Goal: Transaction & Acquisition: Purchase product/service

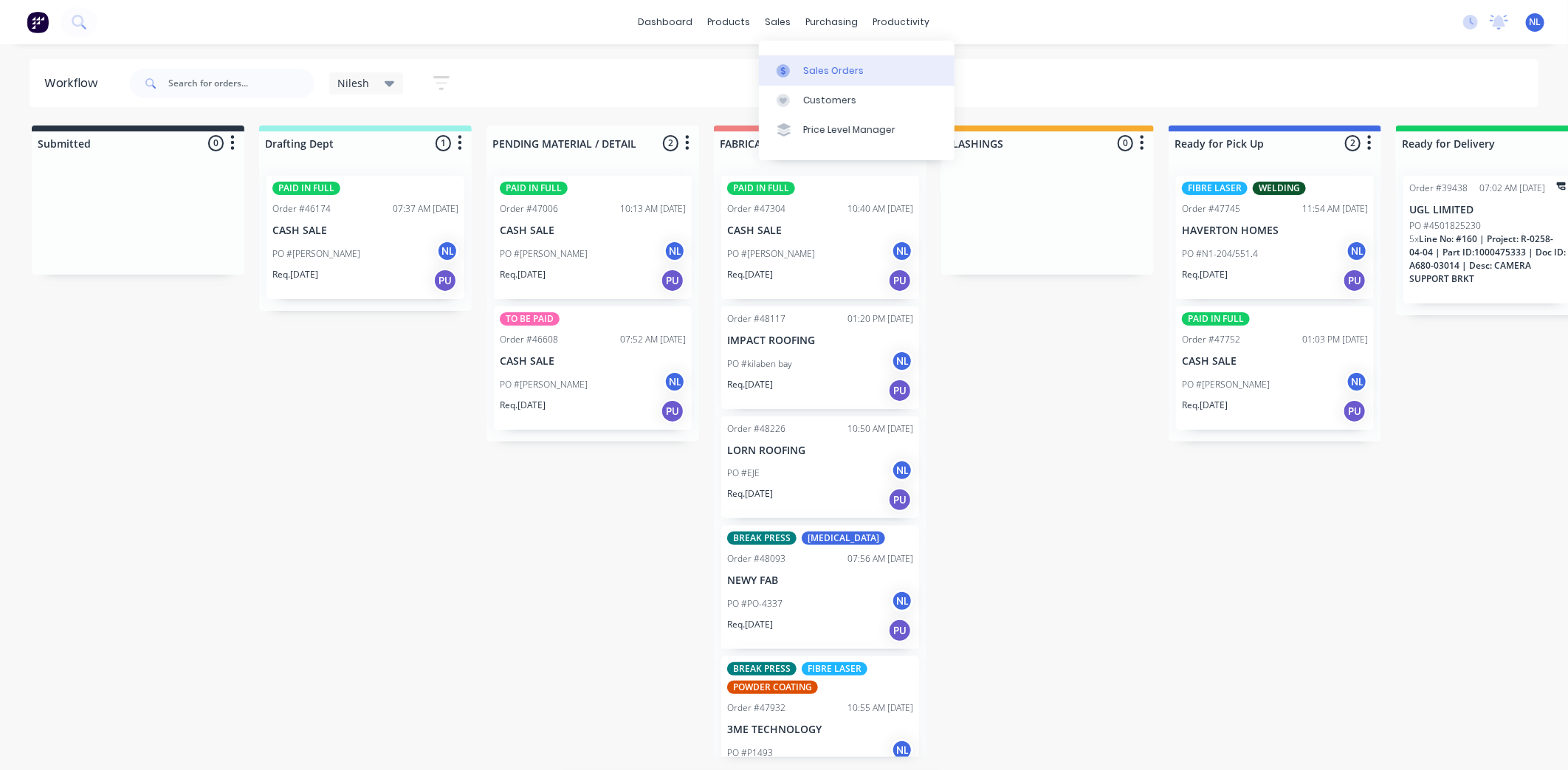
click at [827, 80] on link "Sales Orders" at bounding box center [856, 69] width 196 height 30
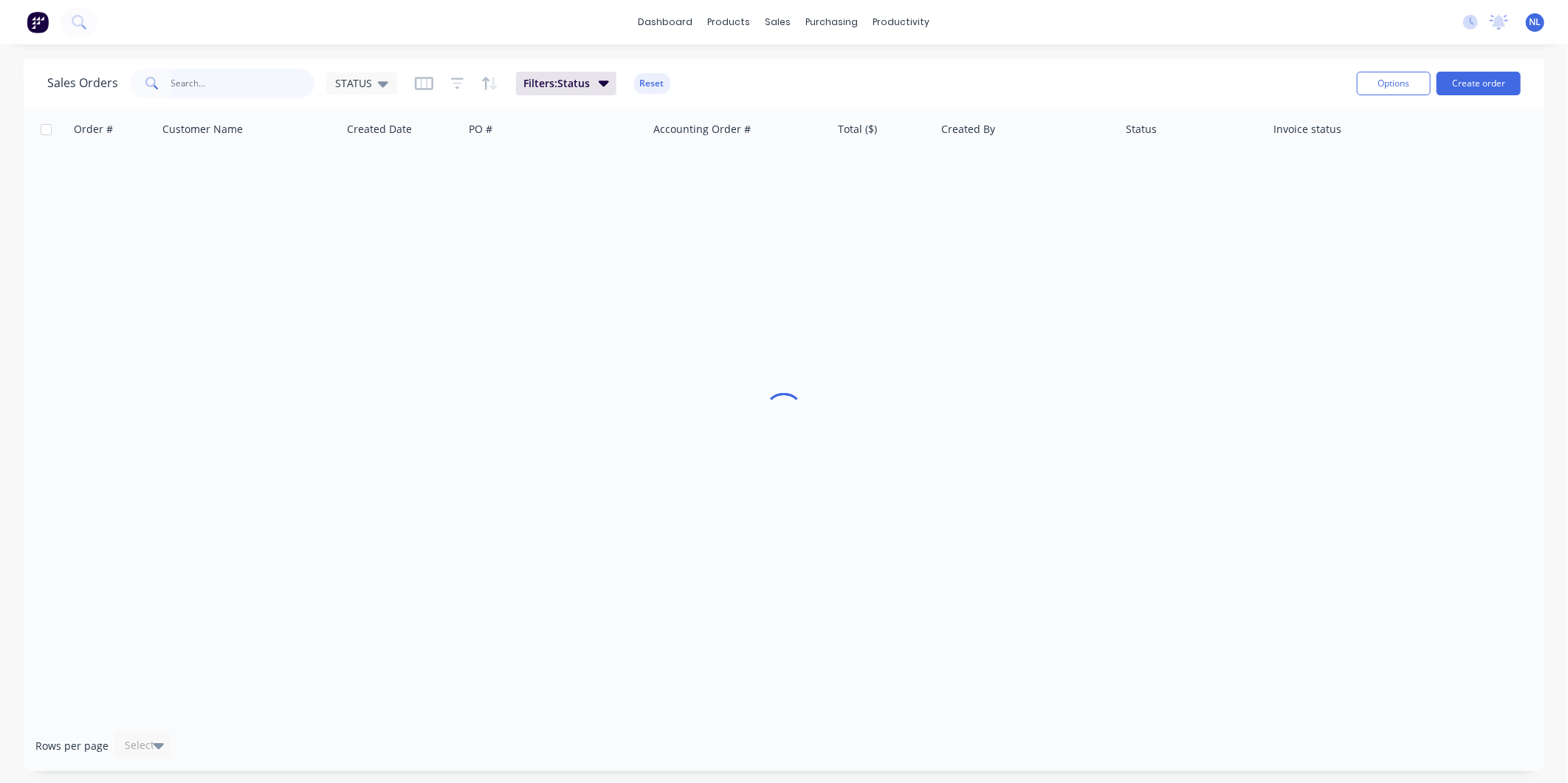
click at [246, 94] on input "text" at bounding box center [242, 83] width 144 height 30
type input "[PERSON_NAME]"
click at [604, 95] on div "Sales Orders [PERSON_NAME] STATUS Filters: Status Reset" at bounding box center [696, 82] width 1298 height 36
click at [602, 87] on icon "button" at bounding box center [603, 82] width 11 height 16
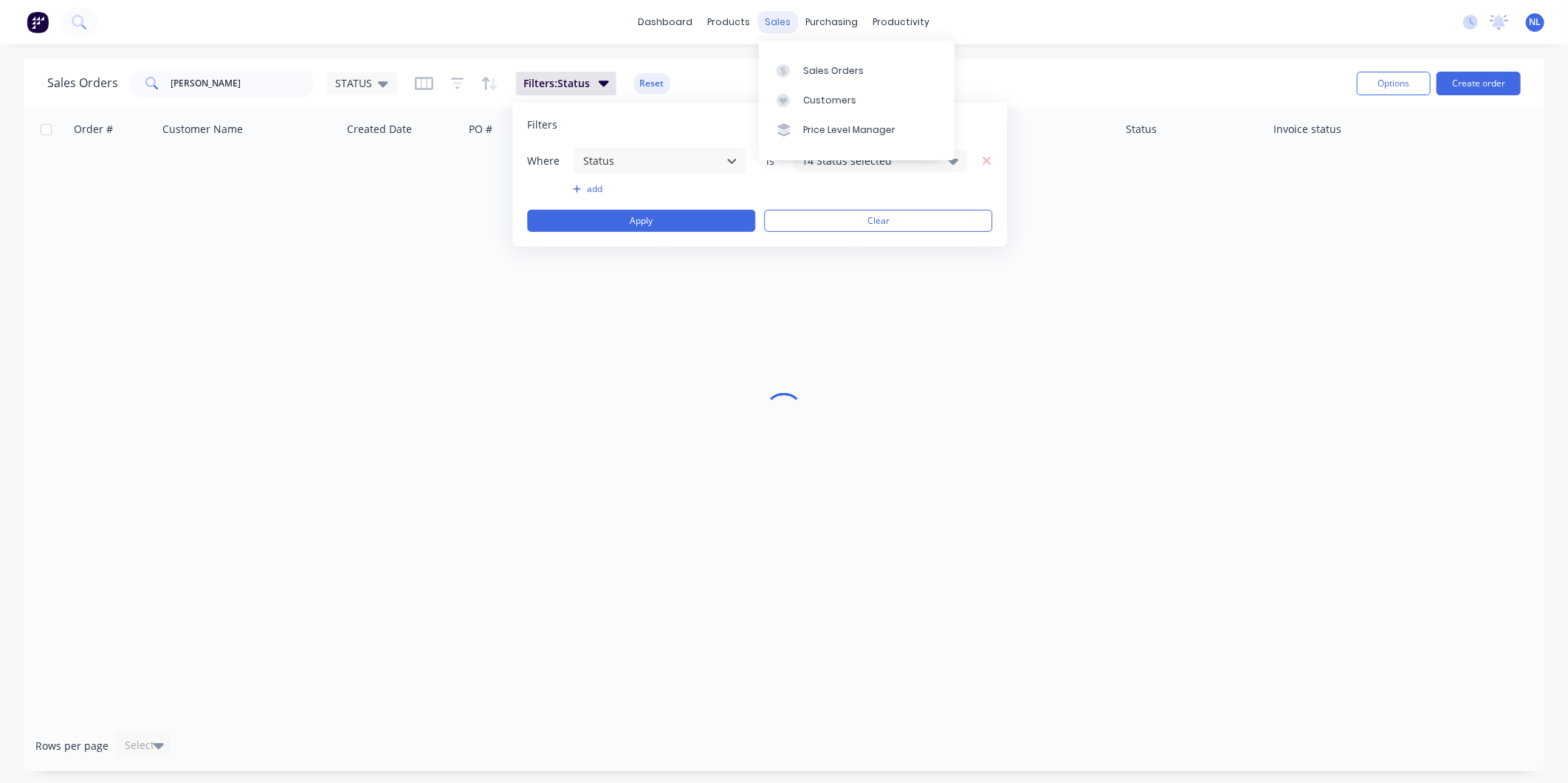
click at [784, 19] on div "sales" at bounding box center [779, 21] width 41 height 22
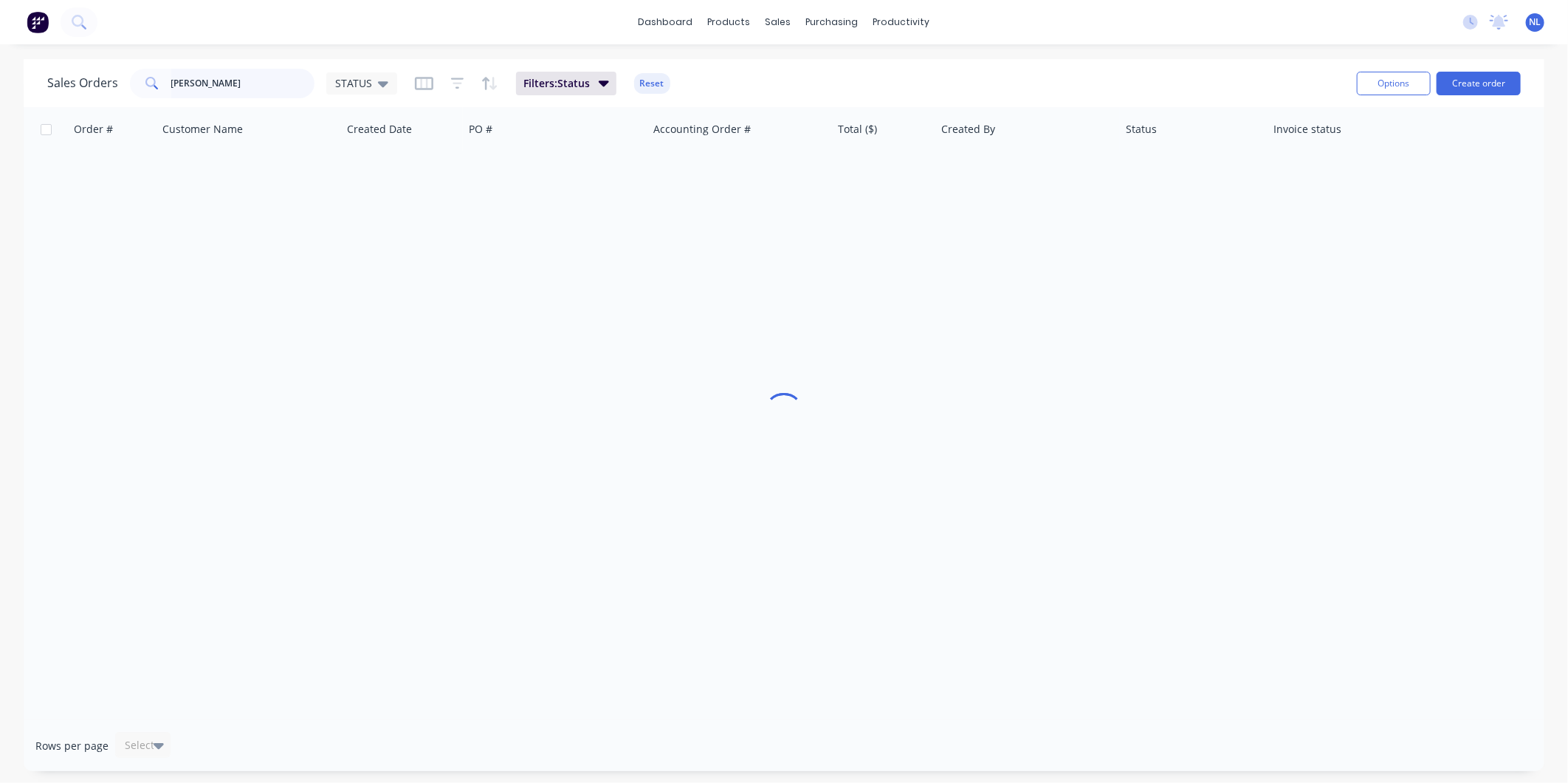
click at [245, 86] on input "[PERSON_NAME]" at bounding box center [242, 83] width 144 height 30
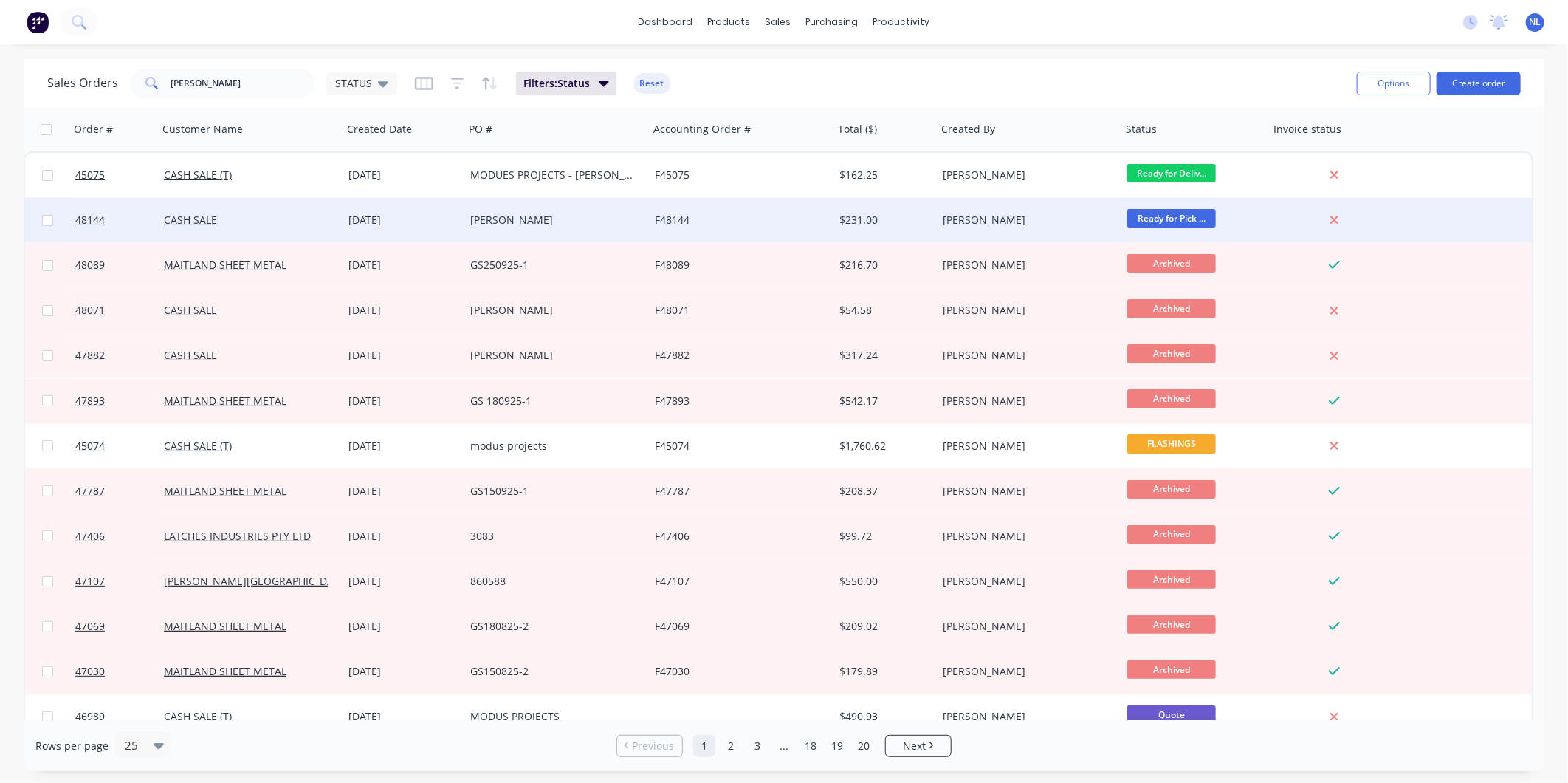
click at [514, 218] on div "[PERSON_NAME]" at bounding box center [552, 219] width 164 height 14
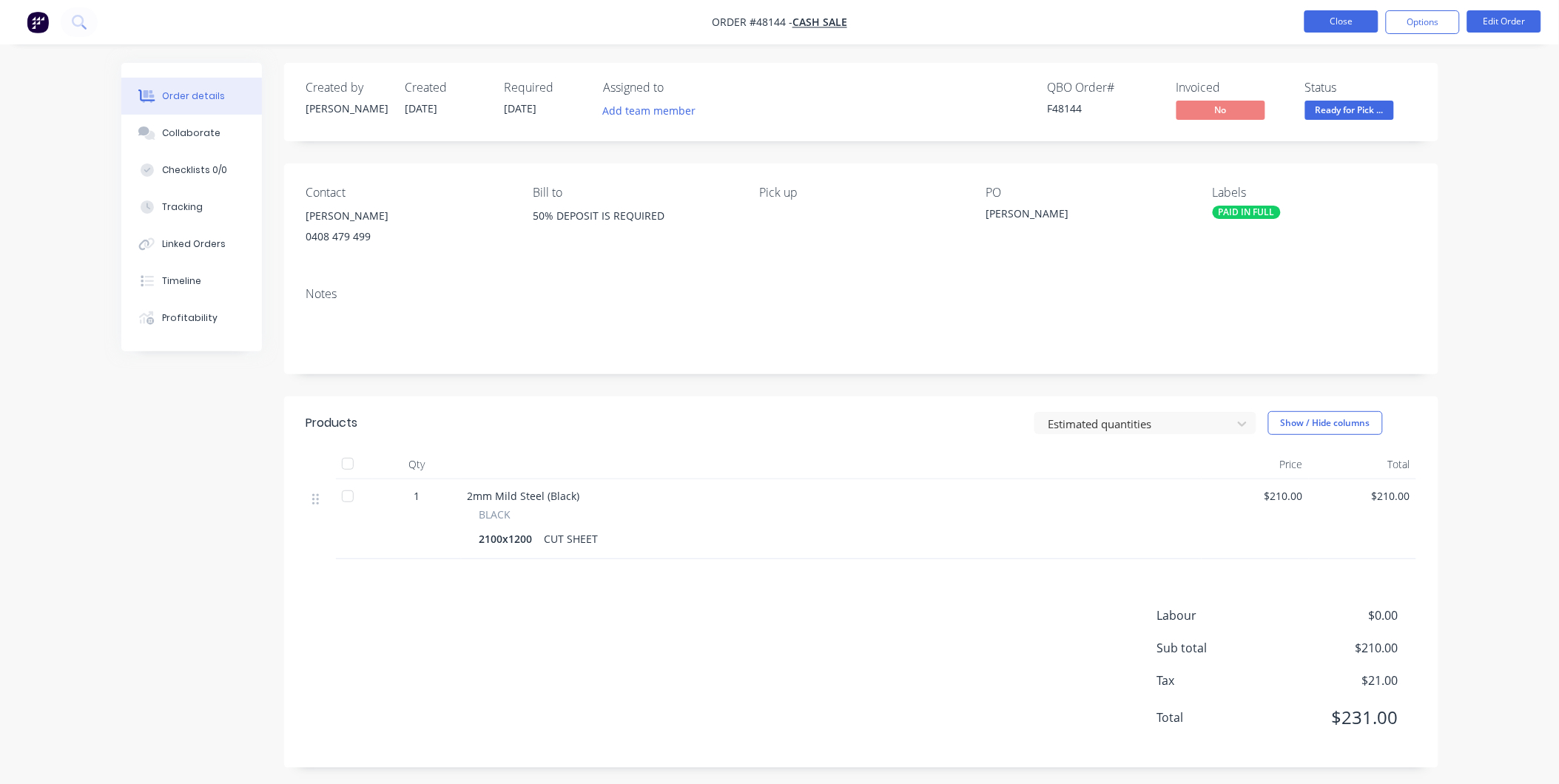
click at [1352, 23] on button "Close" at bounding box center [1341, 21] width 74 height 22
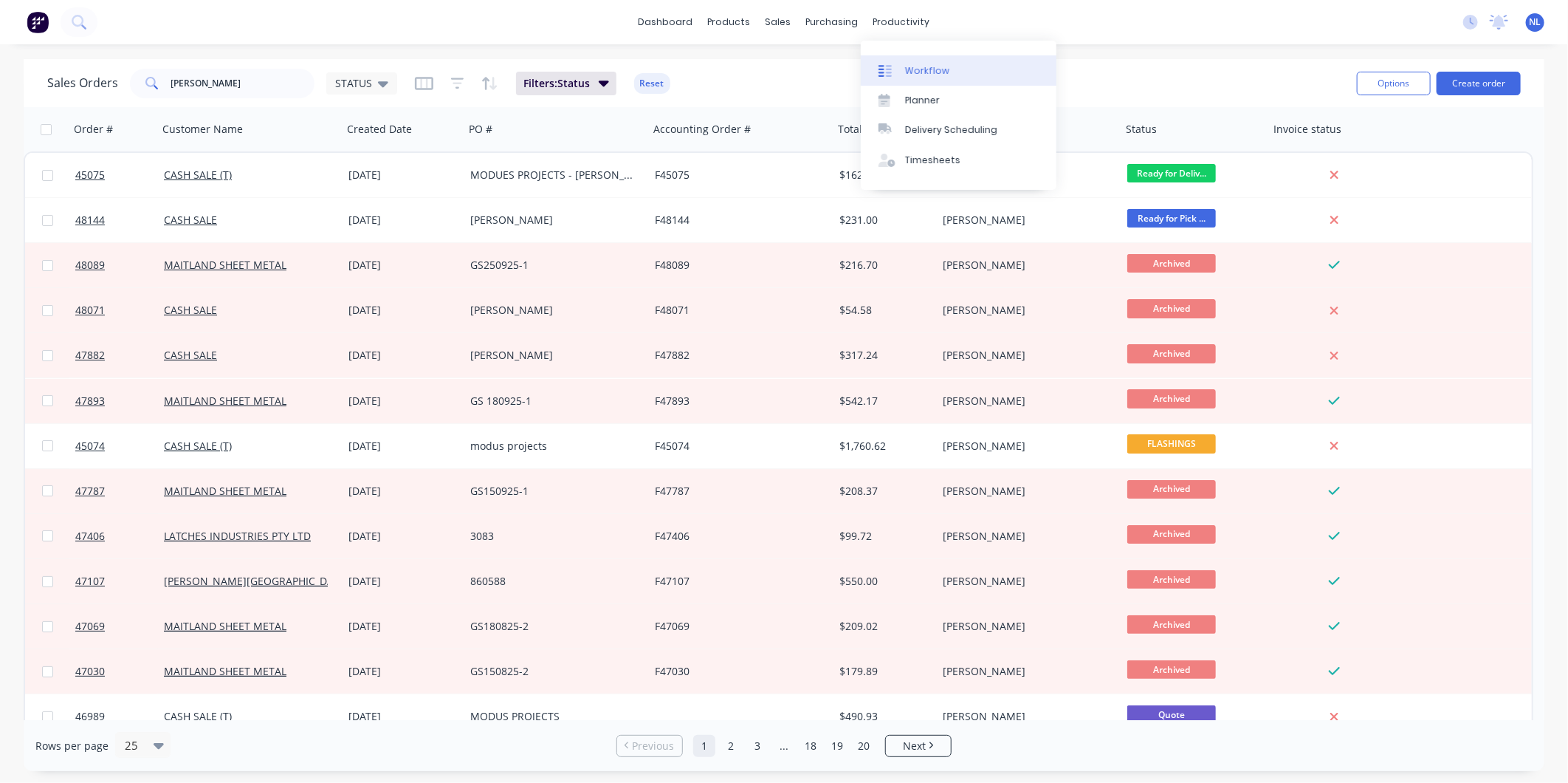
click at [897, 79] on link "Workflow" at bounding box center [958, 70] width 196 height 30
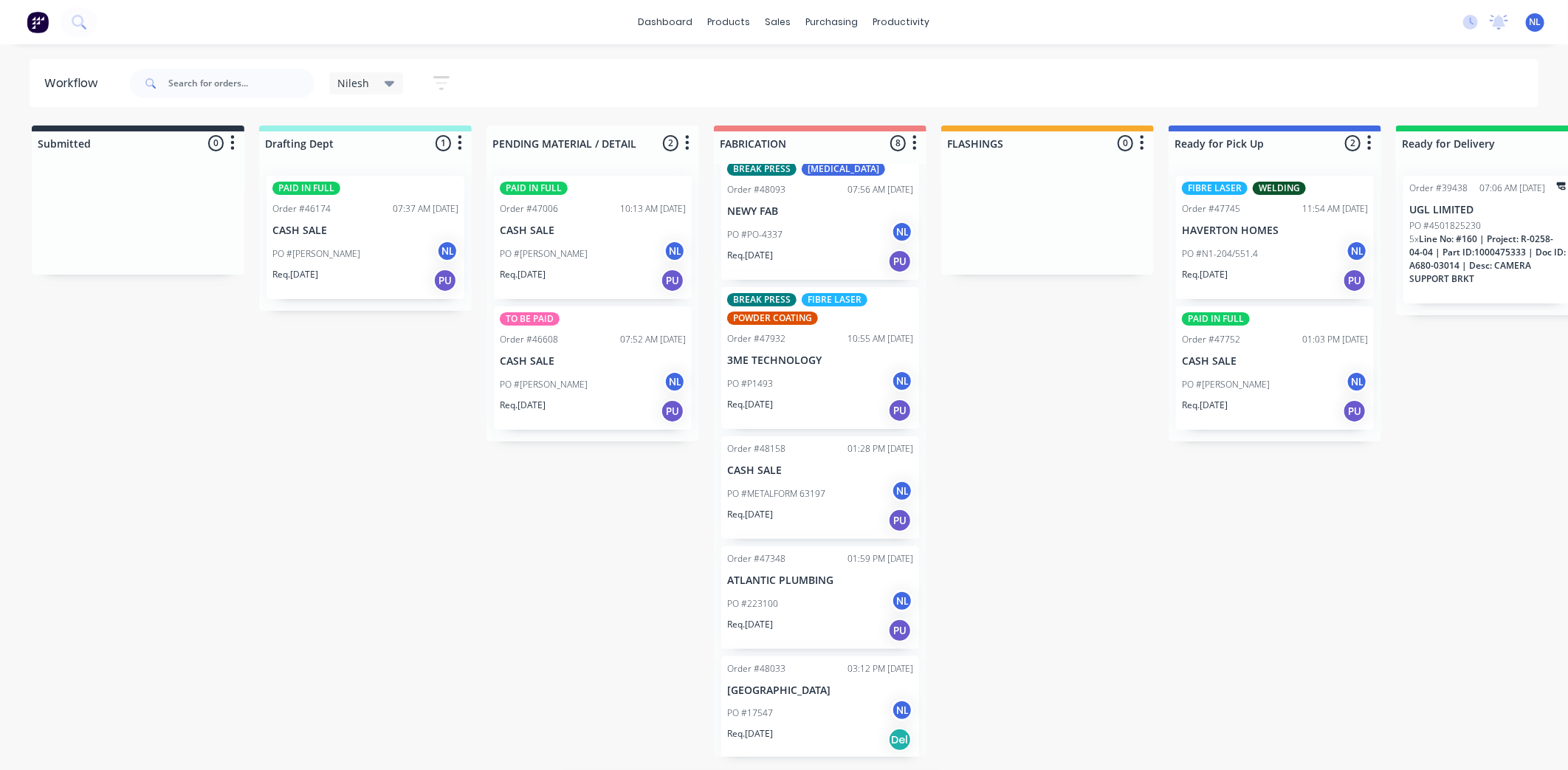
scroll to position [123, 0]
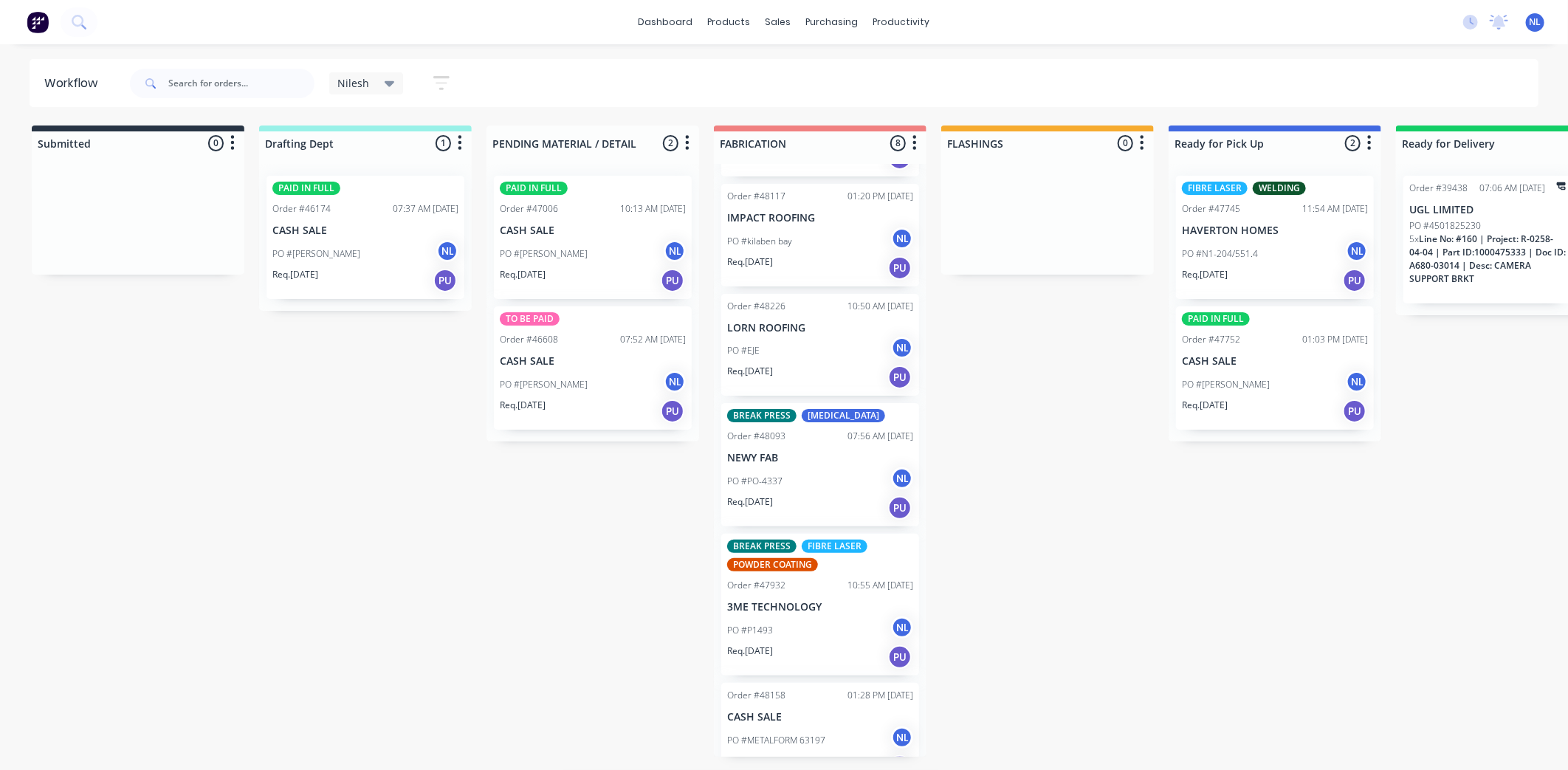
click at [784, 655] on div "Req. [DATE] PU" at bounding box center [819, 657] width 186 height 25
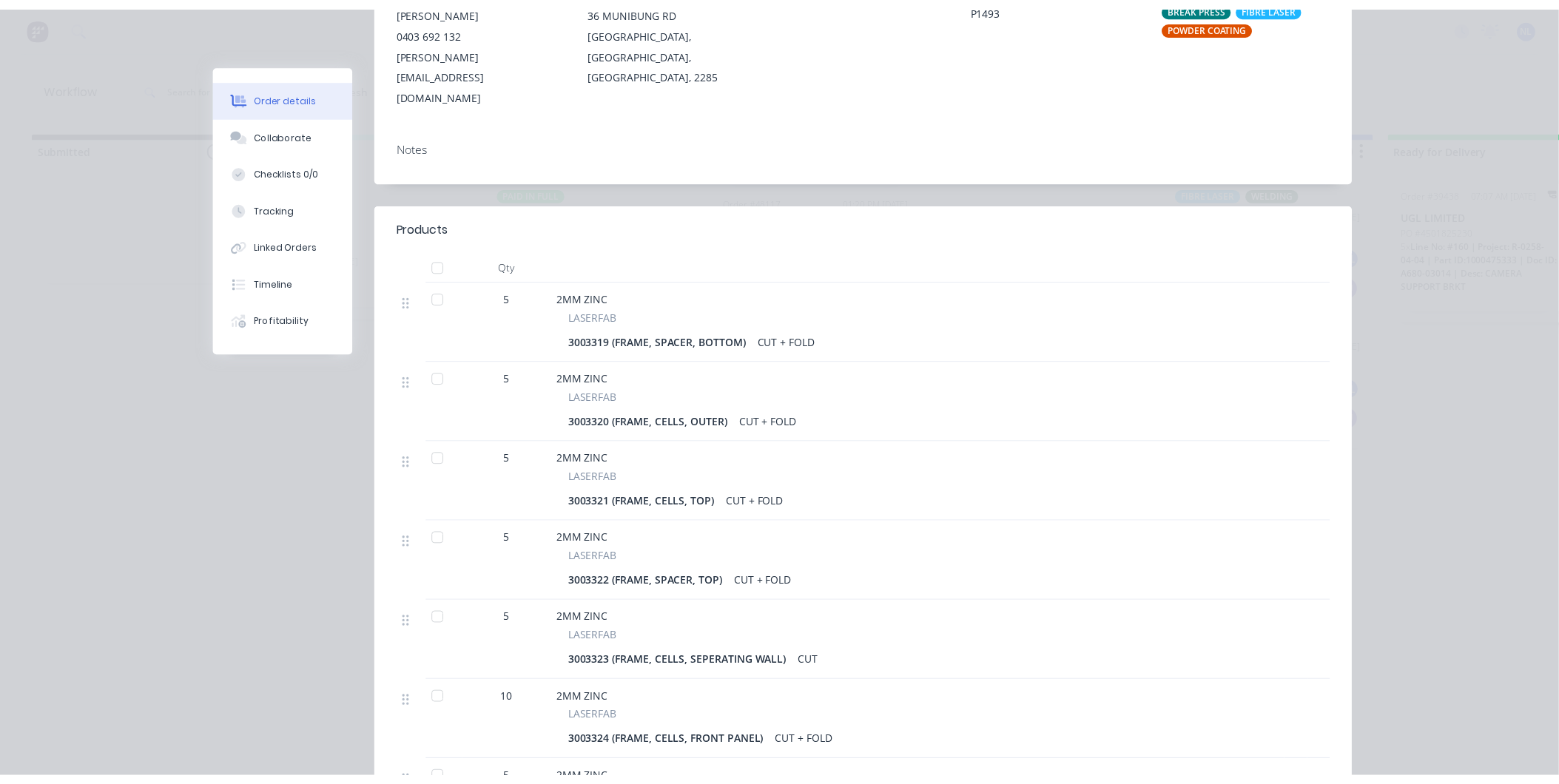
scroll to position [0, 0]
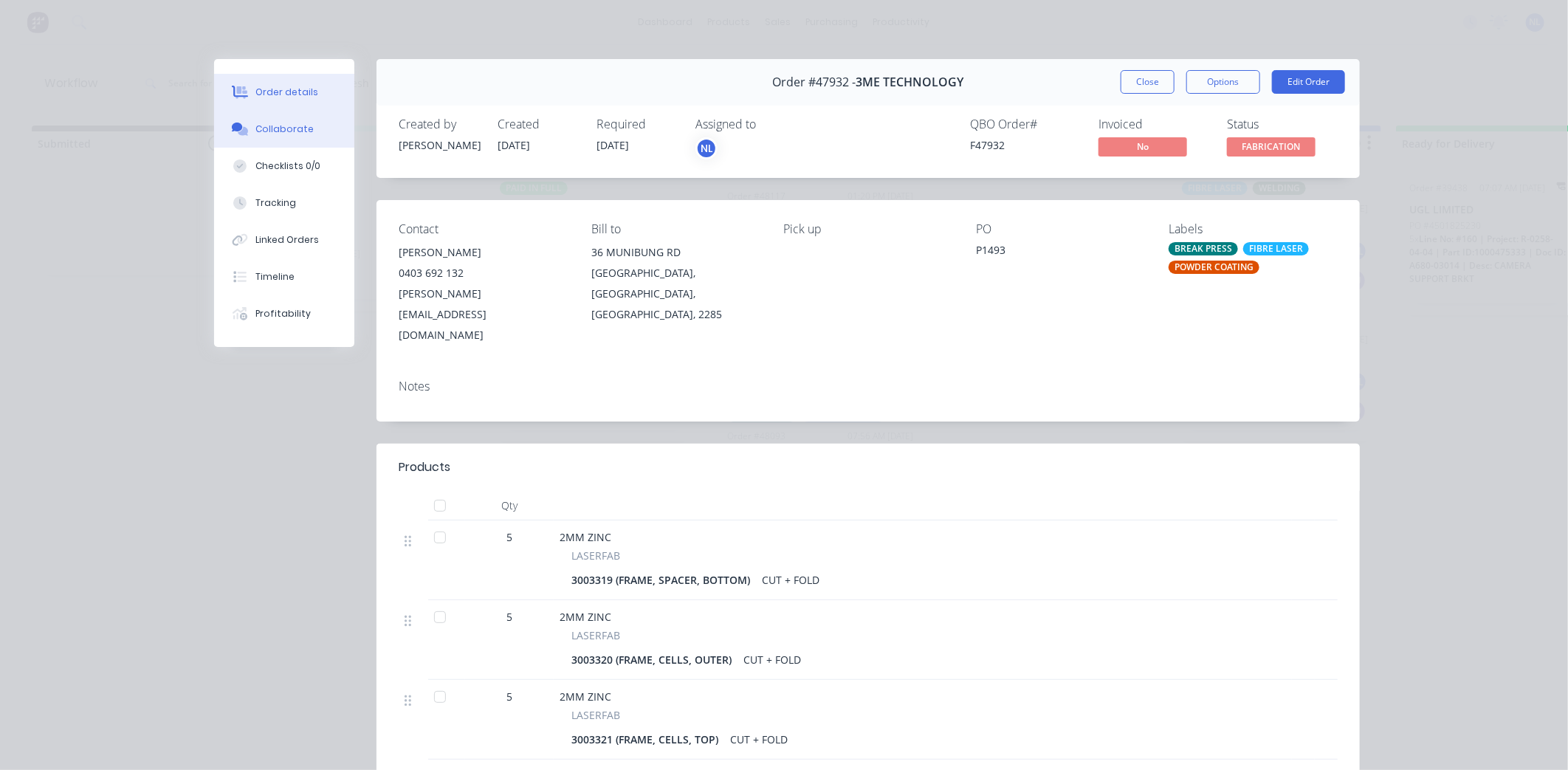
click at [271, 133] on div "Collaborate" at bounding box center [285, 129] width 58 height 14
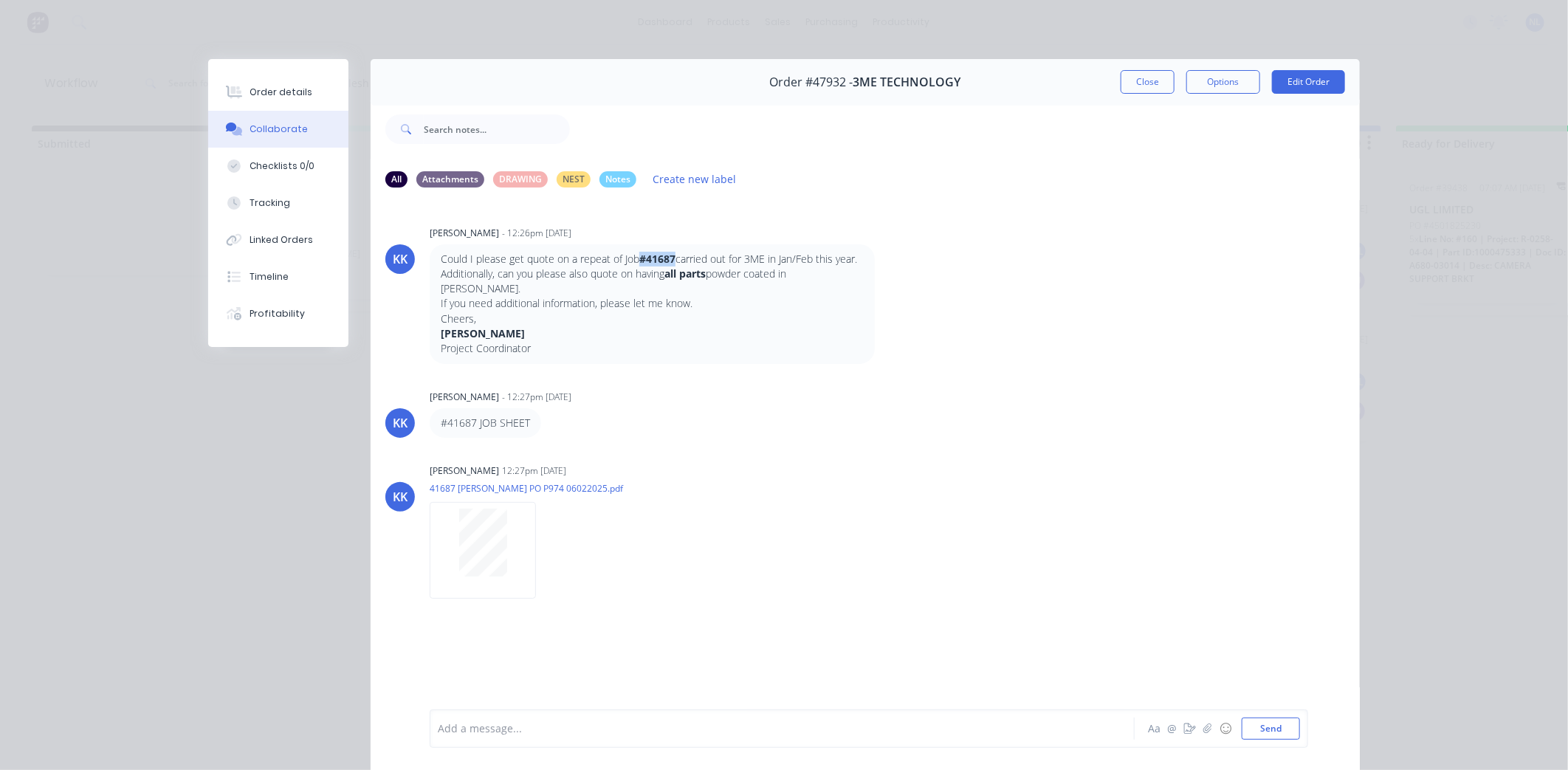
drag, startPoint x: 669, startPoint y: 261, endPoint x: 637, endPoint y: 260, distance: 32.0
click at [639, 260] on strong "#41687" at bounding box center [656, 259] width 36 height 14
copy strong "#41687"
click at [543, 481] on p "41687 [PERSON_NAME] PO P974 06022025.pdf" at bounding box center [564, 487] width 271 height 13
click at [1131, 86] on button "Close" at bounding box center [1147, 82] width 54 height 23
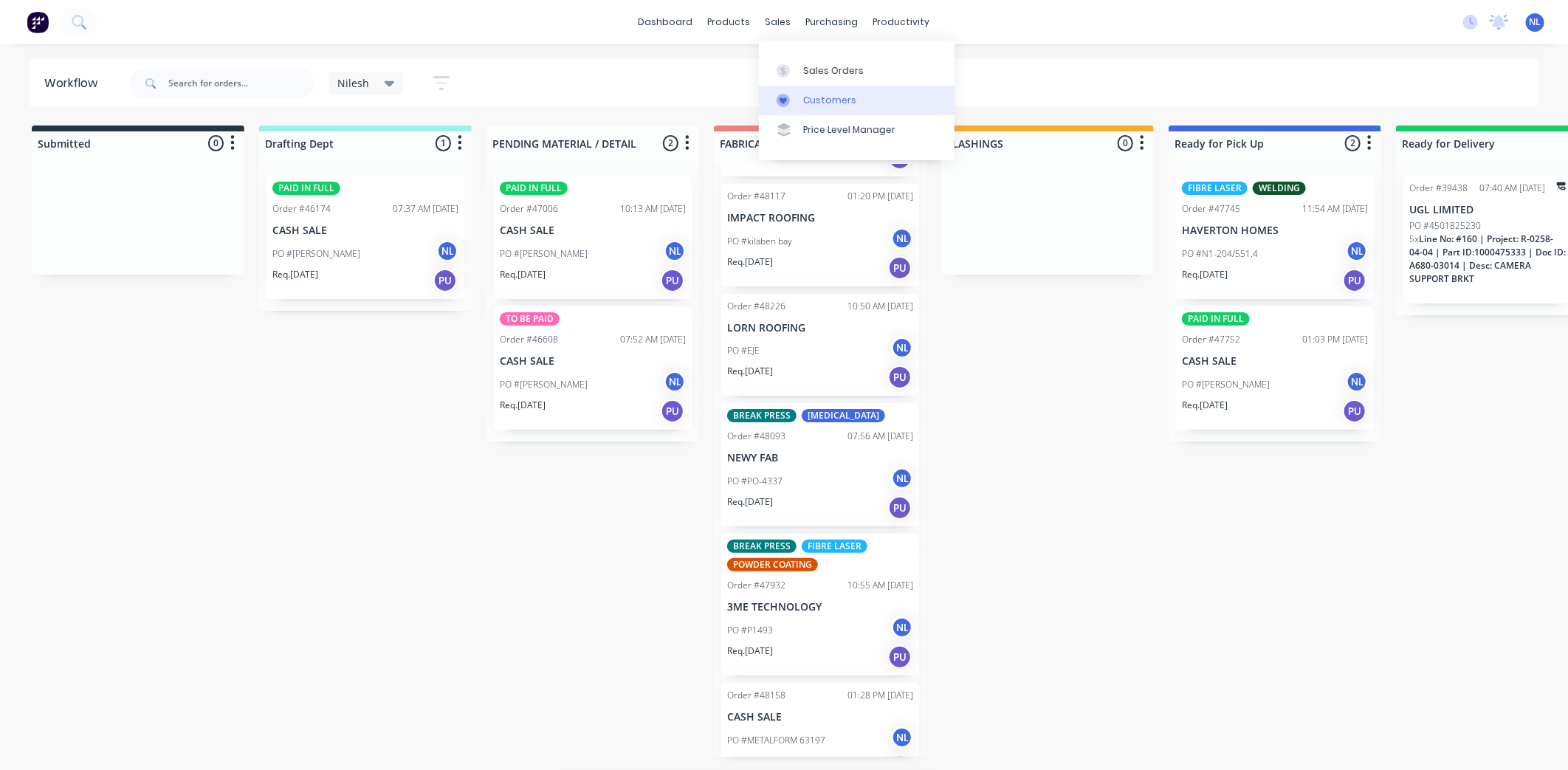
click at [835, 86] on link "Customers" at bounding box center [856, 100] width 196 height 30
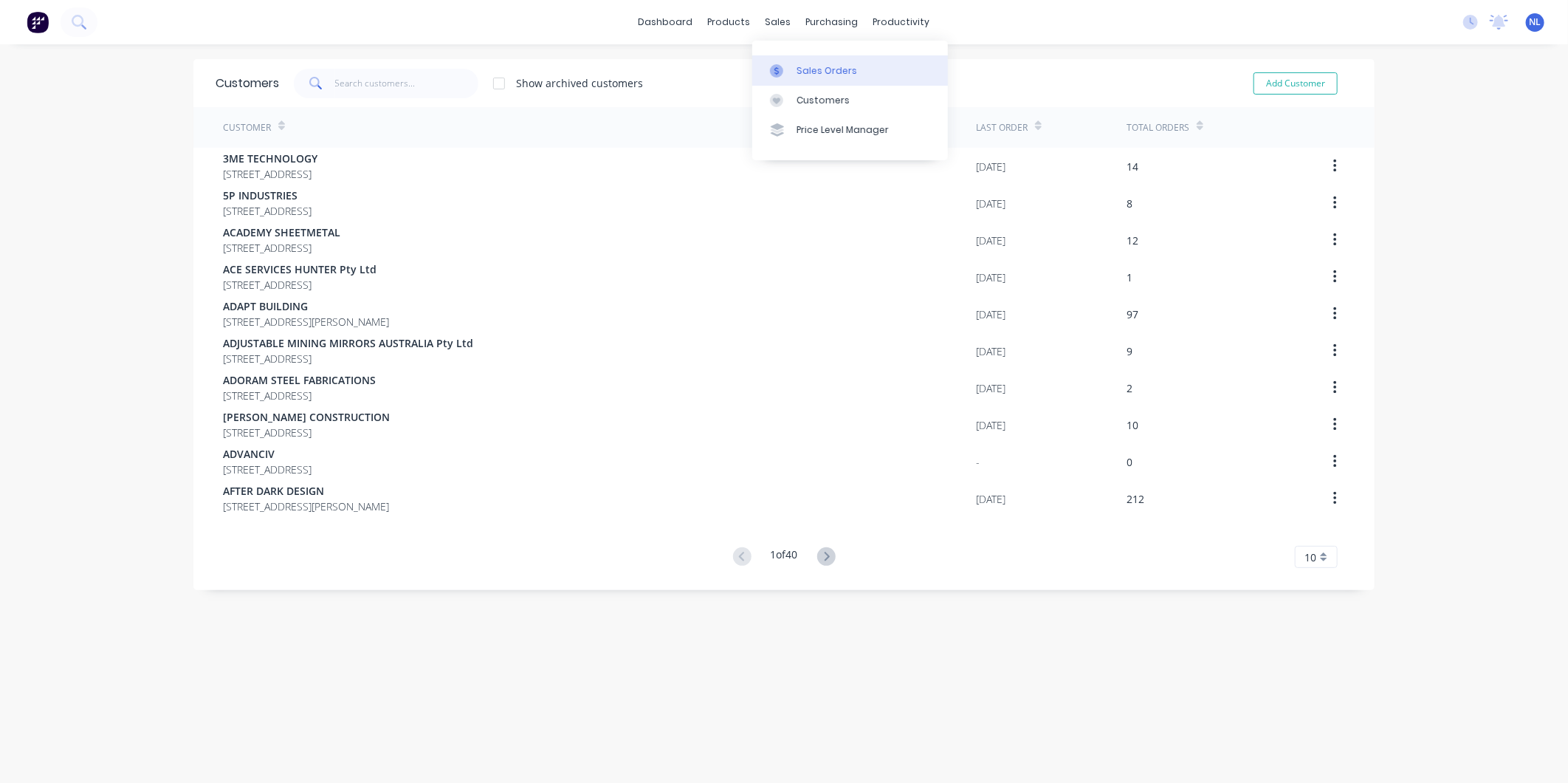
click at [791, 69] on div at bounding box center [781, 71] width 22 height 14
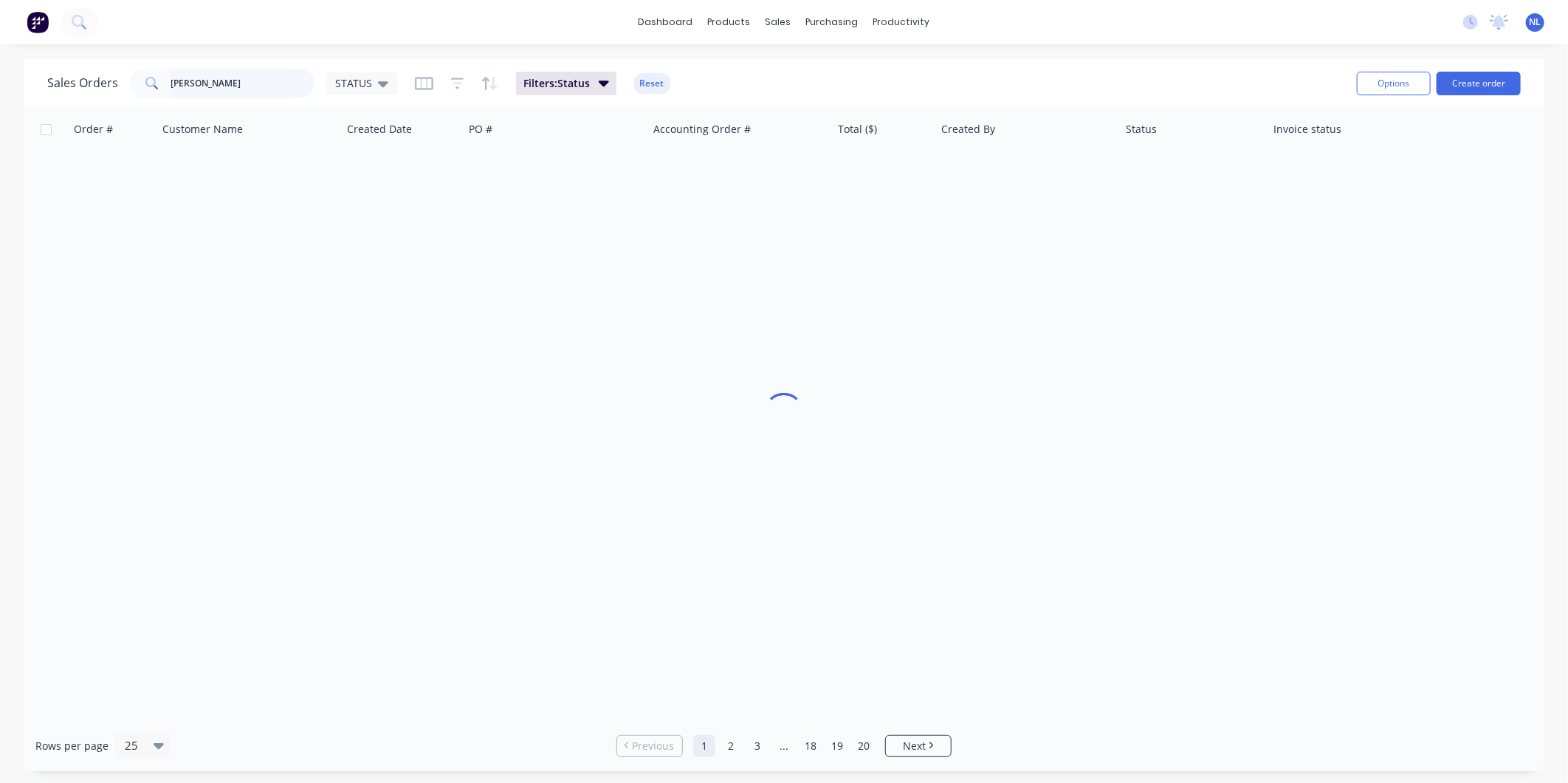
drag, startPoint x: 255, startPoint y: 96, endPoint x: 249, endPoint y: 90, distance: 8.5
click at [253, 95] on input "[PERSON_NAME]" at bounding box center [242, 83] width 144 height 30
drag, startPoint x: 249, startPoint y: 90, endPoint x: 17, endPoint y: 86, distance: 232.0
click at [17, 86] on div "Sales Orders [PERSON_NAME] STATUS Filters: Status Reset Options Create order Or…" at bounding box center [784, 414] width 1568 height 712
type input "INTERIOR"
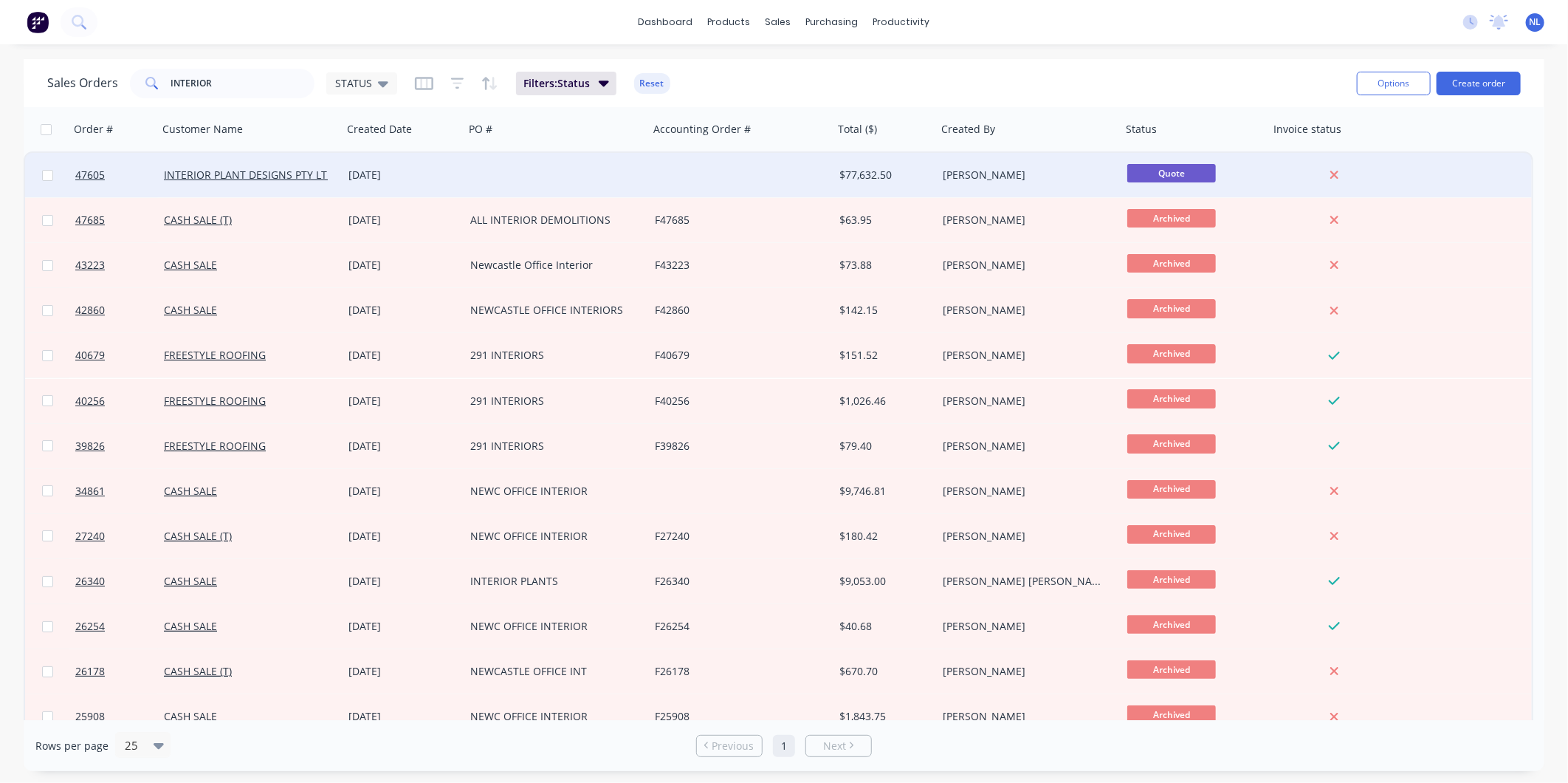
click at [510, 165] on div at bounding box center [556, 175] width 184 height 44
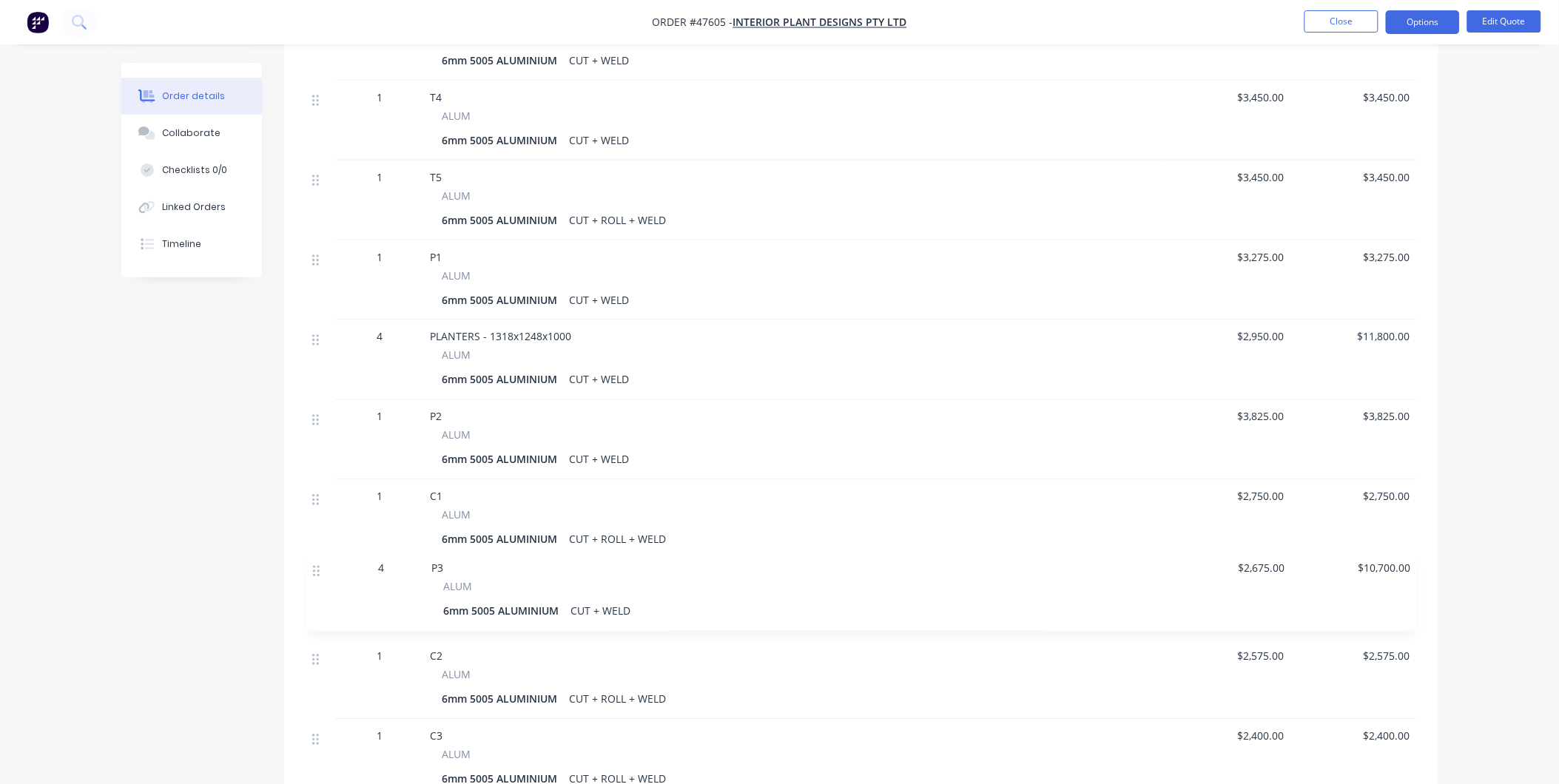
scroll to position [678, 0]
drag, startPoint x: 319, startPoint y: 661, endPoint x: 314, endPoint y: 475, distance: 186.1
click at [314, 475] on div "1 T1 ALUM 6mm 5005 ALUMINIUM CUT + FOLD + WELD $3,250.00 $3,250.00 6 T2 ALUM 6m…" at bounding box center [861, 356] width 1109 height 1038
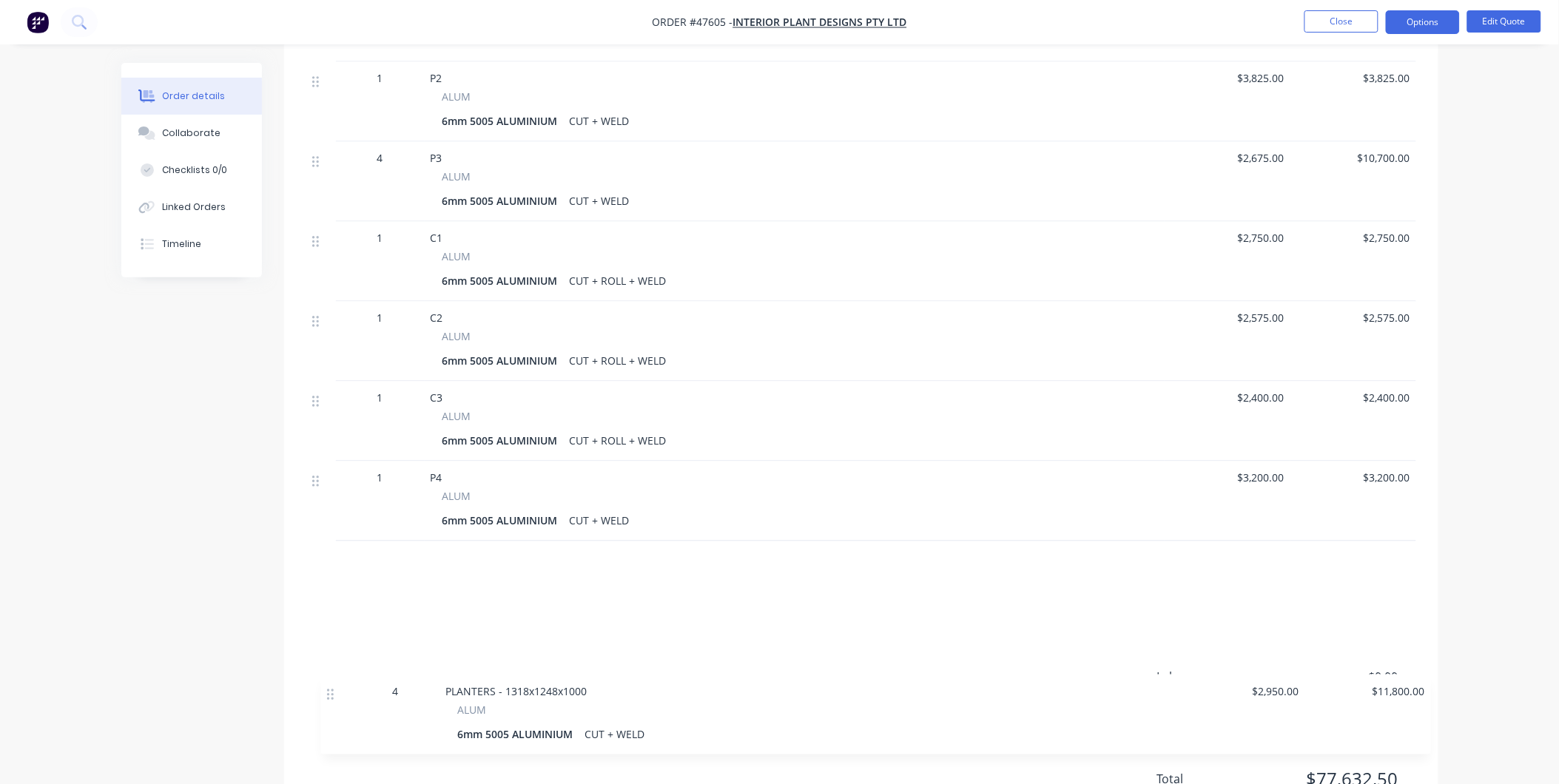
scroll to position [980, 0]
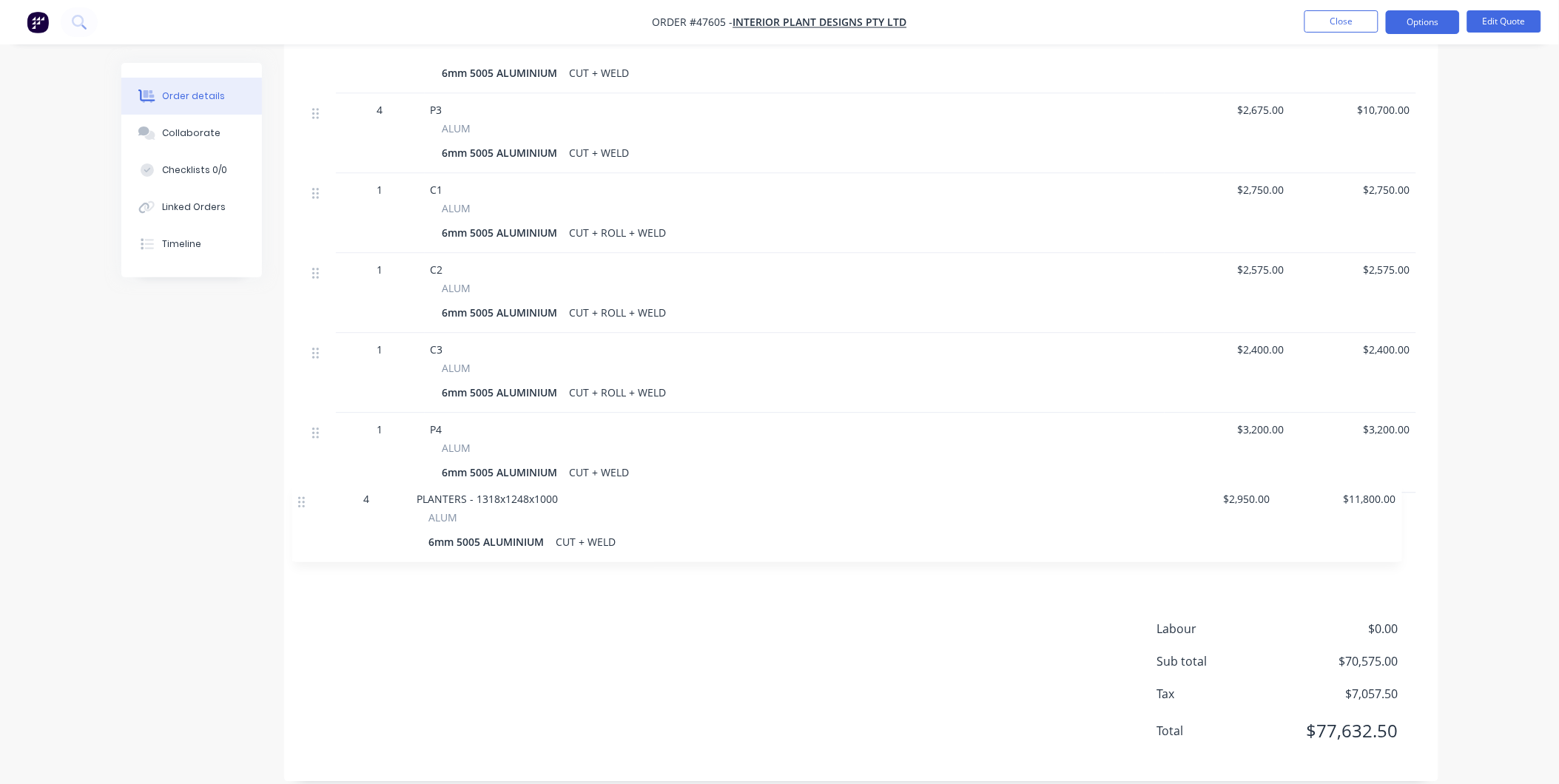
drag, startPoint x: 322, startPoint y: 313, endPoint x: 305, endPoint y: 507, distance: 194.7
click at [305, 507] on div "Qty Price Total 1 T1 ALUM 6mm 5005 ALUMINIUM CUT + FOLD + WELD $3,250.00 $3,250…" at bounding box center [861, 39] width 1154 height 1068
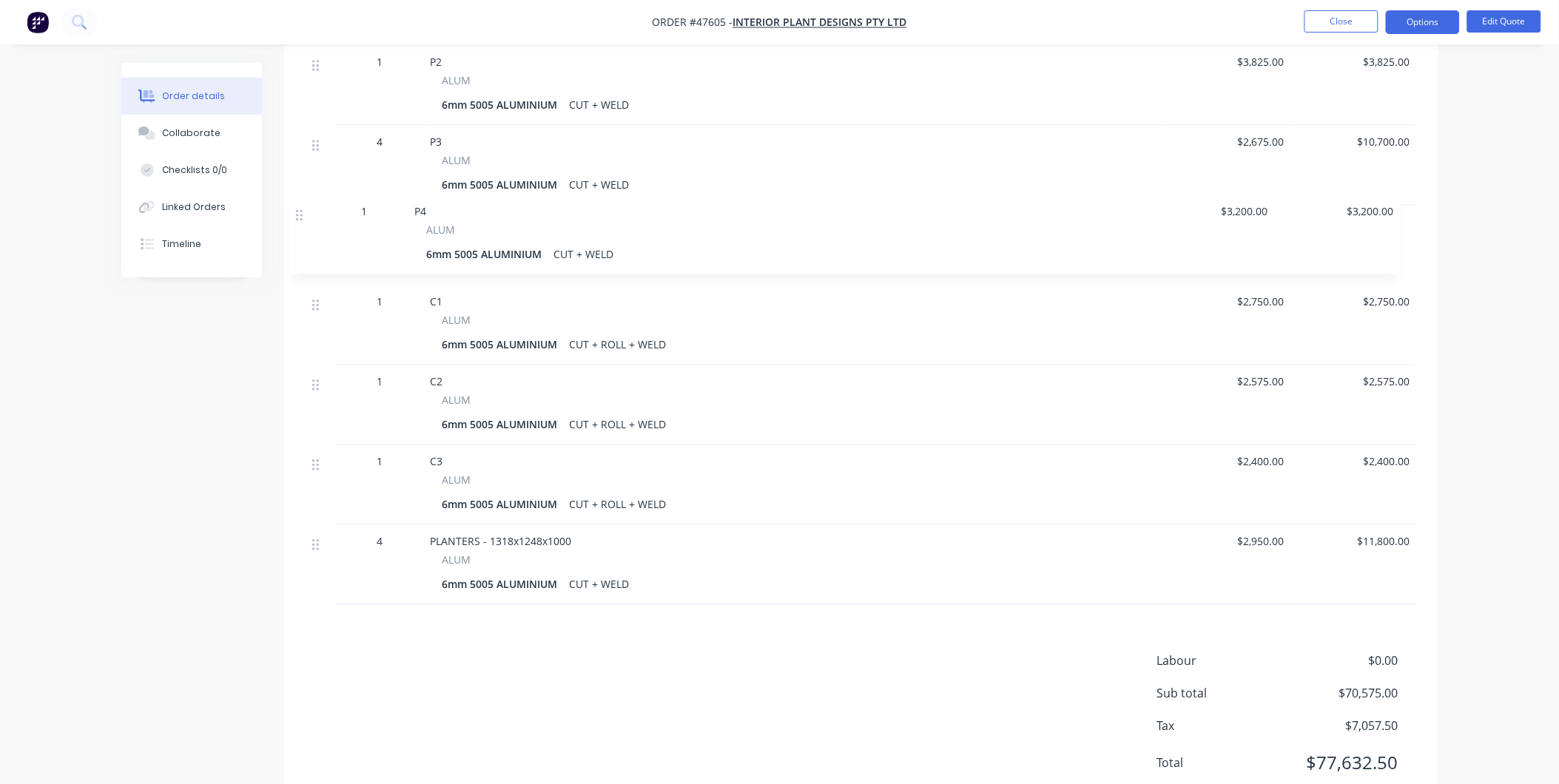
scroll to position [947, 0]
drag, startPoint x: 321, startPoint y: 411, endPoint x: 310, endPoint y: 200, distance: 211.3
click at [310, 200] on div "1 T1 ALUM 6mm 5005 ALUMINIUM CUT + FOLD + WELD $3,250.00 $3,250.00 6 T2 ALUM 6m…" at bounding box center [861, 87] width 1109 height 1038
click at [551, 536] on span "PLANTERS - 1318x1248x1000" at bounding box center [501, 542] width 141 height 15
drag, startPoint x: 568, startPoint y: 517, endPoint x: 426, endPoint y: 521, distance: 142.1
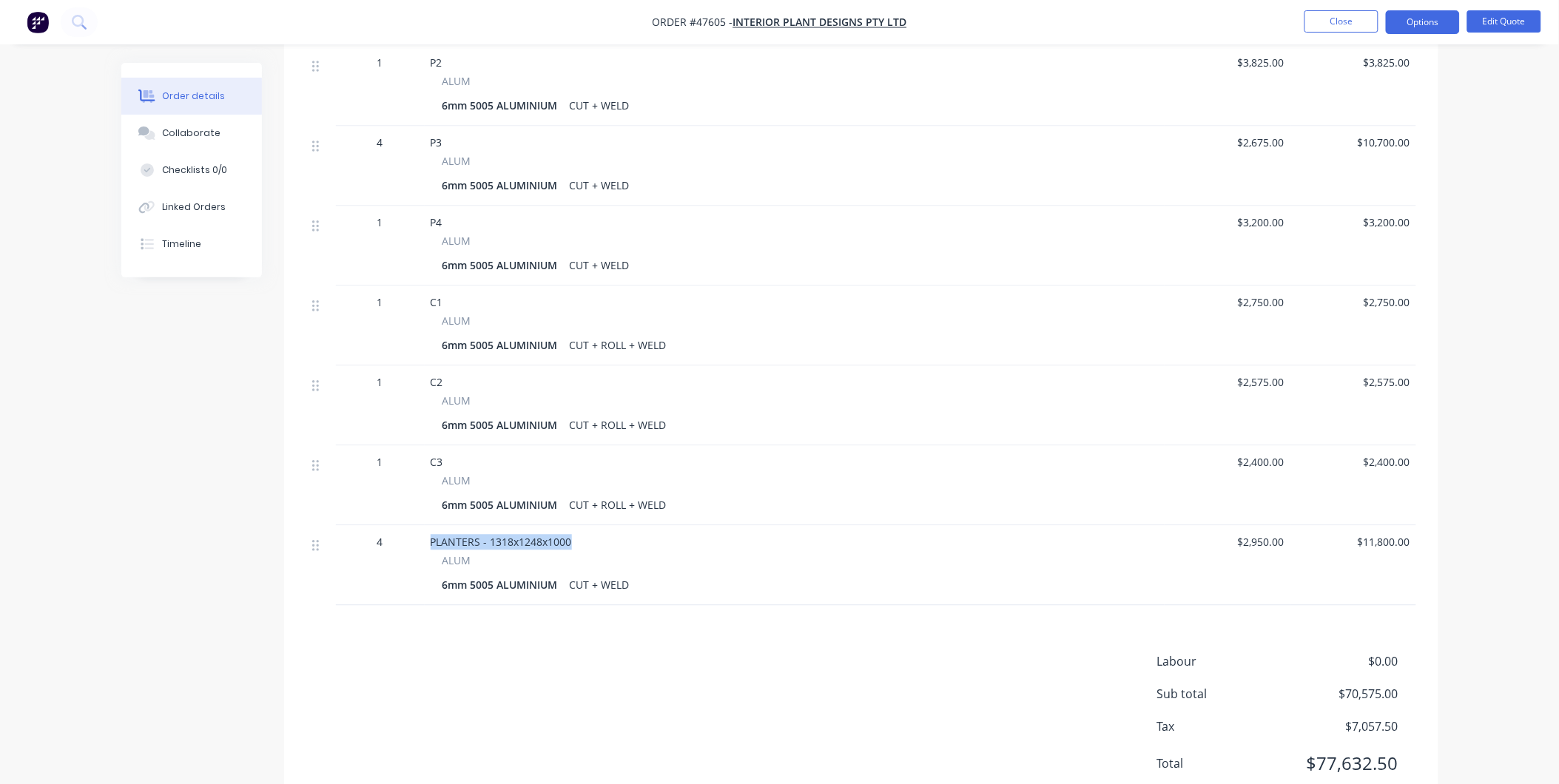
click at [426, 526] on div "PLANTERS - 1318x1248x1000 ALUM 6mm 5005 ALUMINIUM CUT + WELD" at bounding box center [794, 566] width 740 height 80
click at [1515, 15] on button "Edit Quote" at bounding box center [1504, 21] width 74 height 22
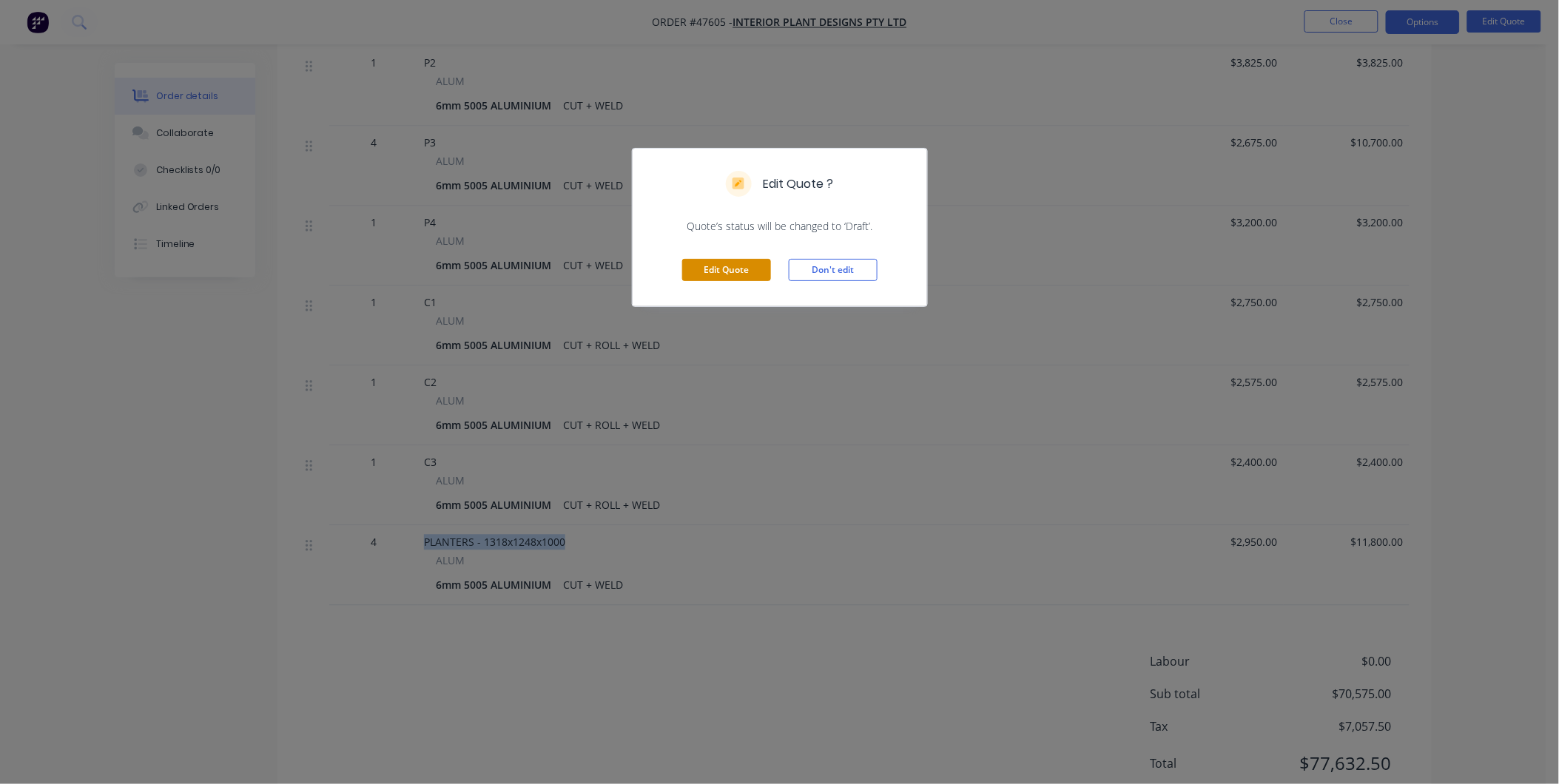
click at [699, 262] on button "Edit Quote" at bounding box center [726, 270] width 89 height 22
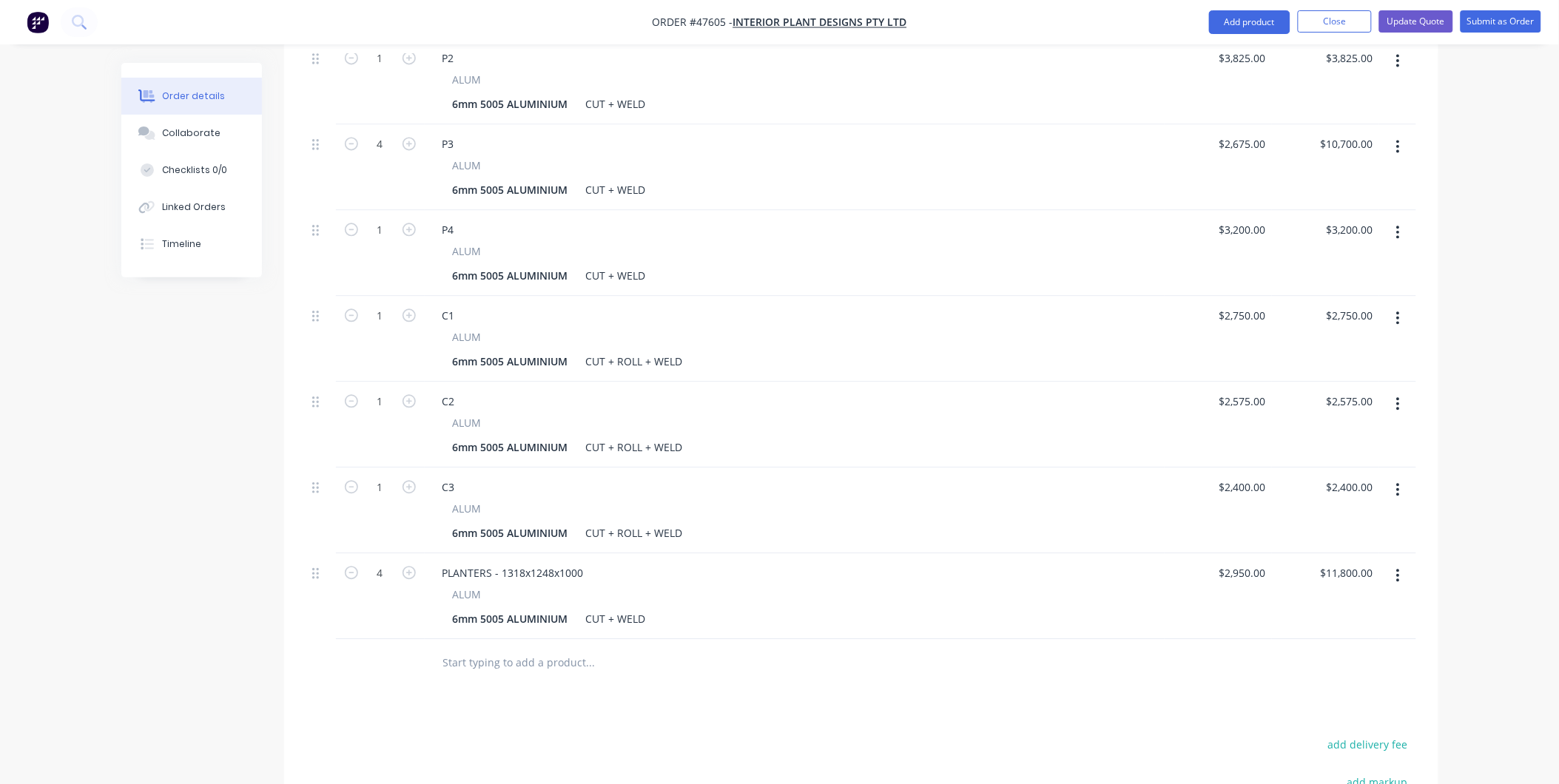
scroll to position [986, 0]
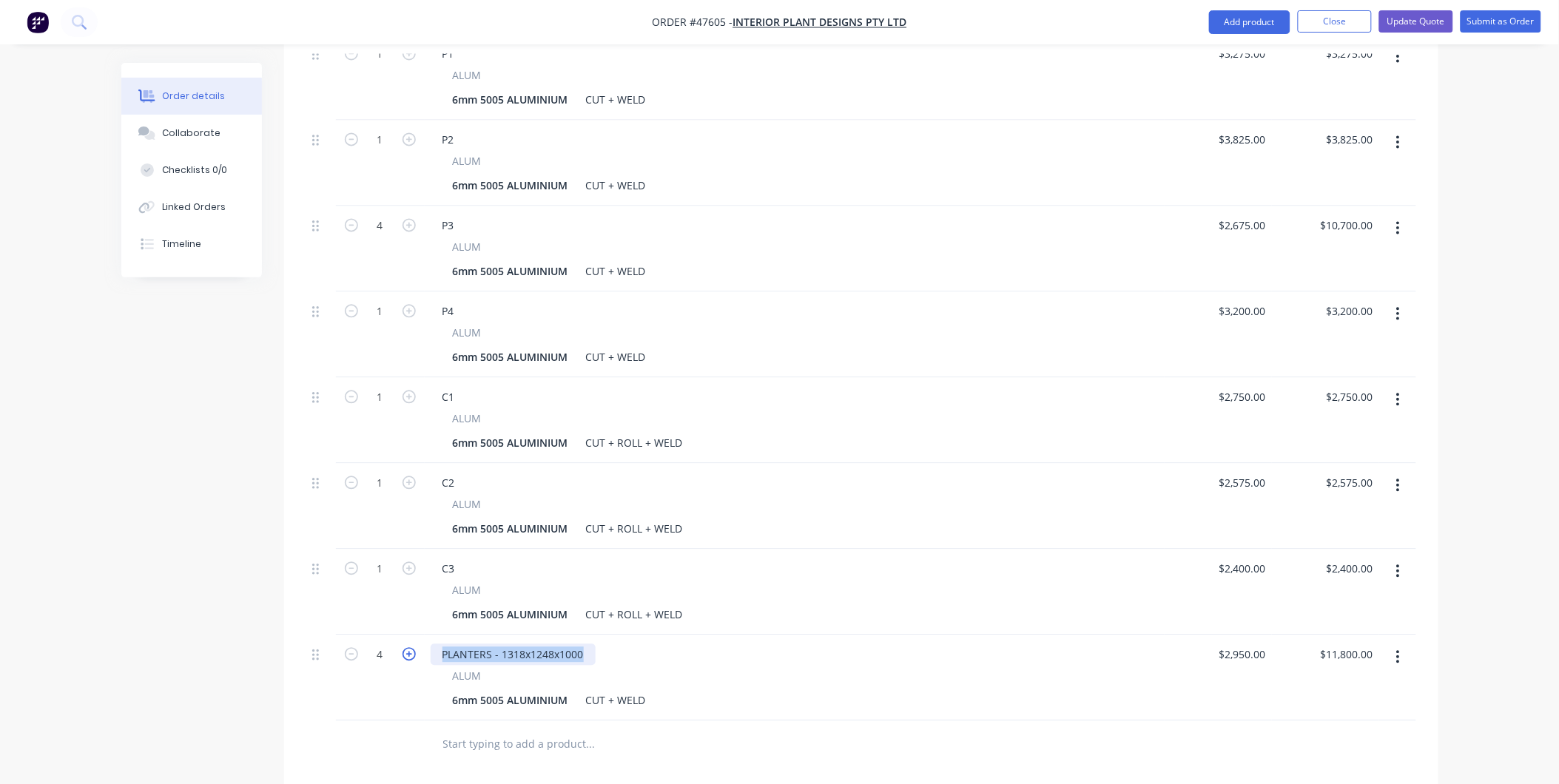
drag, startPoint x: 583, startPoint y: 617, endPoint x: 412, endPoint y: 607, distance: 171.3
click at [412, 635] on div "4 PLANTERS - 1318x1248x1000 ALUM 6mm 5005 ALUMINIUM CUT + WELD $2,950.00 $2,950…" at bounding box center [861, 678] width 1109 height 86
click at [838, 730] on div at bounding box center [652, 744] width 444 height 30
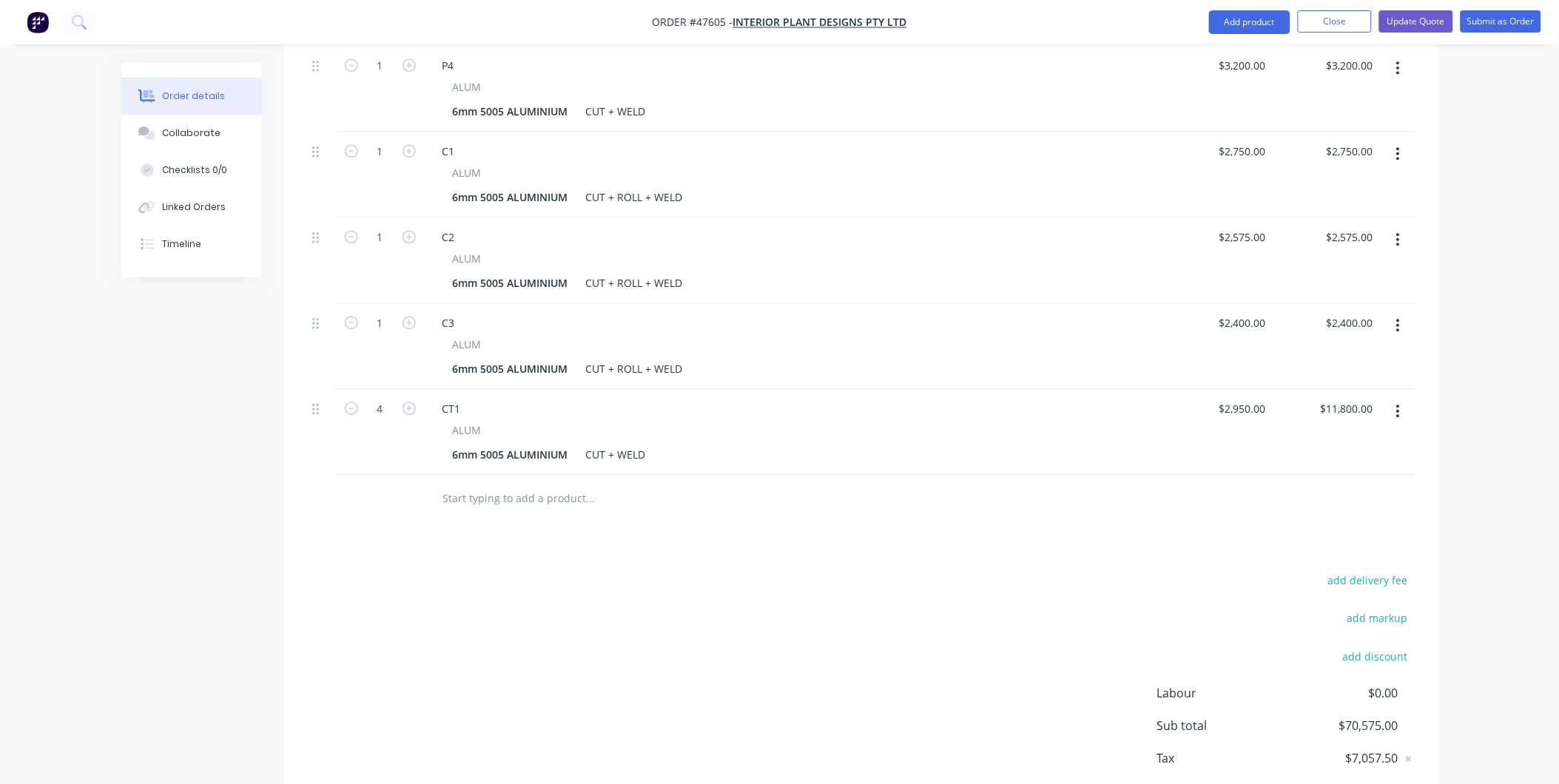
scroll to position [1274, 0]
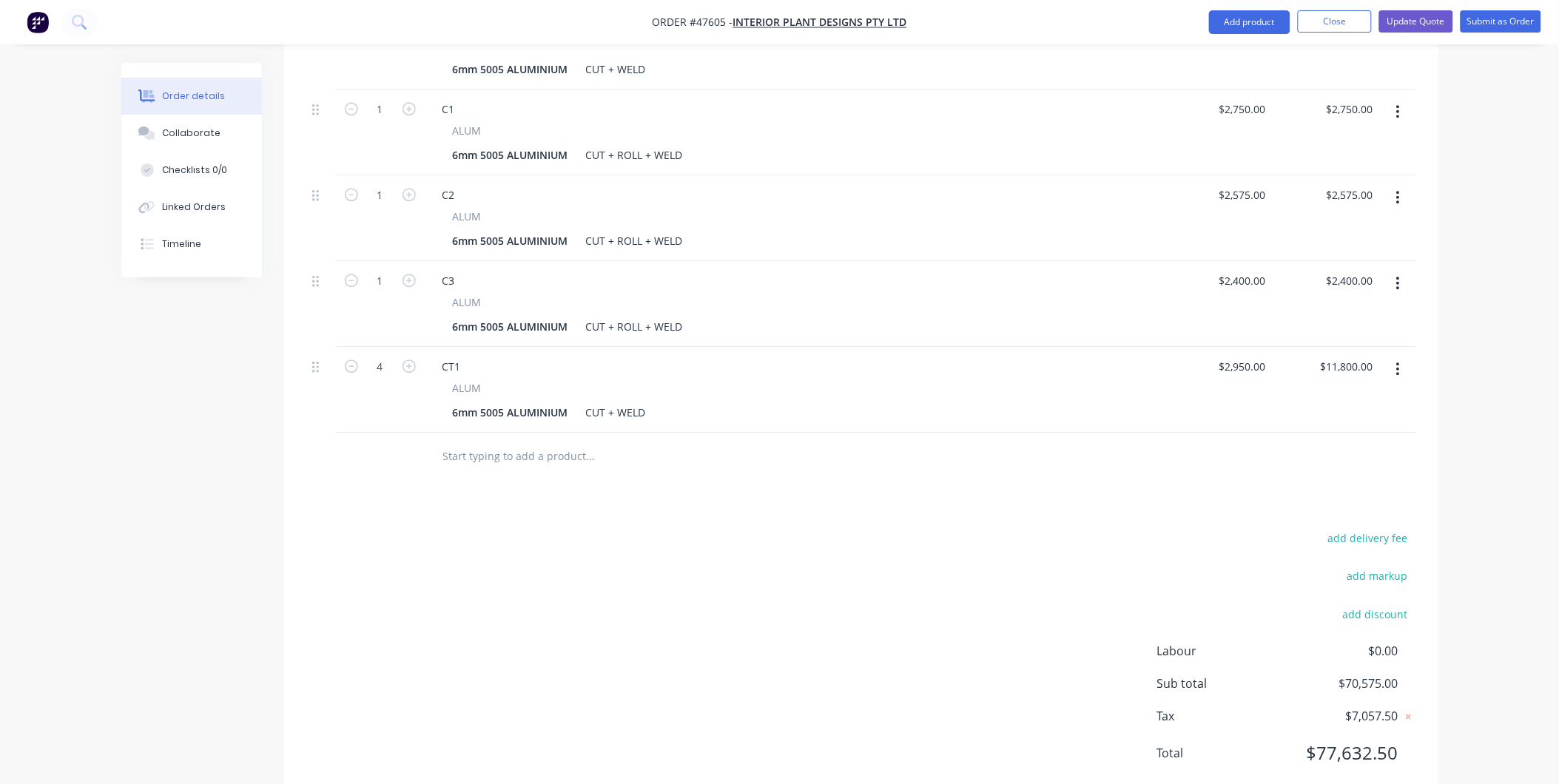
click at [417, 357] on button "button" at bounding box center [409, 364] width 19 height 15
type input "5"
type input "$14,750.00"
drag, startPoint x: 359, startPoint y: 331, endPoint x: 351, endPoint y: 331, distance: 8.0
click at [356, 357] on button "button" at bounding box center [351, 364] width 19 height 15
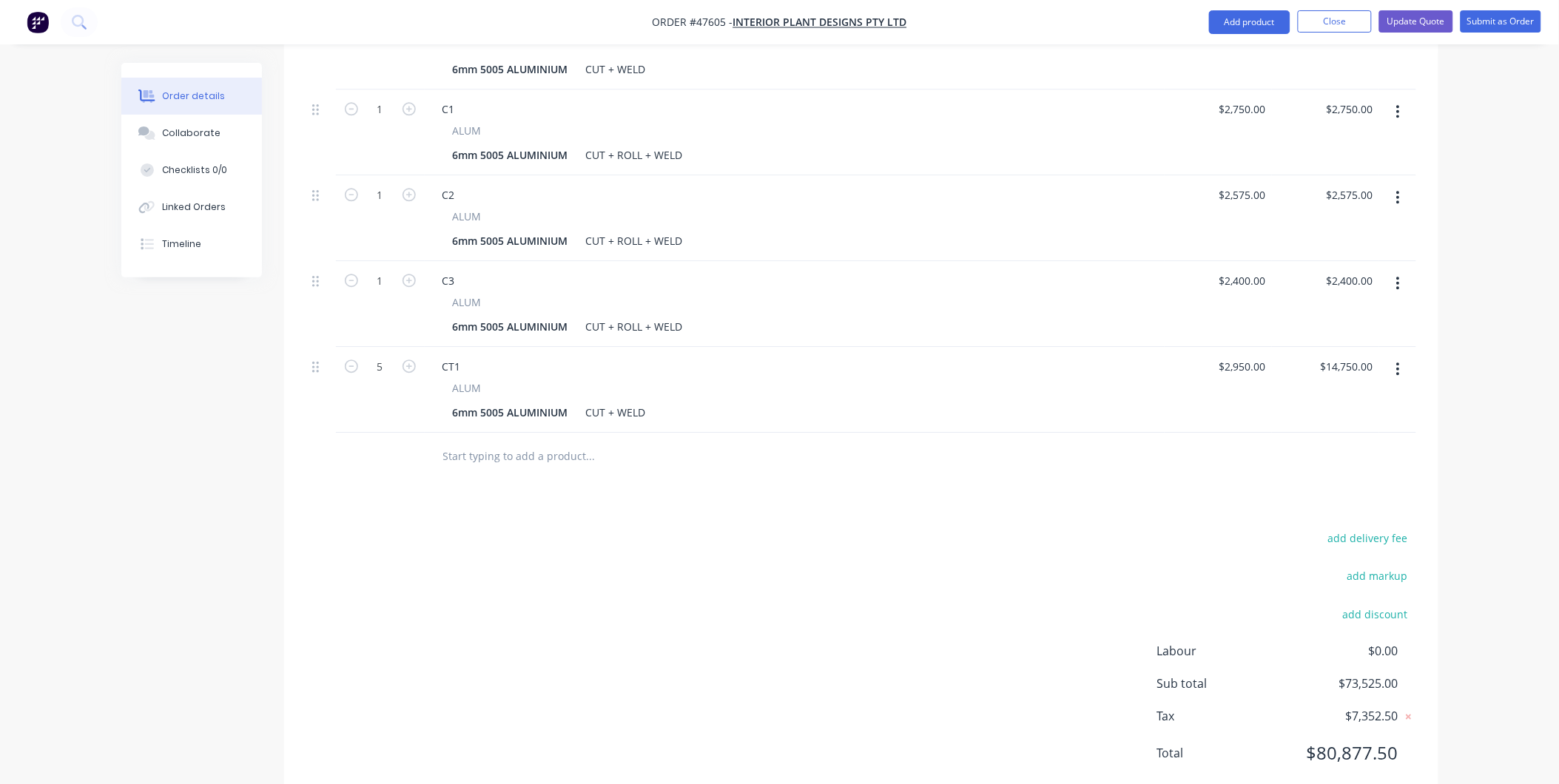
type input "4"
type input "$11,800.00"
click at [484, 356] on div "PLANTERS - 1318x1248x1000" at bounding box center [513, 366] width 165 height 21
click at [442, 356] on div "PLANTERS - 1318x1248x1000" at bounding box center [513, 366] width 165 height 21
click at [847, 569] on div "add delivery fee add markup add discount Labour $0.00 Sub total $70,575.00 Tax …" at bounding box center [861, 654] width 1109 height 253
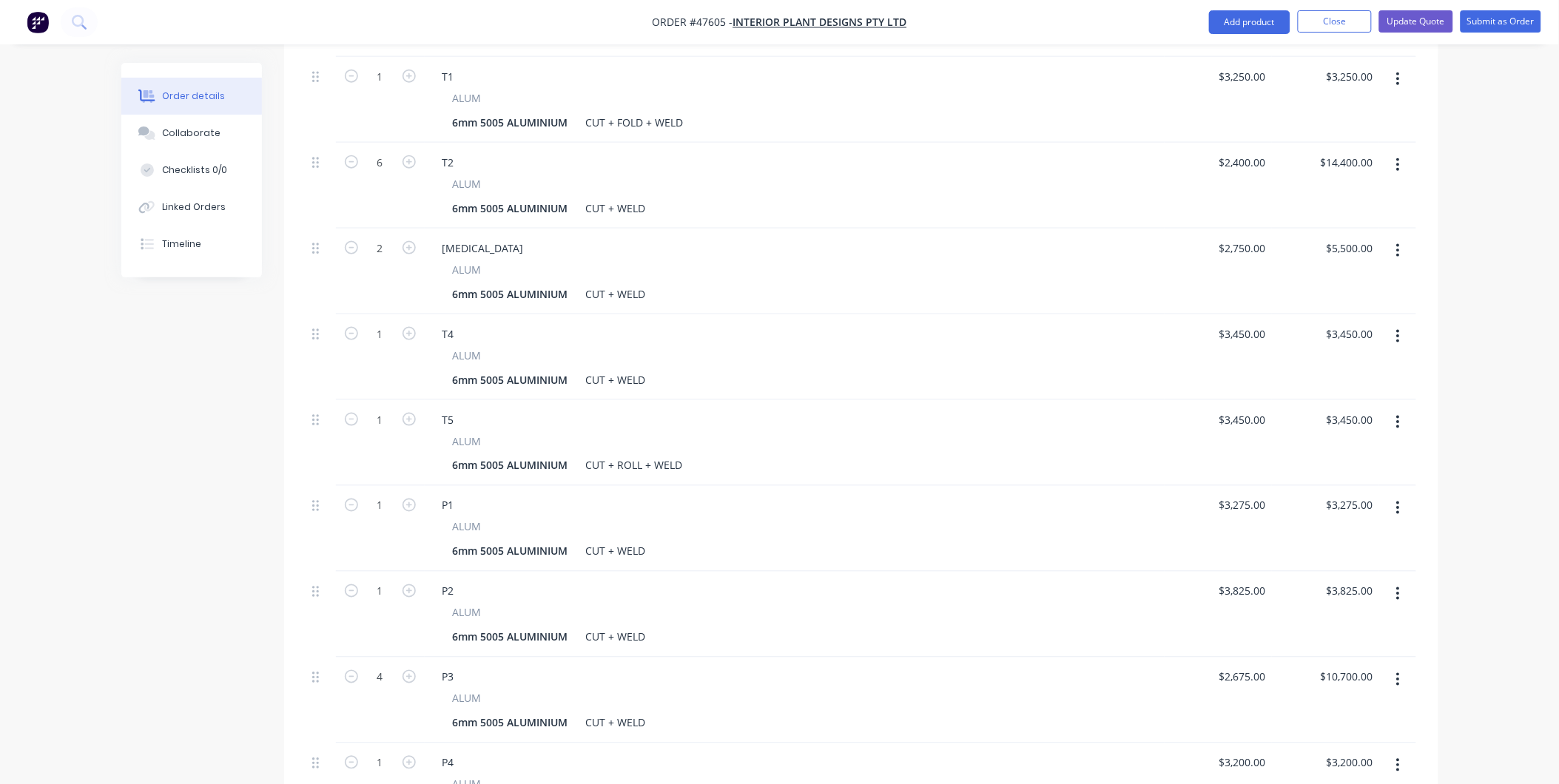
scroll to position [370, 0]
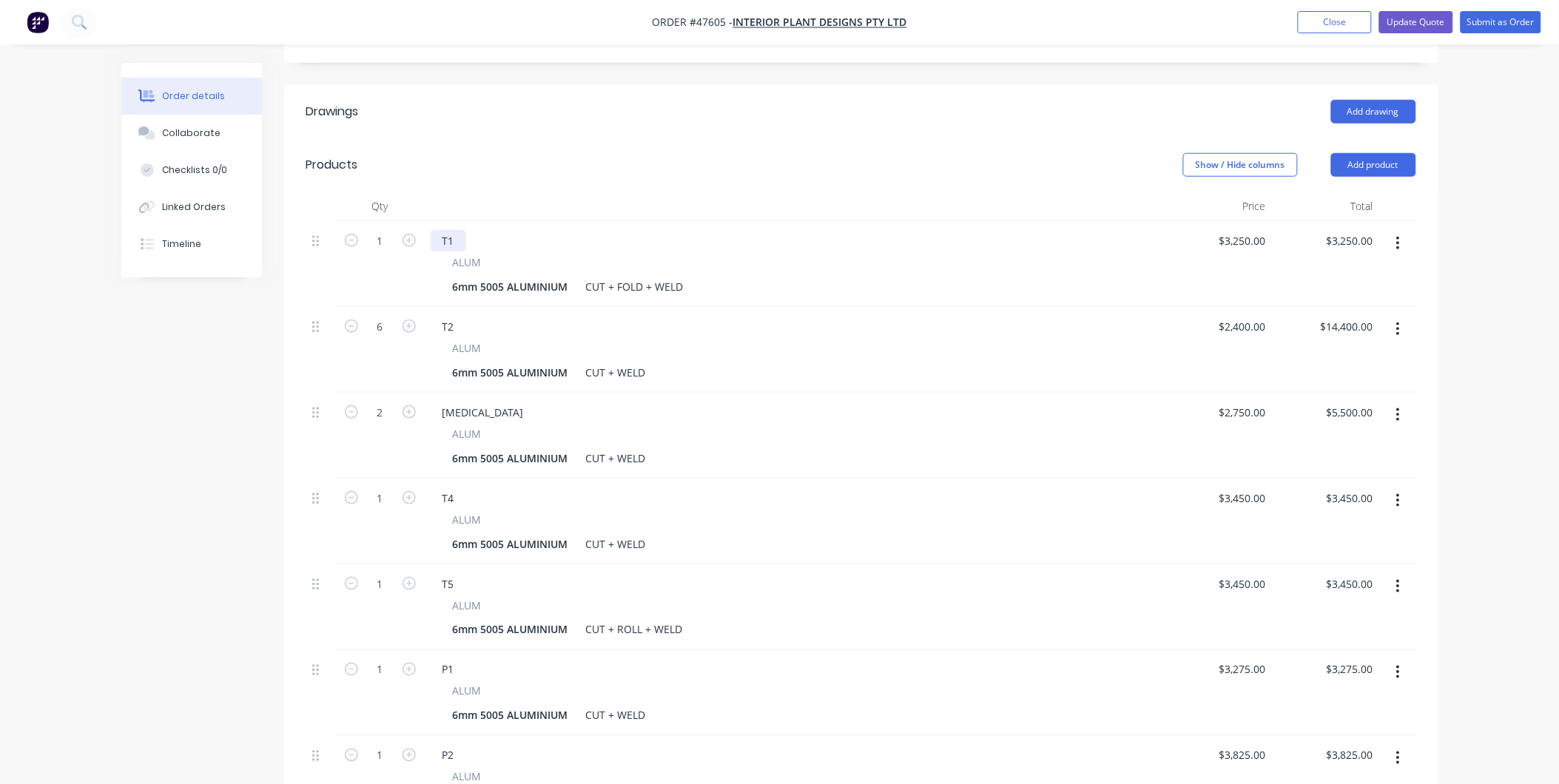
click at [458, 230] on div "T1" at bounding box center [448, 241] width 36 height 21
drag, startPoint x: 557, startPoint y: 197, endPoint x: 637, endPoint y: 203, distance: 80.2
click at [637, 230] on div "T1- TAPERED 1793/2000 x 500 x 1000" at bounding box center [794, 241] width 728 height 21
copy div "x 500 x 1000"
click at [488, 316] on div "T2" at bounding box center [794, 327] width 728 height 21
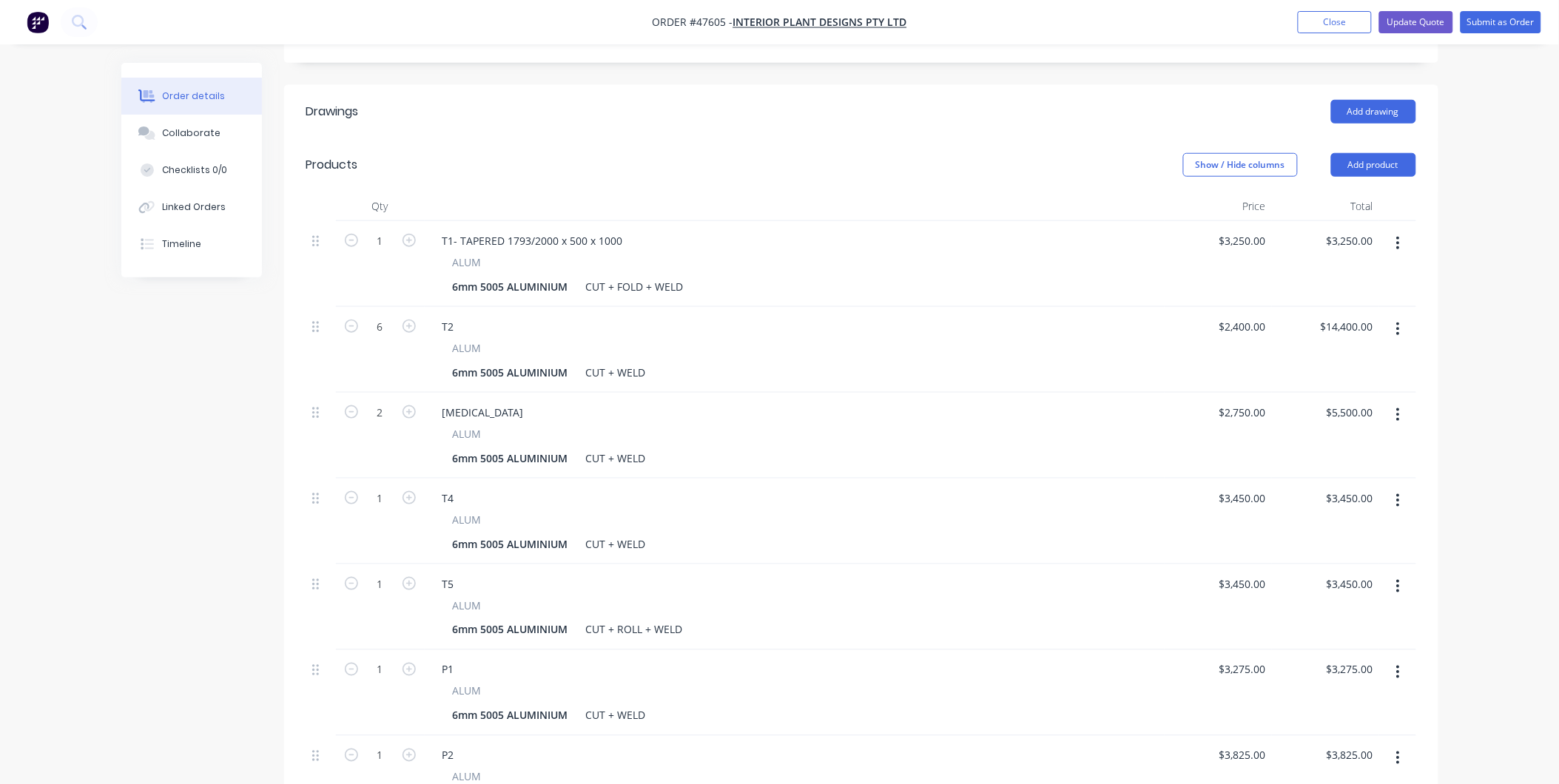
click at [477, 316] on div "T2" at bounding box center [794, 327] width 728 height 21
click at [454, 316] on div "T2" at bounding box center [448, 327] width 36 height 21
click at [611, 230] on div "T1- TAPERED 1793/2000 x 500 x 1000" at bounding box center [532, 241] width 204 height 21
click at [625, 230] on div "T1- TAPERED 1793/2000 x 500 x 1000" at bounding box center [532, 241] width 204 height 21
click at [622, 230] on div "T1- TAPERED 1793/2000 x 500 x 1000" at bounding box center [532, 241] width 204 height 21
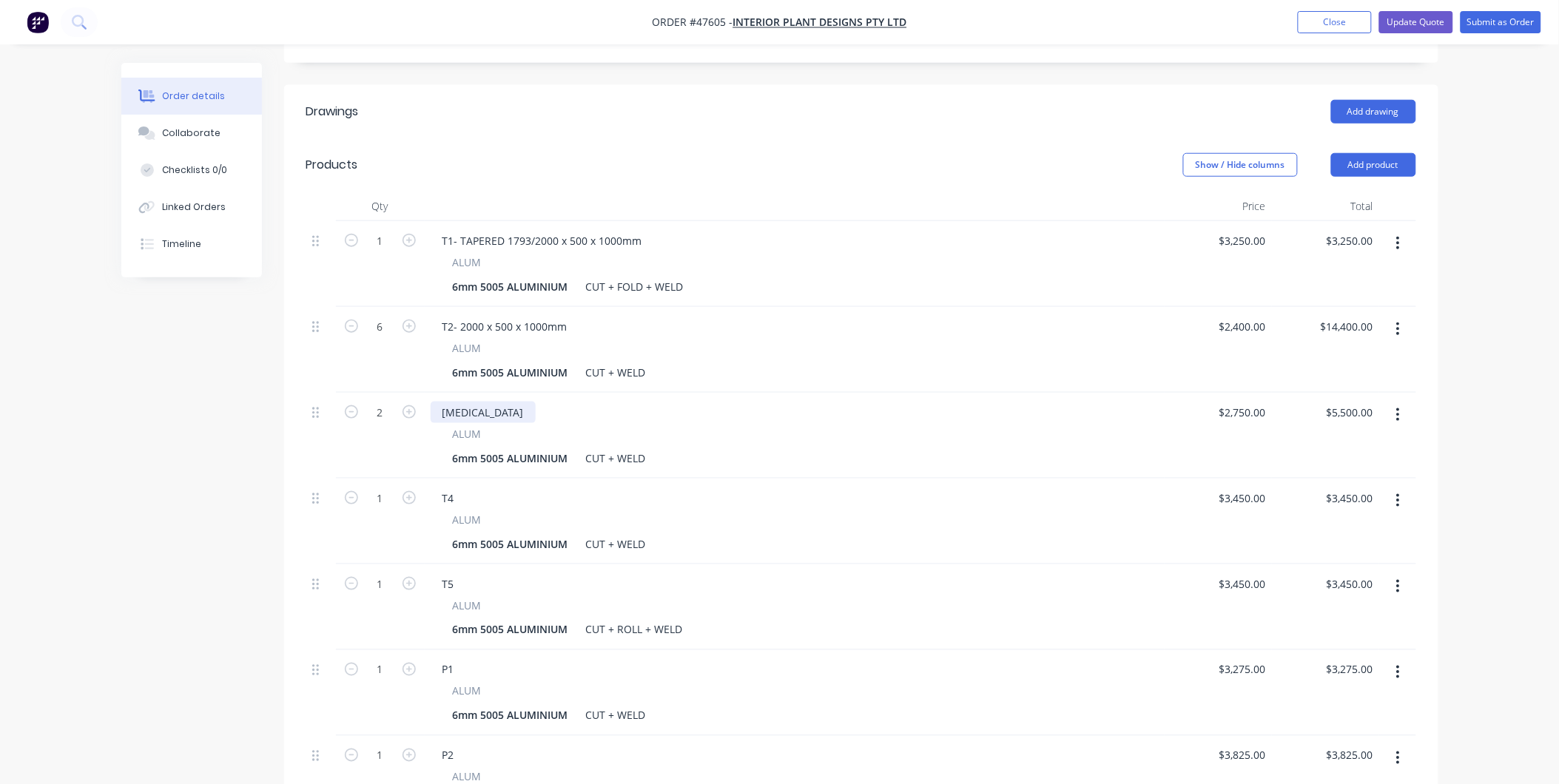
click at [461, 401] on div "[MEDICAL_DATA]" at bounding box center [483, 412] width 105 height 21
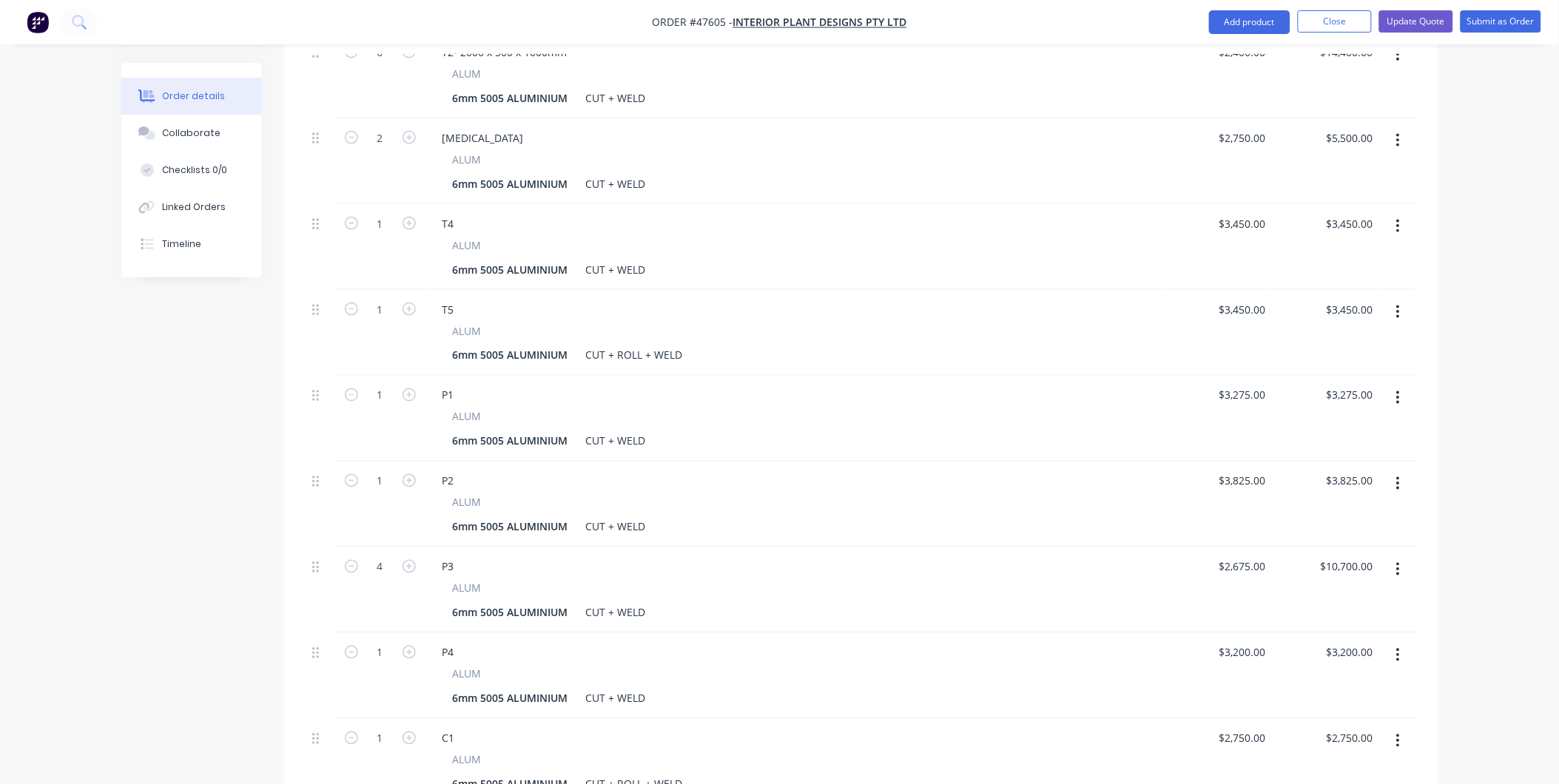
scroll to position [480, 0]
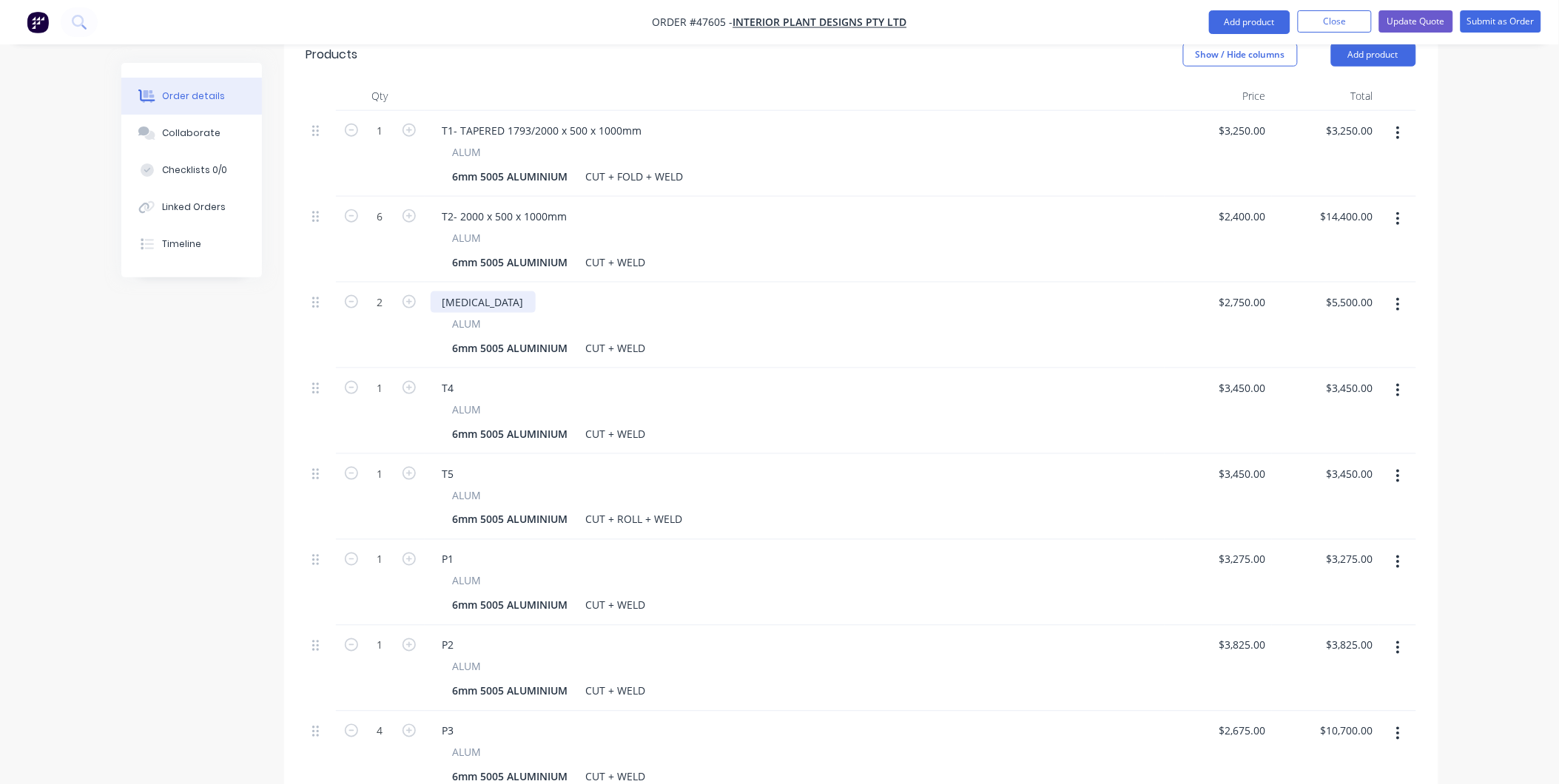
click at [457, 291] on div "[MEDICAL_DATA]" at bounding box center [483, 302] width 105 height 21
click at [456, 377] on div "T4" at bounding box center [448, 388] width 36 height 21
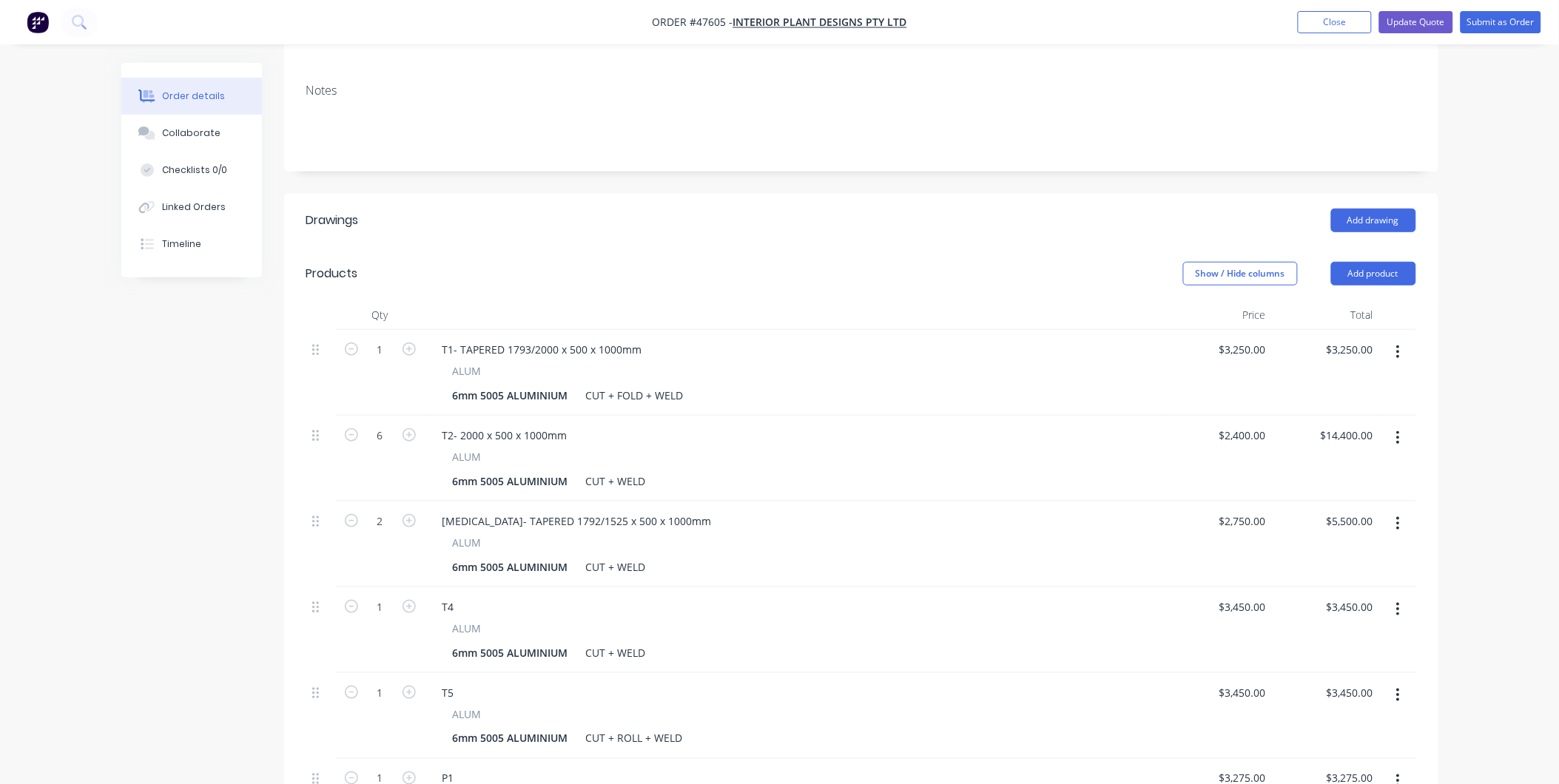
scroll to position [344, 0]
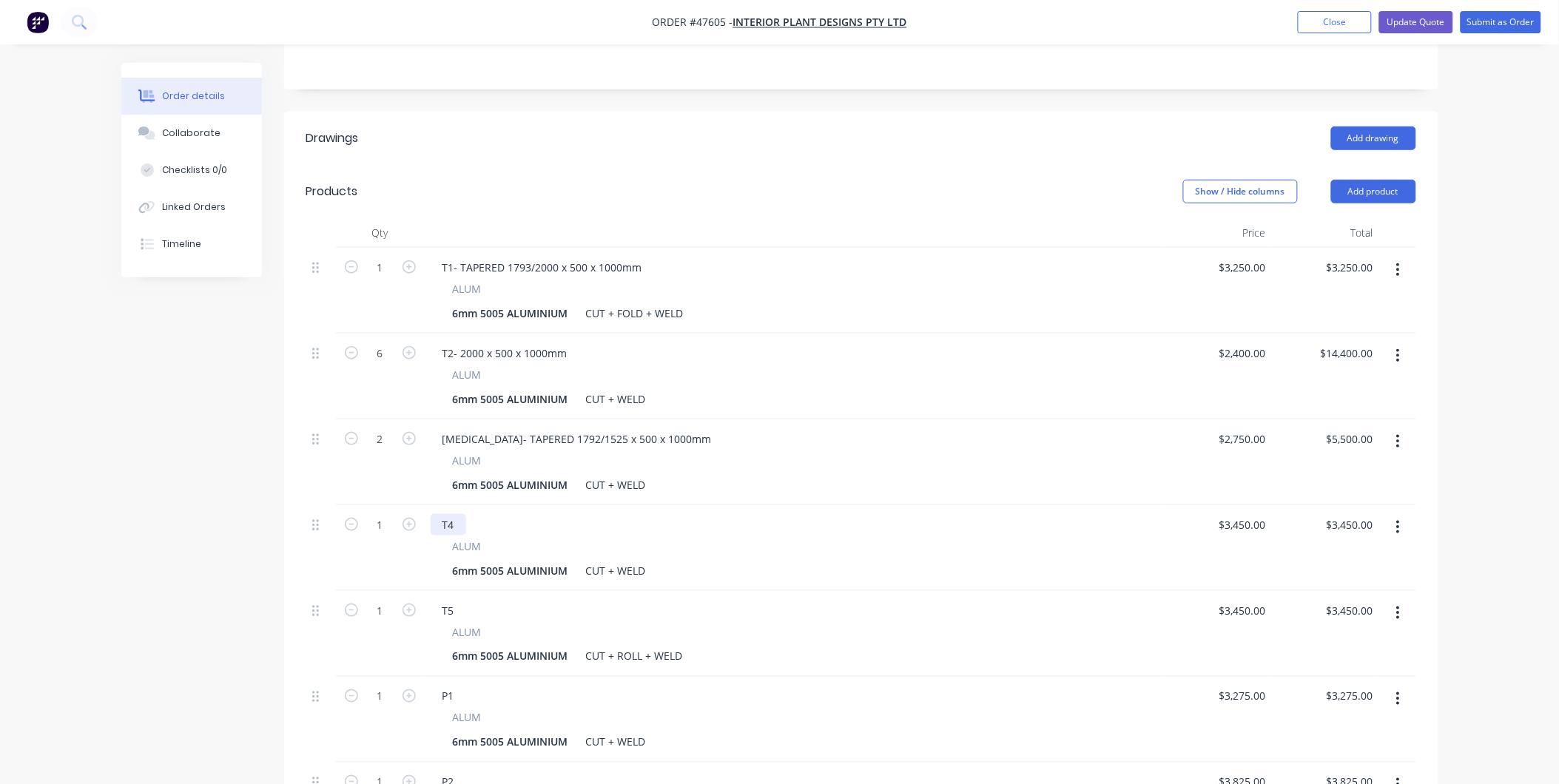
click at [462, 514] on div "T4" at bounding box center [448, 525] width 36 height 21
click at [464, 599] on div "T5" at bounding box center [448, 610] width 36 height 21
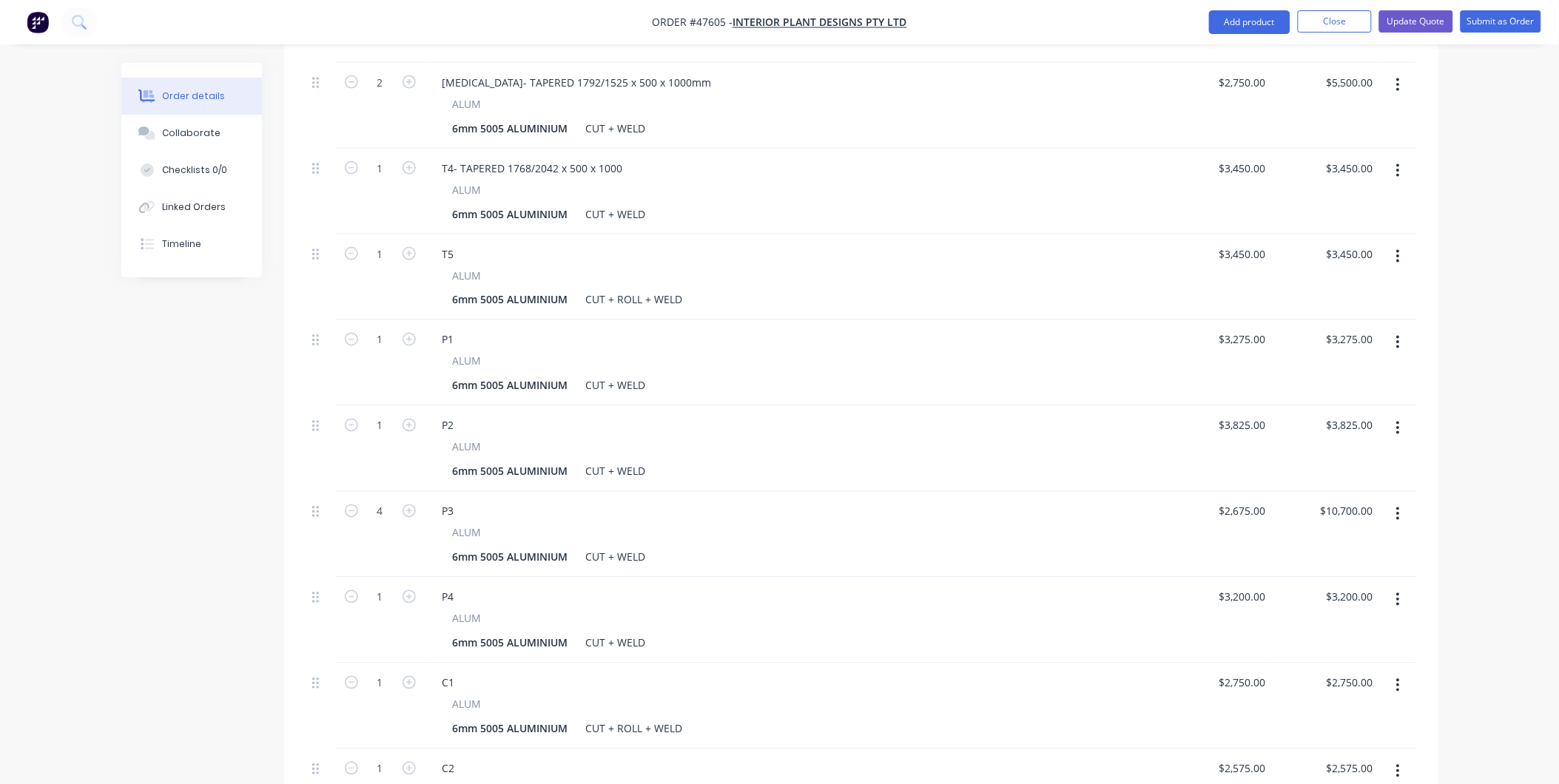
scroll to position [454, 0]
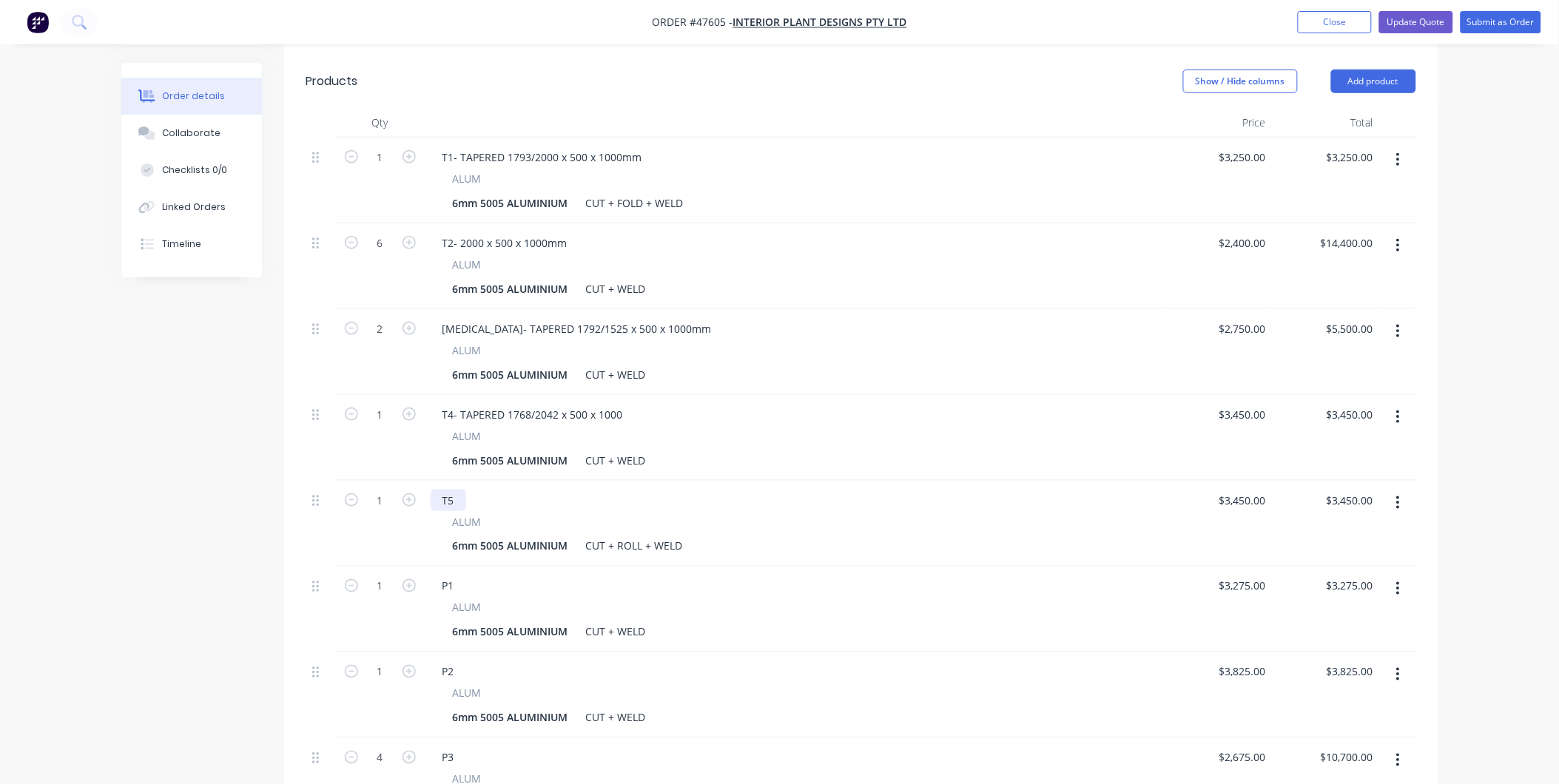
click at [457, 489] on div "T5" at bounding box center [448, 500] width 36 height 21
click at [456, 575] on div "P1" at bounding box center [448, 586] width 36 height 21
click at [462, 575] on div "P1" at bounding box center [448, 586] width 36 height 21
click at [629, 489] on div "T5- TAPERED 1768/1272 x 500 x 1000" at bounding box center [532, 500] width 204 height 21
click at [625, 489] on div "T5- TAPERED 1768/1272 x 500 x 1000" at bounding box center [532, 500] width 204 height 21
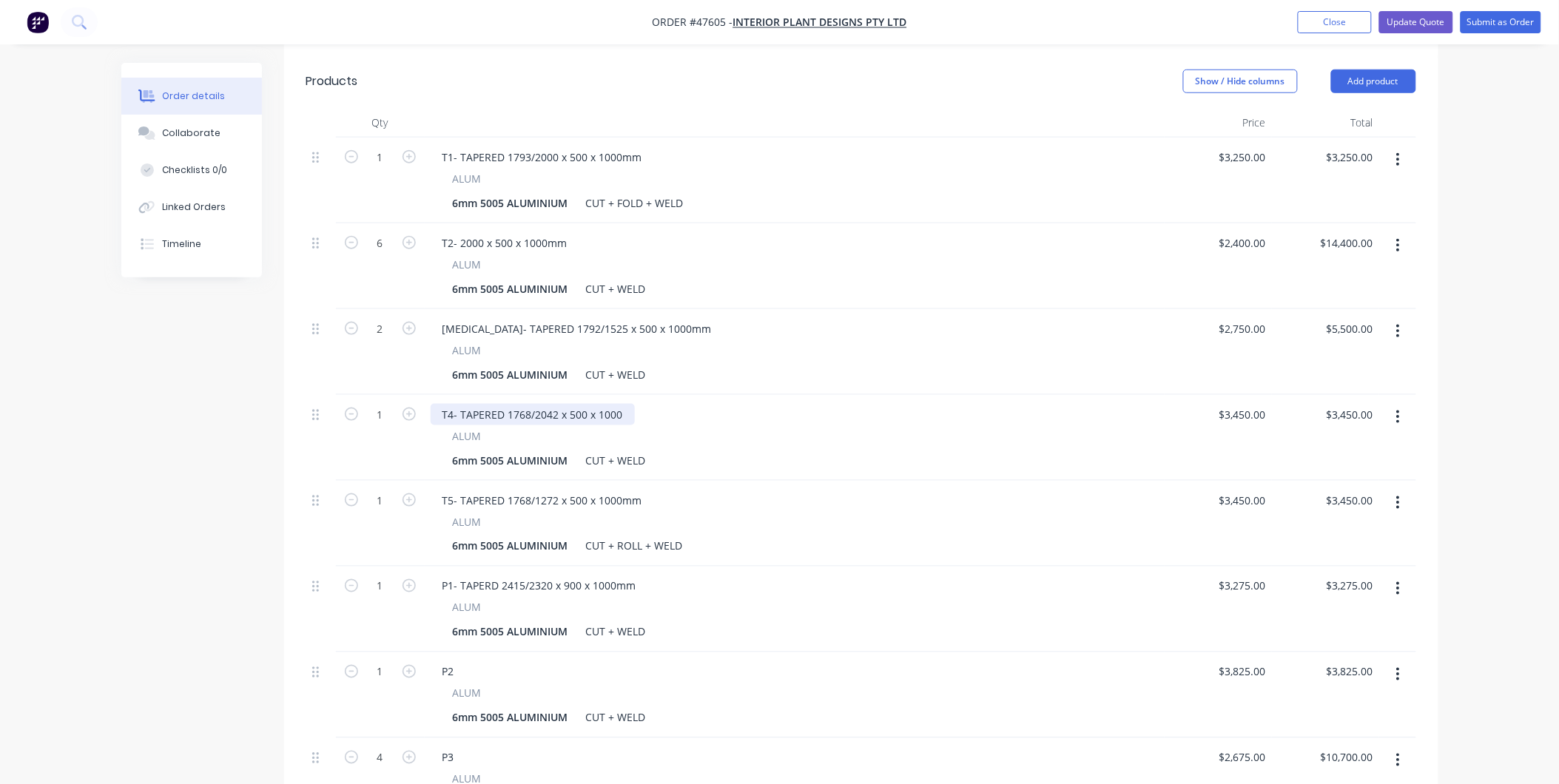
click at [617, 404] on div "T4- TAPERED 1768/2042 x 500 x 1000" at bounding box center [532, 415] width 204 height 21
click at [625, 404] on div "T4- TAPERED 1768/2042 x 500 x 1000" at bounding box center [532, 415] width 204 height 21
click at [716, 602] on div "P1- TAPERD 2415/2320 x 900 x 1000mm ALUM 6mm 5005 ALUMINIUM CUT + WELD" at bounding box center [794, 609] width 740 height 86
click at [459, 661] on div "P2" at bounding box center [448, 672] width 36 height 21
click at [455, 747] on div "P3" at bounding box center [448, 758] width 36 height 21
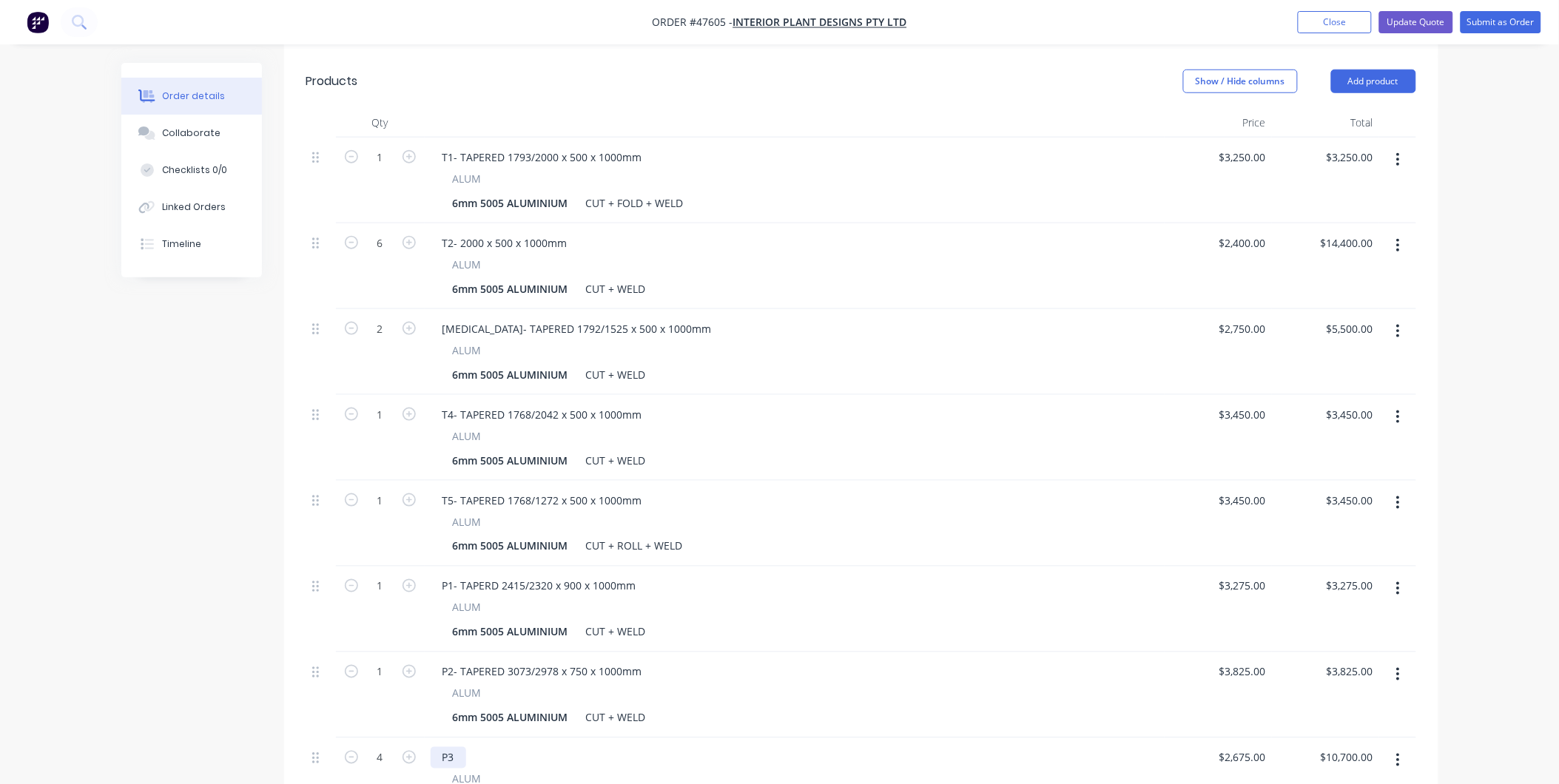
click at [459, 747] on div "P3" at bounding box center [448, 758] width 36 height 21
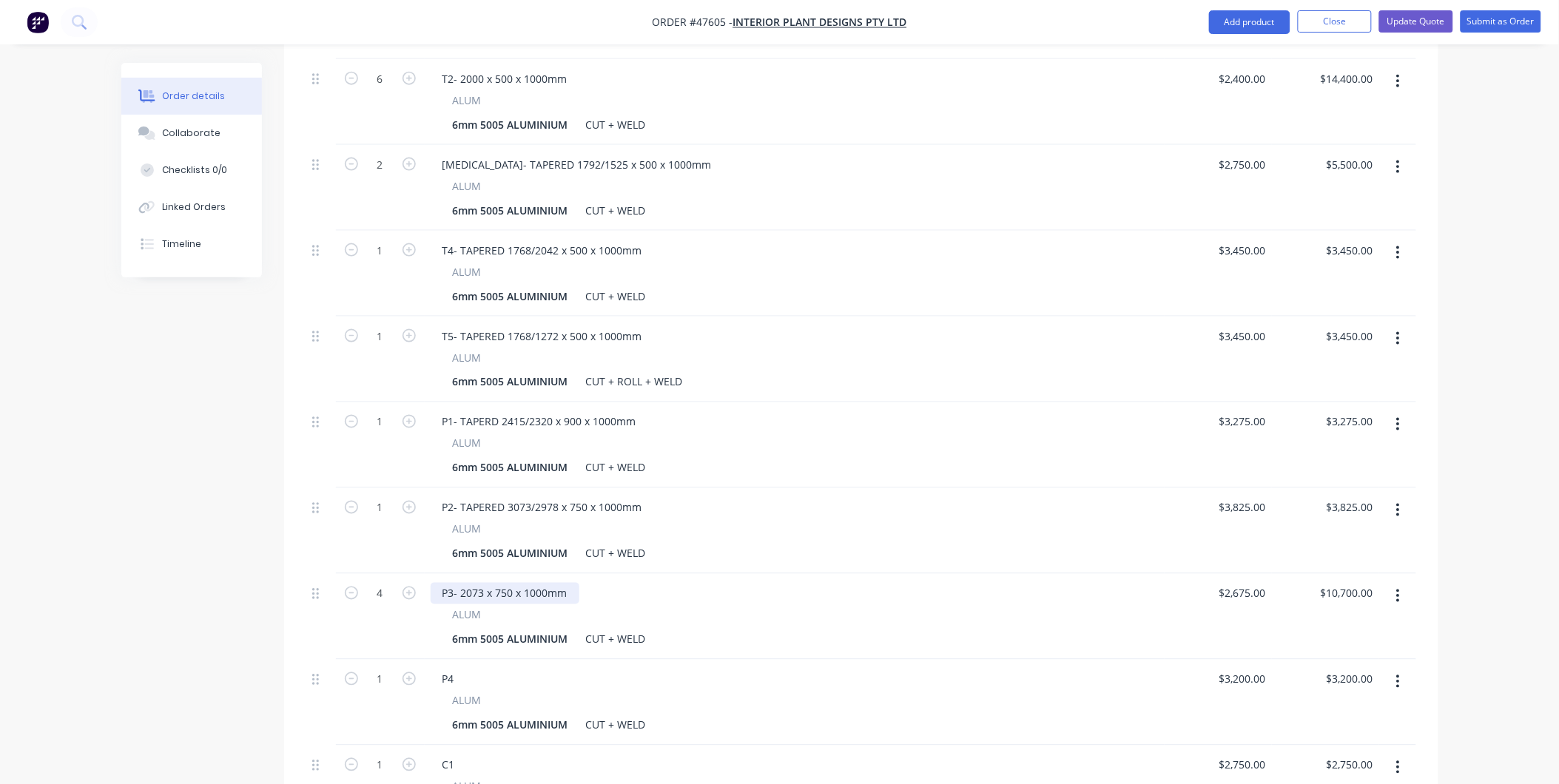
scroll to position [700, 0]
click at [457, 587] on div "P4" at bounding box center [448, 597] width 36 height 21
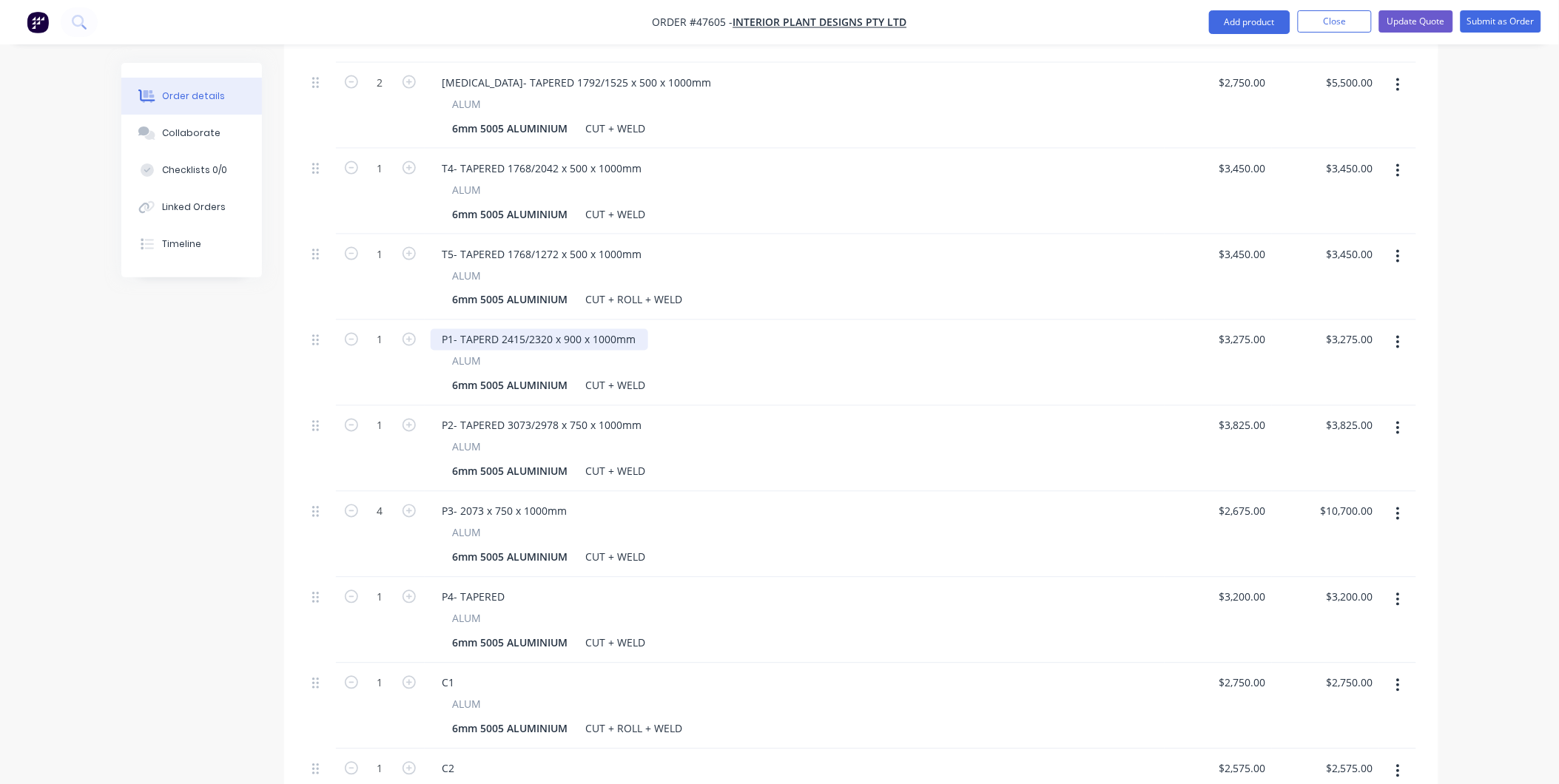
click at [490, 329] on div "P1- TAPERD 2415/2320 x 900 x 1000mm" at bounding box center [539, 339] width 218 height 21
click at [492, 329] on div "P1- TAPERD 2415/2320 x 900 x 1000mm" at bounding box center [539, 339] width 218 height 21
click at [511, 587] on div "P4- TAPERED" at bounding box center [473, 597] width 86 height 21
click at [505, 588] on div "P4- TAPERED" at bounding box center [473, 598] width 86 height 21
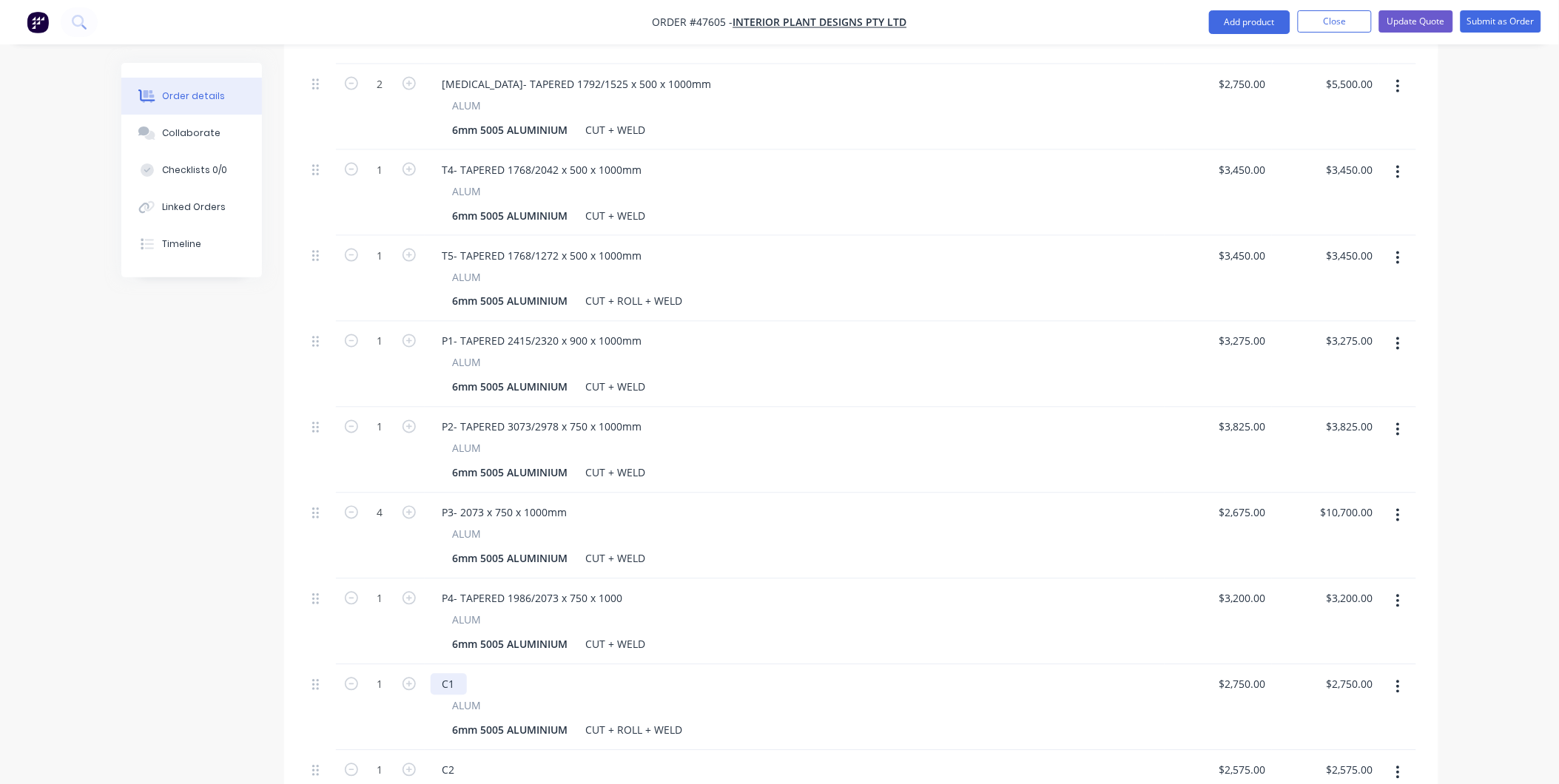
click at [460, 674] on div "C1" at bounding box center [448, 684] width 36 height 21
click at [455, 674] on div "C1" at bounding box center [448, 684] width 36 height 21
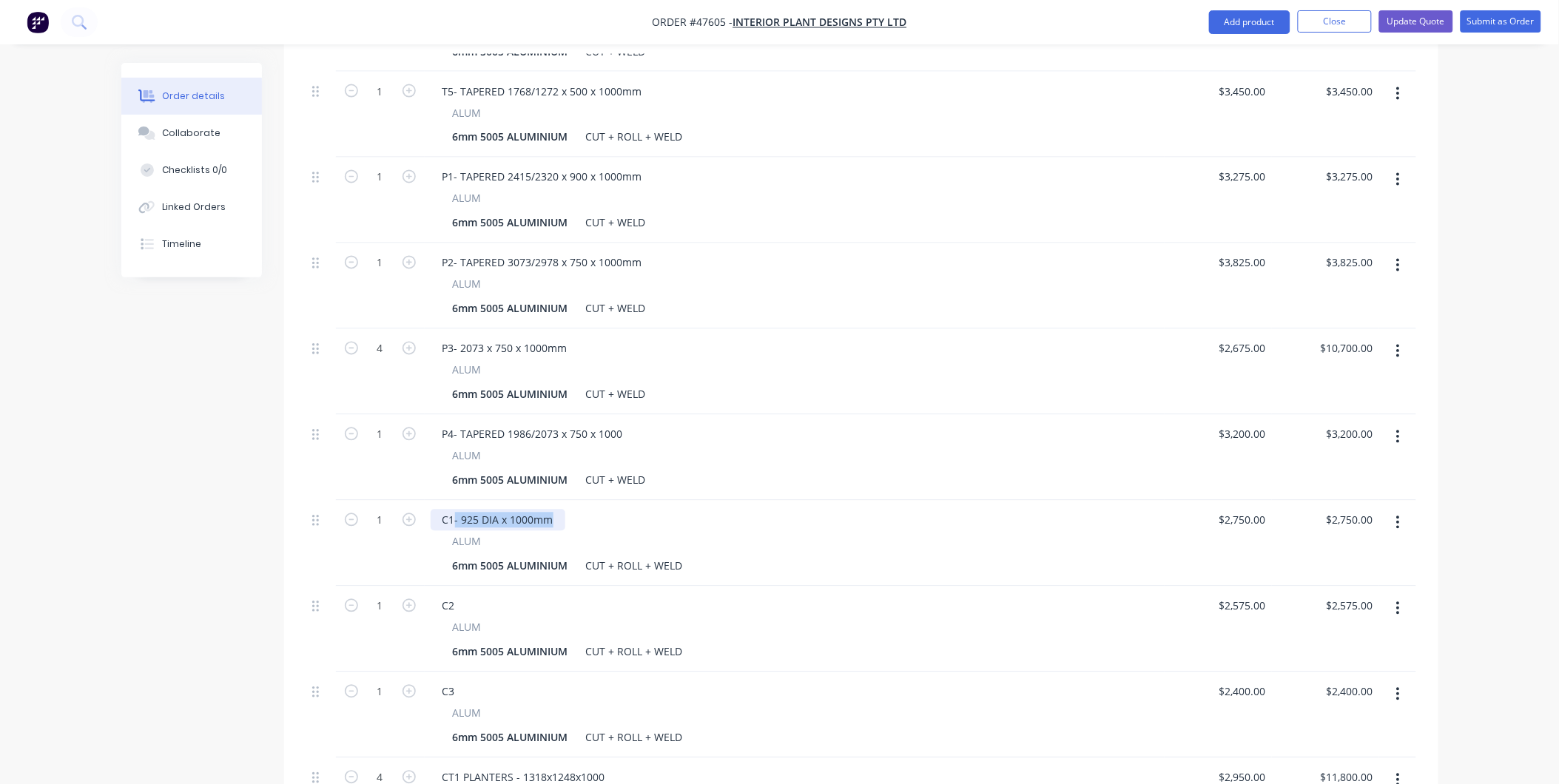
drag, startPoint x: 549, startPoint y: 475, endPoint x: 456, endPoint y: 486, distance: 93.6
click at [456, 509] on div "C1- 925 DIA x 1000mm" at bounding box center [497, 520] width 134 height 21
copy div "- 925 DIA x 1000mm"
click at [470, 595] on div "C2" at bounding box center [794, 606] width 728 height 21
click at [459, 595] on div "C2" at bounding box center [448, 606] width 36 height 21
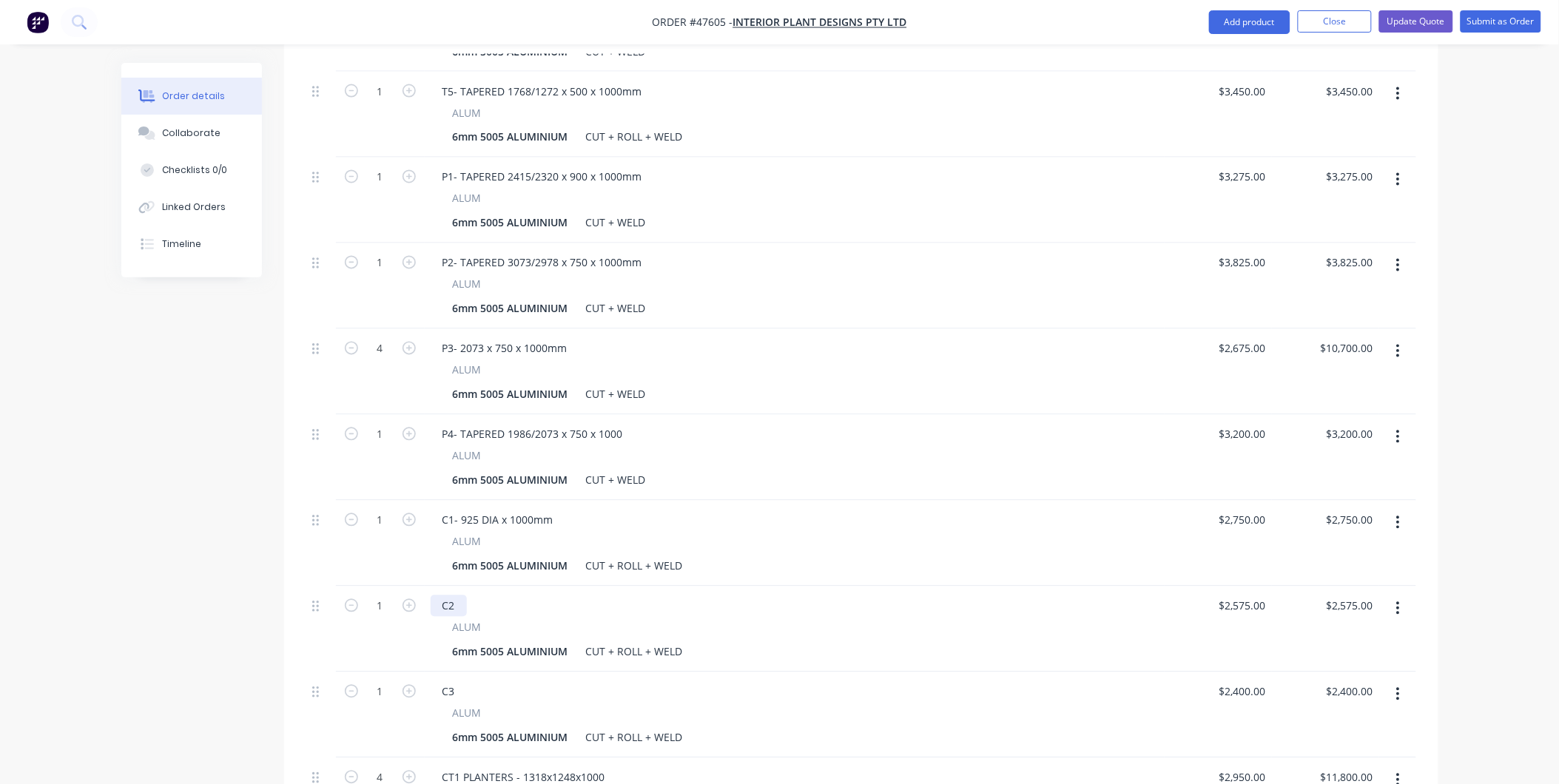
click at [464, 595] on div "C2" at bounding box center [448, 606] width 36 height 21
paste div
click at [477, 595] on div "C2- 925 DIA x 1000mm" at bounding box center [497, 606] width 134 height 21
drag, startPoint x: 458, startPoint y: 647, endPoint x: 491, endPoint y: 654, distance: 33.7
click at [459, 681] on div "C3" at bounding box center [448, 691] width 36 height 21
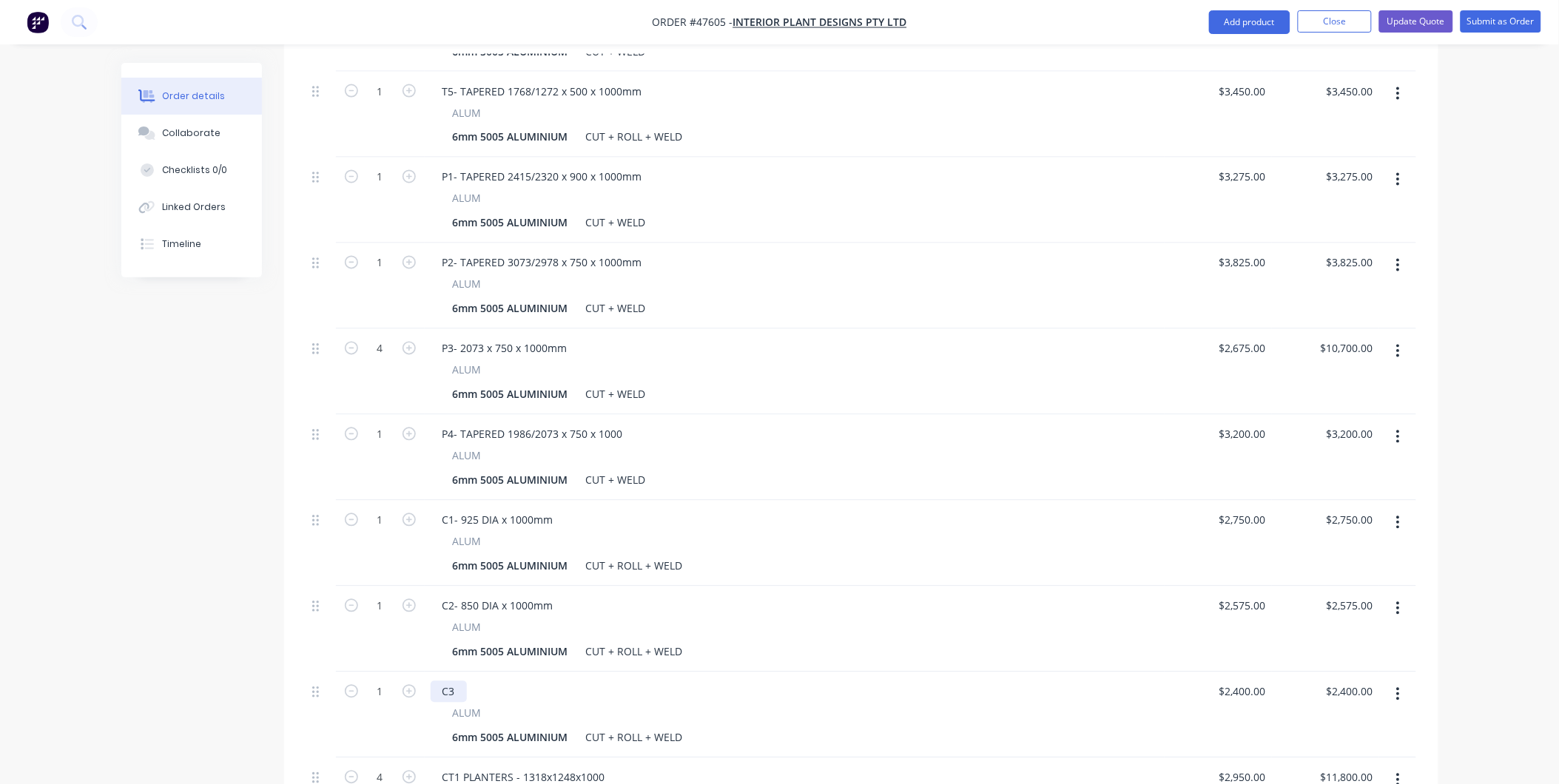
click at [463, 681] on div "C3" at bounding box center [448, 691] width 36 height 21
paste div
click at [482, 681] on div "C3- 925 DIA x 1000mm" at bounding box center [497, 691] width 134 height 21
click at [814, 681] on div "C3- 700 DIA x 1000mm" at bounding box center [794, 691] width 728 height 21
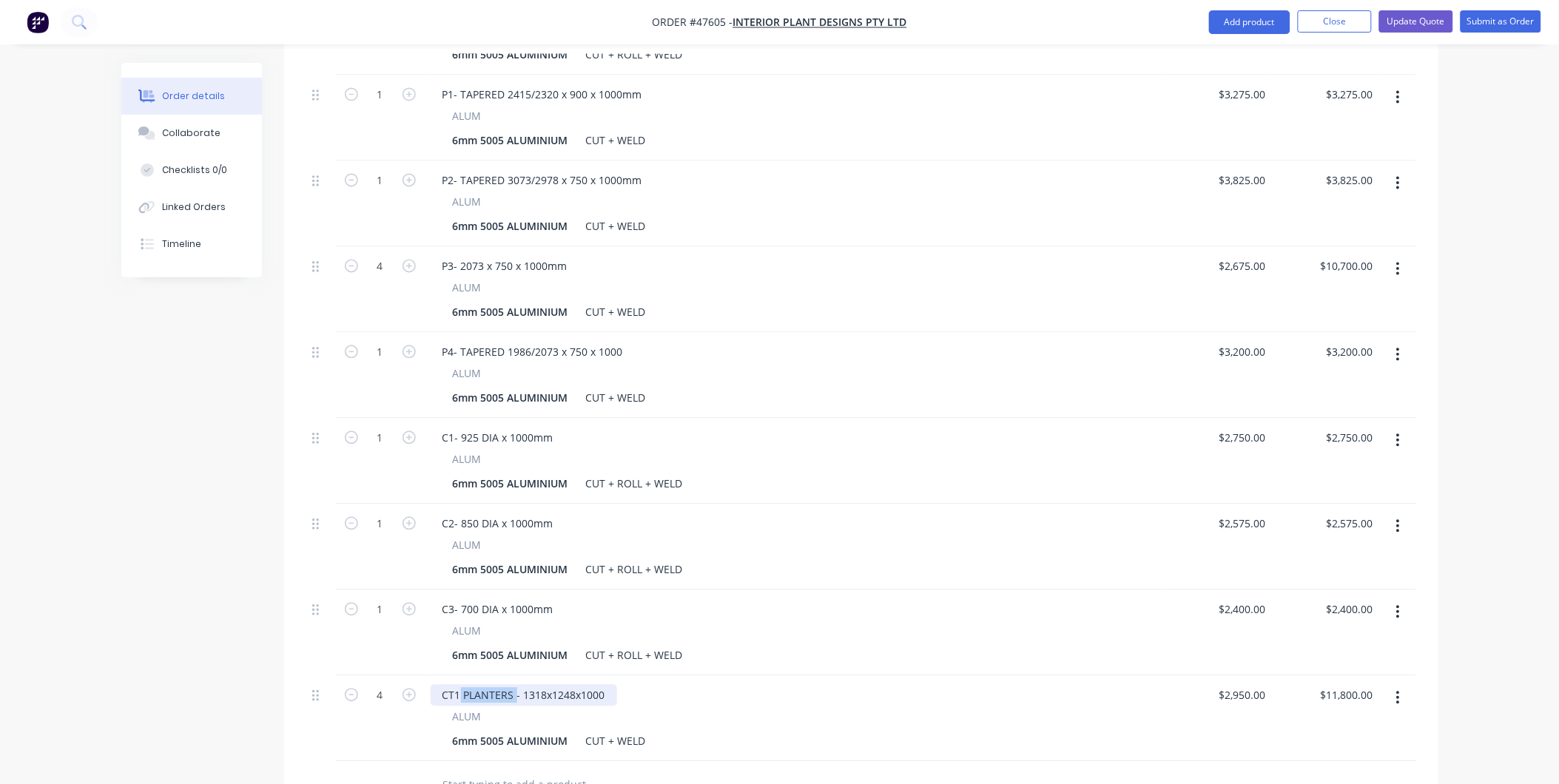
drag, startPoint x: 515, startPoint y: 653, endPoint x: 457, endPoint y: 668, distance: 59.9
click at [457, 676] on div "CT1 PLANTERS - 1318x1248x1000 ALUM 6mm 5005 ALUMINIUM CUT + WELD" at bounding box center [794, 718] width 740 height 86
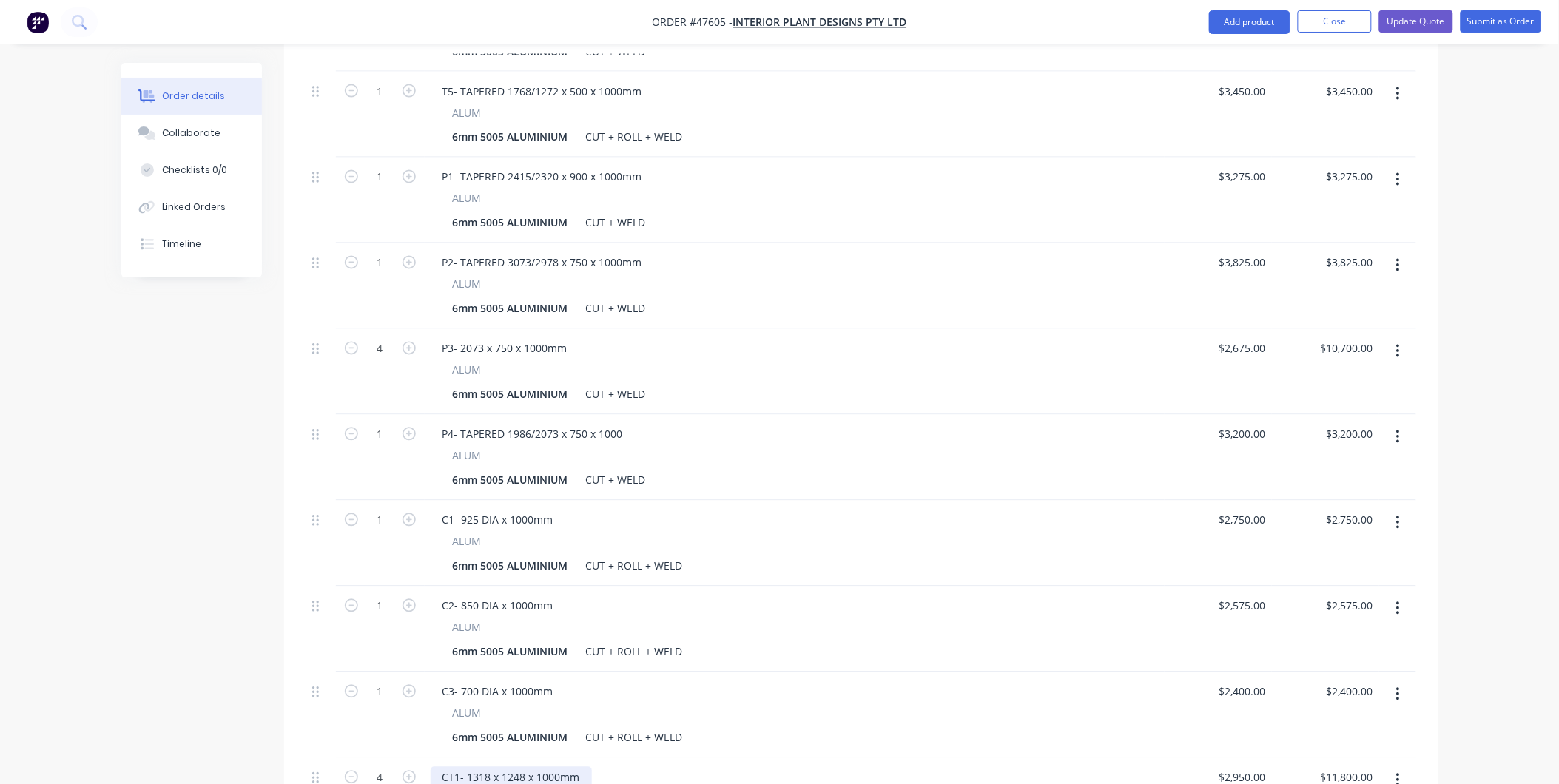
scroll to position [781, 0]
click at [618, 506] on div "P4- TAPERED 1986/2073 x 750 x 1000" at bounding box center [532, 516] width 204 height 21
click at [625, 506] on div "P4- TAPERED 1986/2073 x 750 x 1000" at bounding box center [532, 516] width 204 height 21
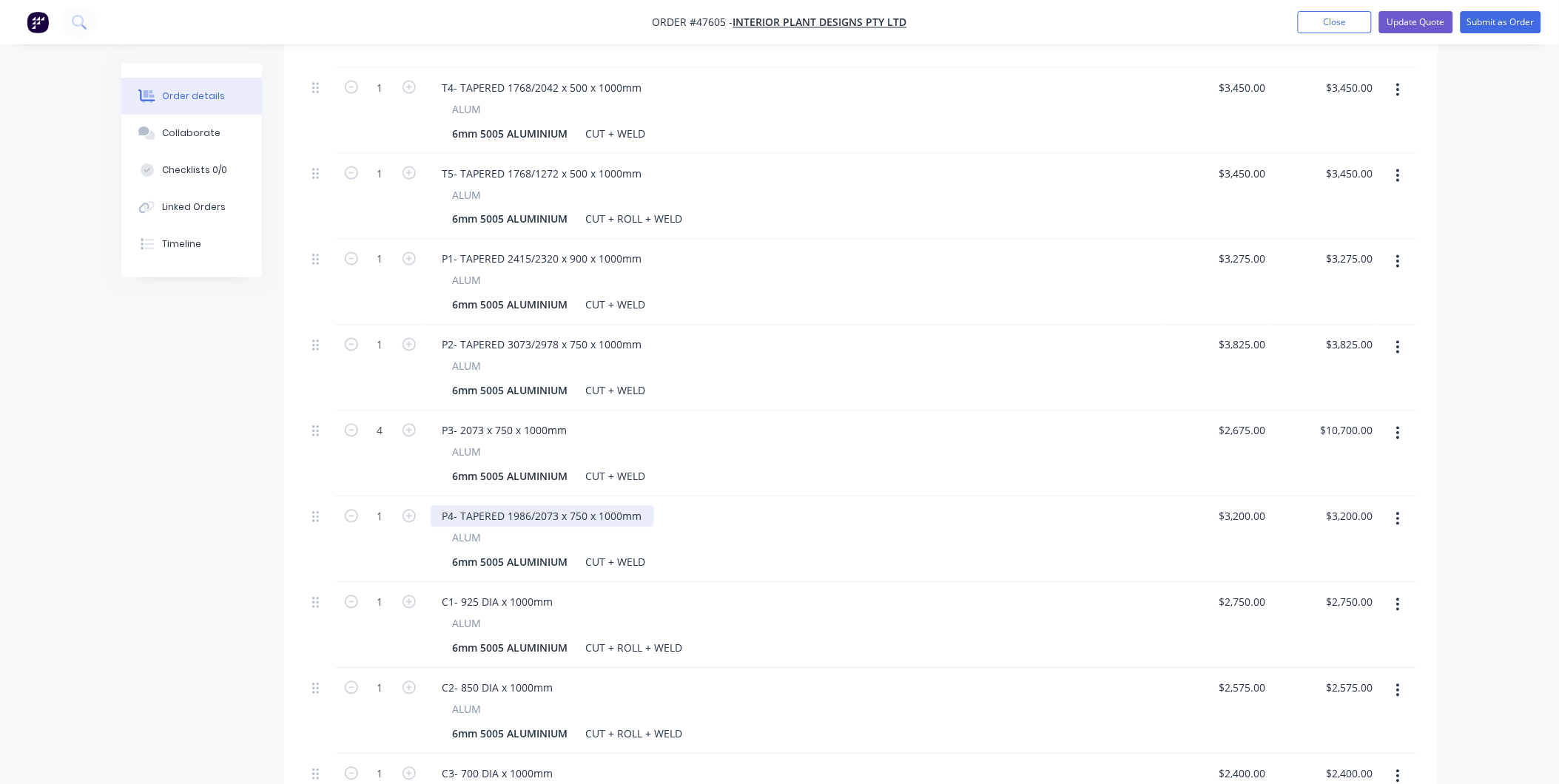
scroll to position [206, 0]
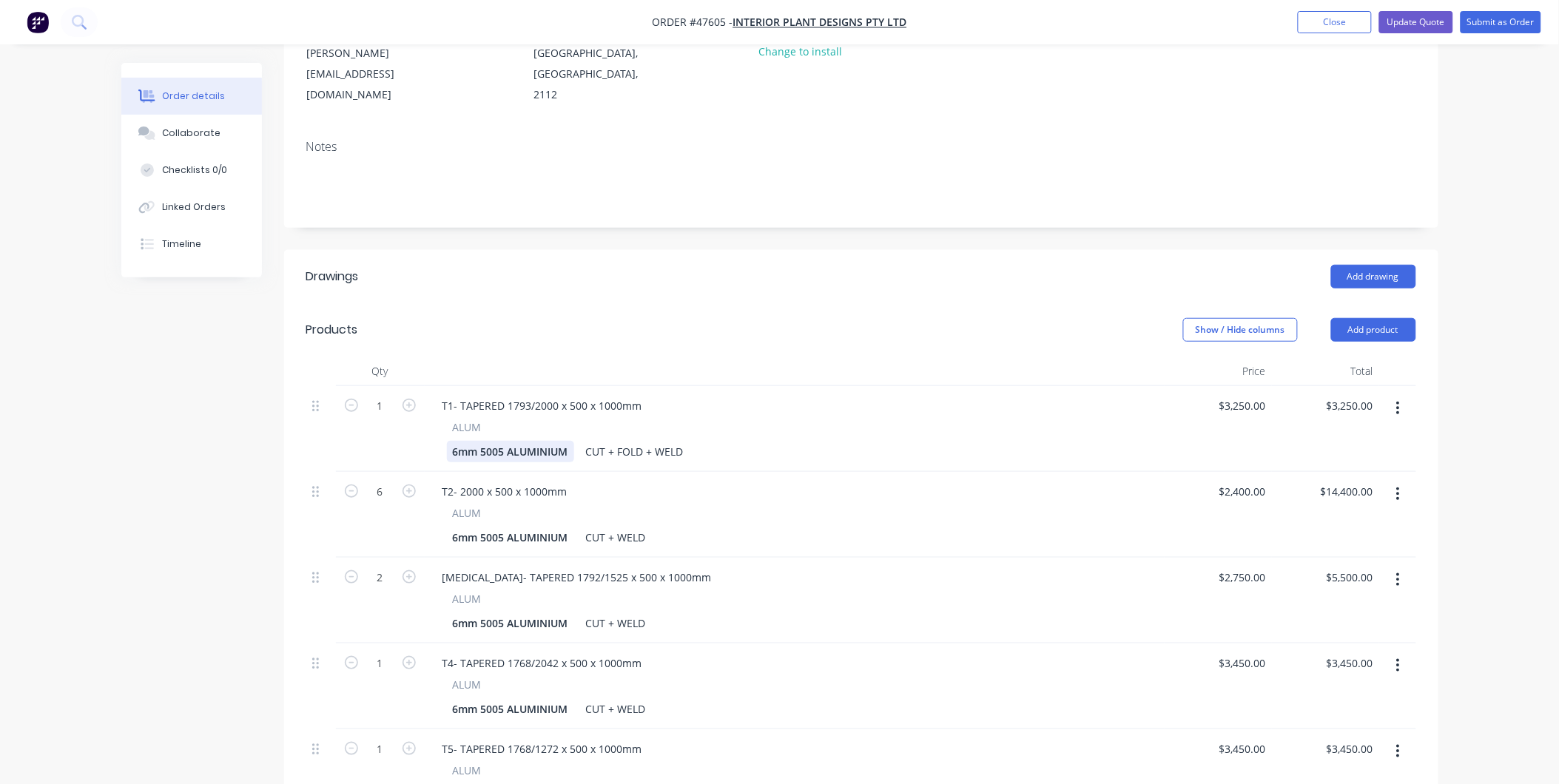
click at [549, 441] on div "6mm 5005 ALUMINIUM" at bounding box center [511, 451] width 128 height 21
click at [574, 441] on div "6mm 5005 ALUMINIUM CUT + FOLD + WELD" at bounding box center [791, 451] width 690 height 21
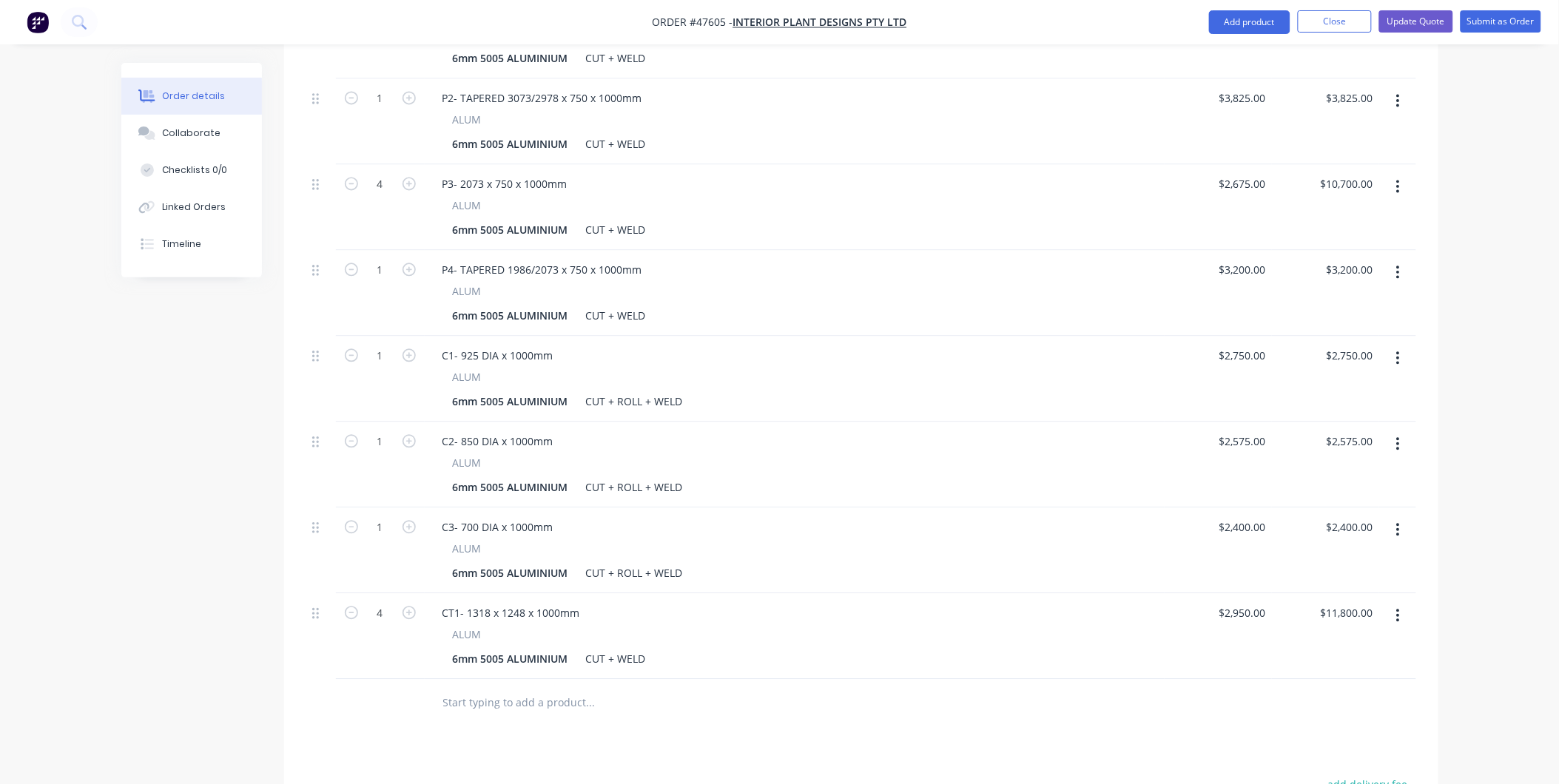
scroll to position [1274, 0]
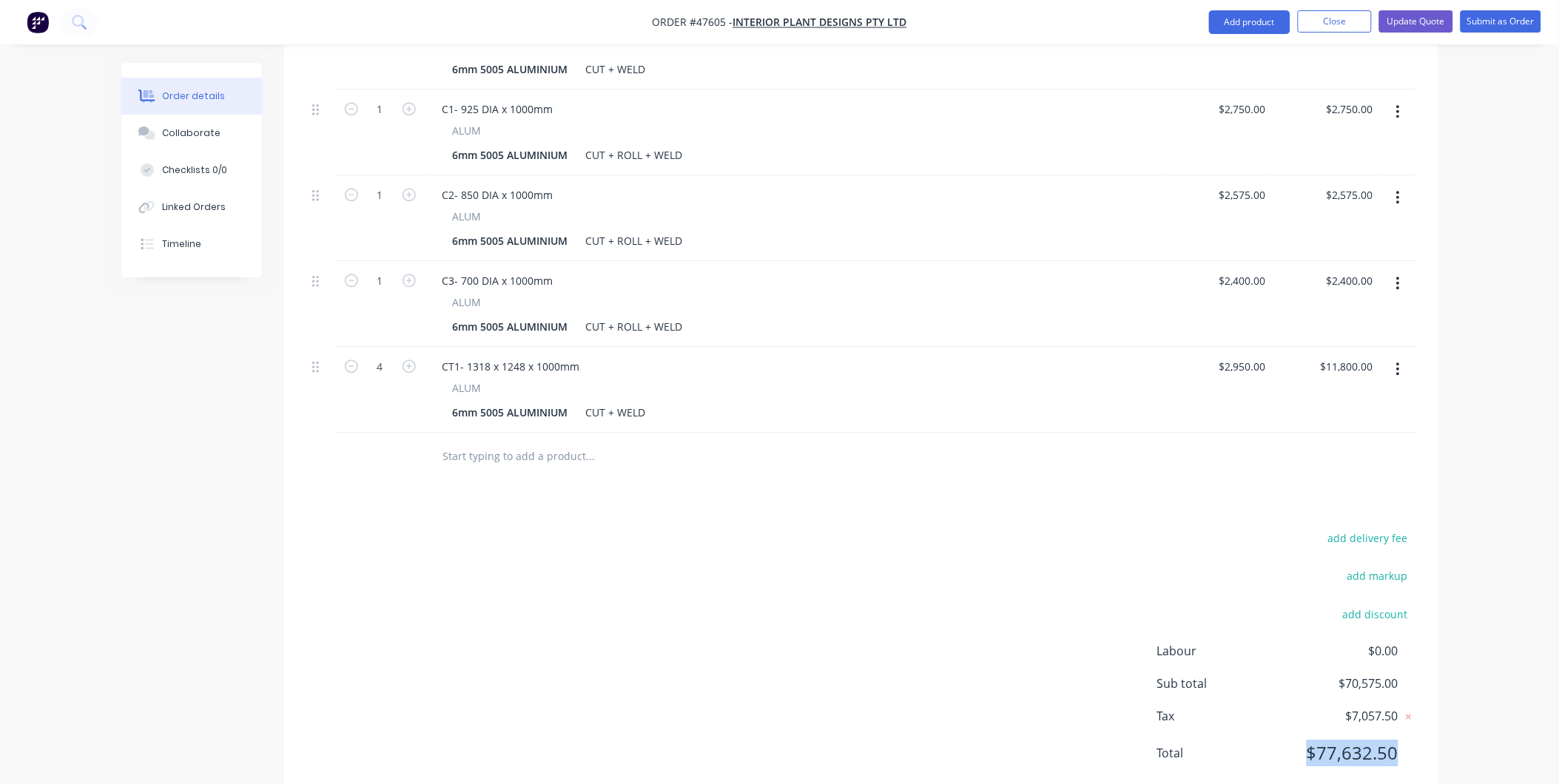
drag, startPoint x: 1364, startPoint y: 709, endPoint x: 1292, endPoint y: 711, distance: 72.0
click at [1292, 711] on div "add delivery fee add markup add discount Labour $0.00 Sub total $70,575.00 Tax …" at bounding box center [861, 654] width 1154 height 253
drag, startPoint x: 1292, startPoint y: 711, endPoint x: 991, endPoint y: 631, distance: 311.4
click at [991, 631] on div "add delivery fee add markup add discount Labour $0.00 Sub total $70,575.00 Tax …" at bounding box center [861, 654] width 1109 height 253
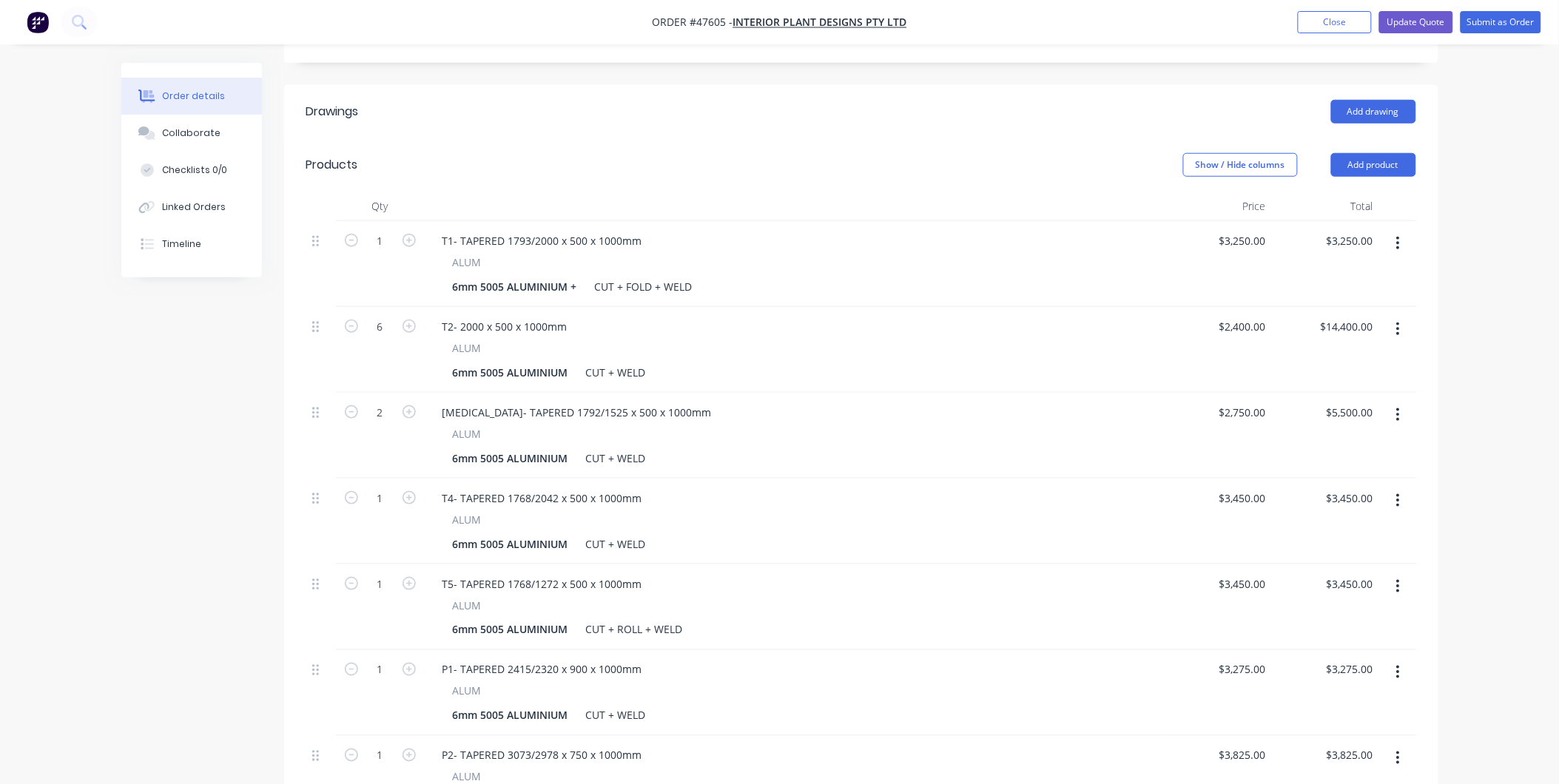
scroll to position [288, 0]
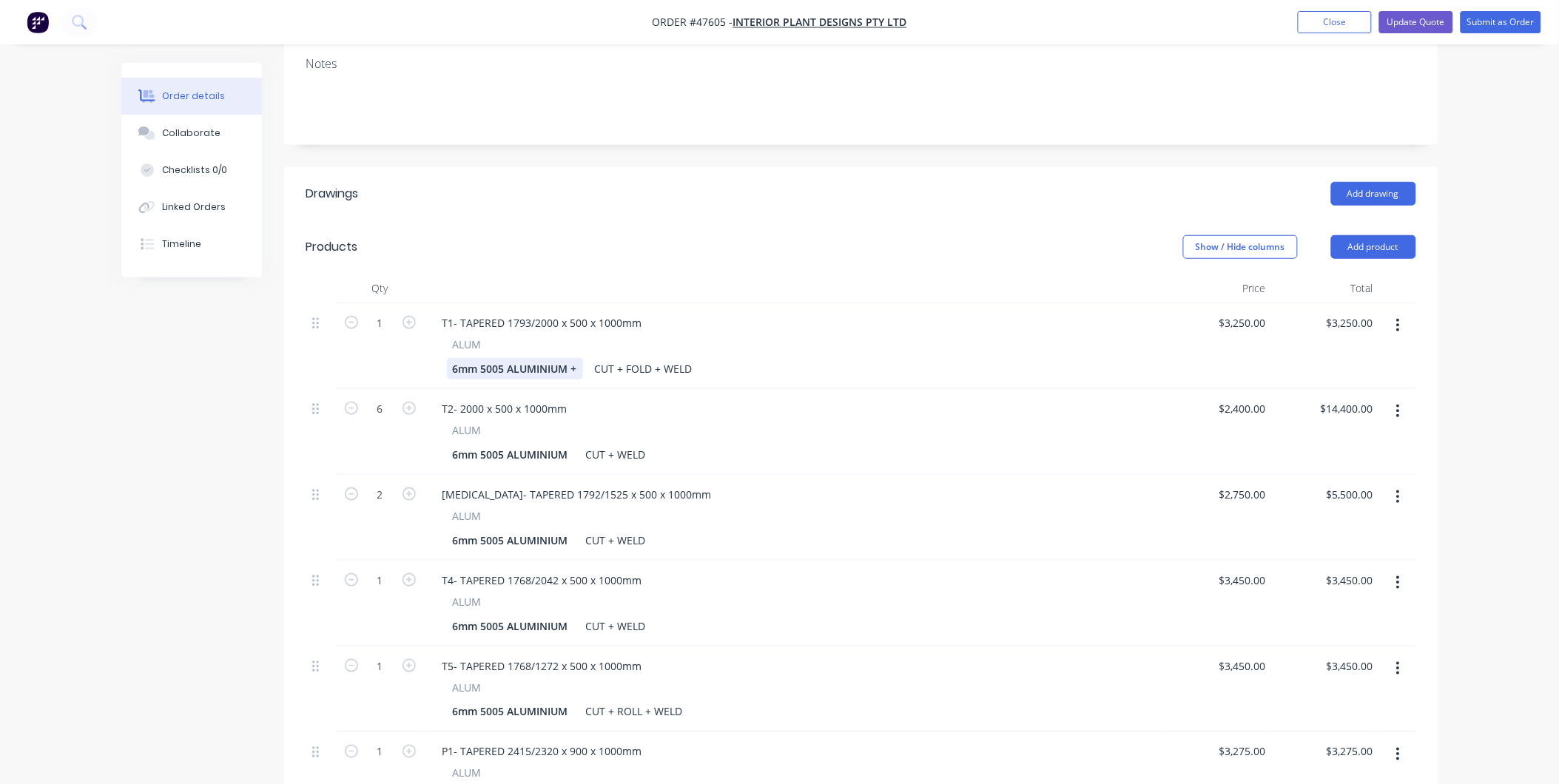
click at [578, 358] on div "6mm 5005 ALUMINIUM +" at bounding box center [515, 368] width 136 height 21
click at [568, 444] on div "6mm 5005 ALUMINIUM" at bounding box center [511, 454] width 128 height 21
click at [574, 530] on div "6mm 5005 ALUMINIUM" at bounding box center [511, 540] width 128 height 21
copy div "6mm 5005 ALUMINIUM + SHS"
click at [567, 594] on div "ALUM 6mm 5005 ALUMINIUM CUT + WELD" at bounding box center [794, 615] width 728 height 43
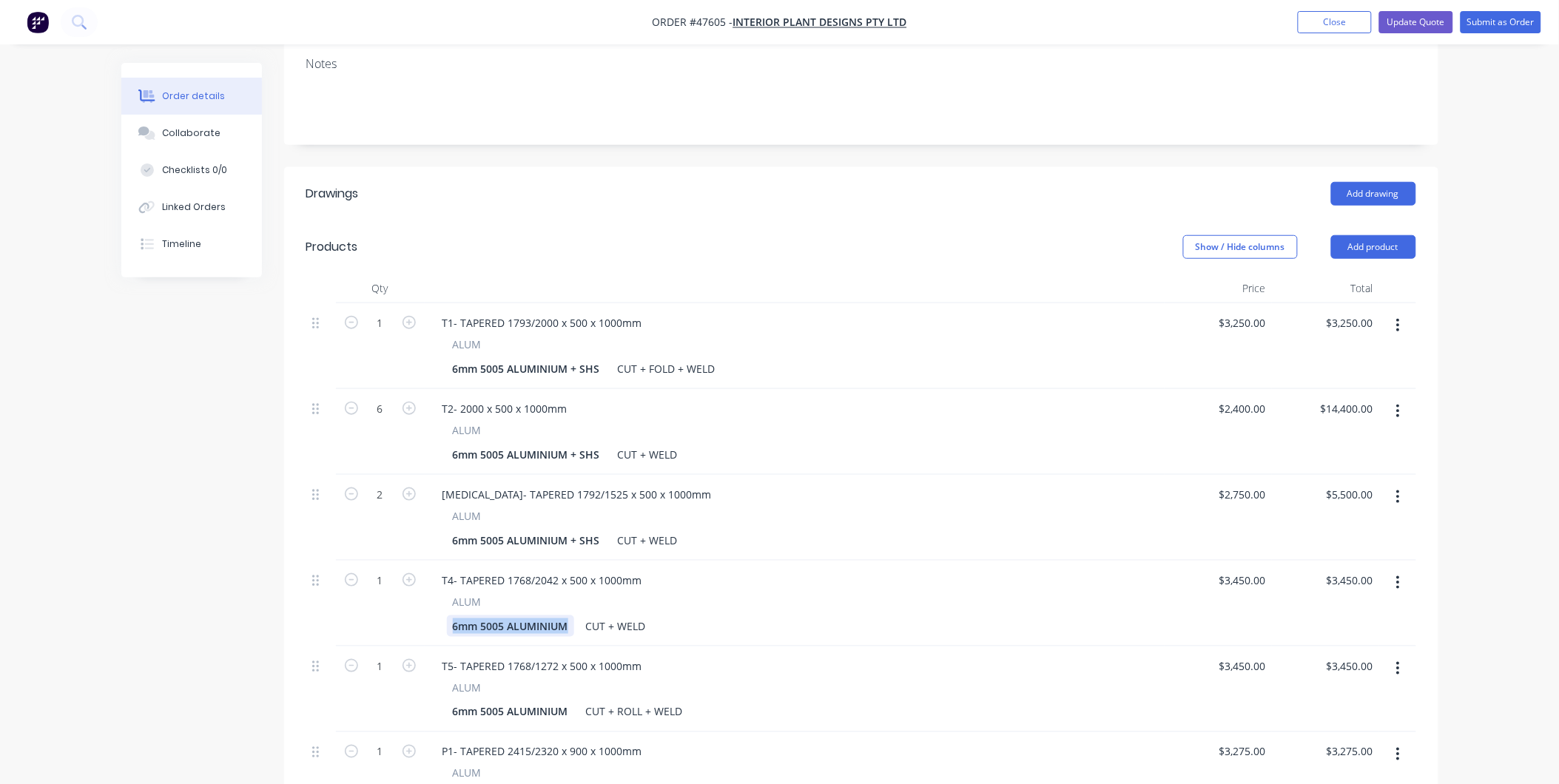
paste div
click at [548, 701] on div "6mm 5005 ALUMINIUM" at bounding box center [511, 711] width 128 height 21
paste div
click at [541, 783] on div "6mm 5005 ALUMINIUM" at bounding box center [511, 798] width 128 height 21
paste div
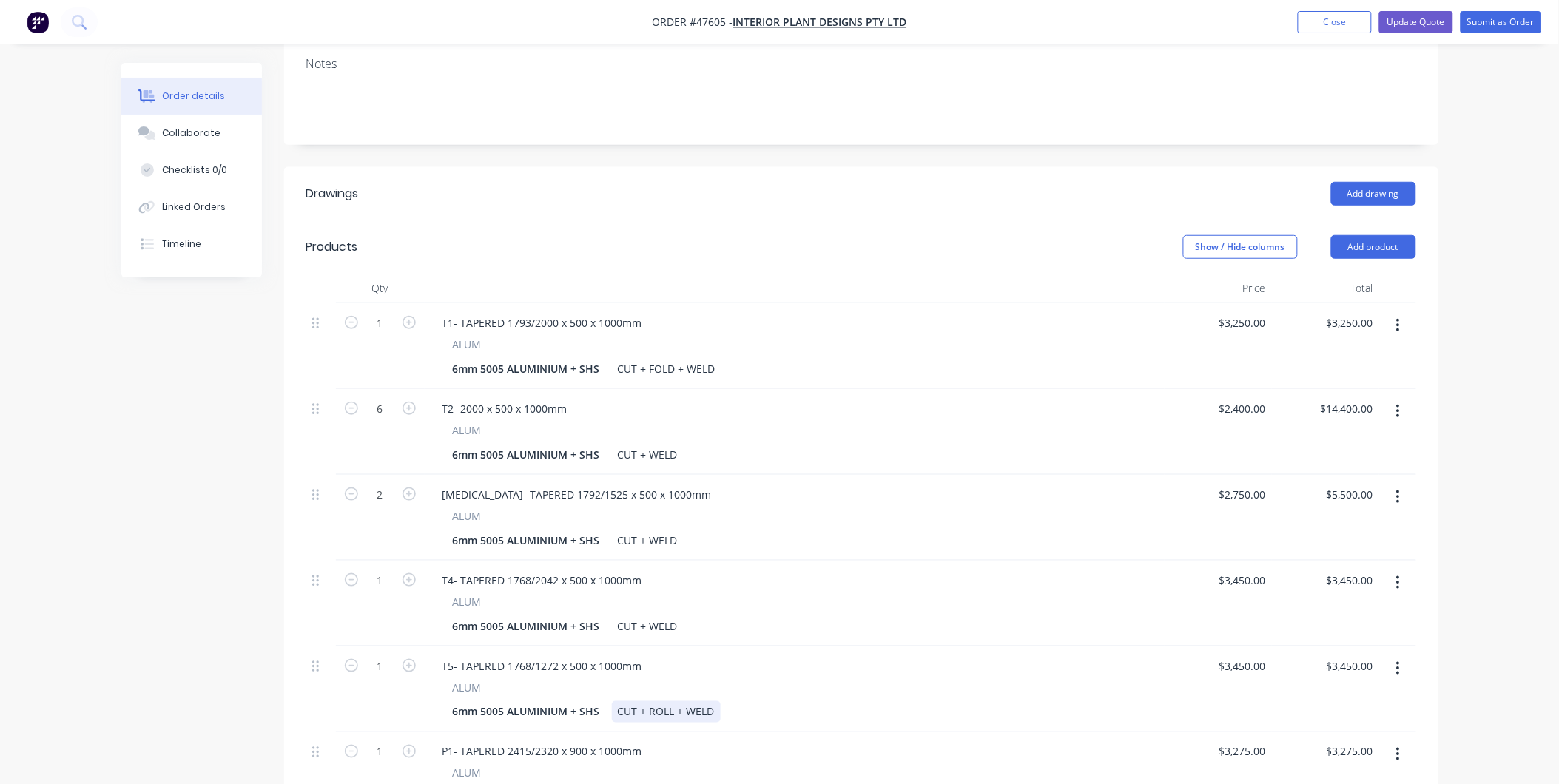
scroll to position [617, 0]
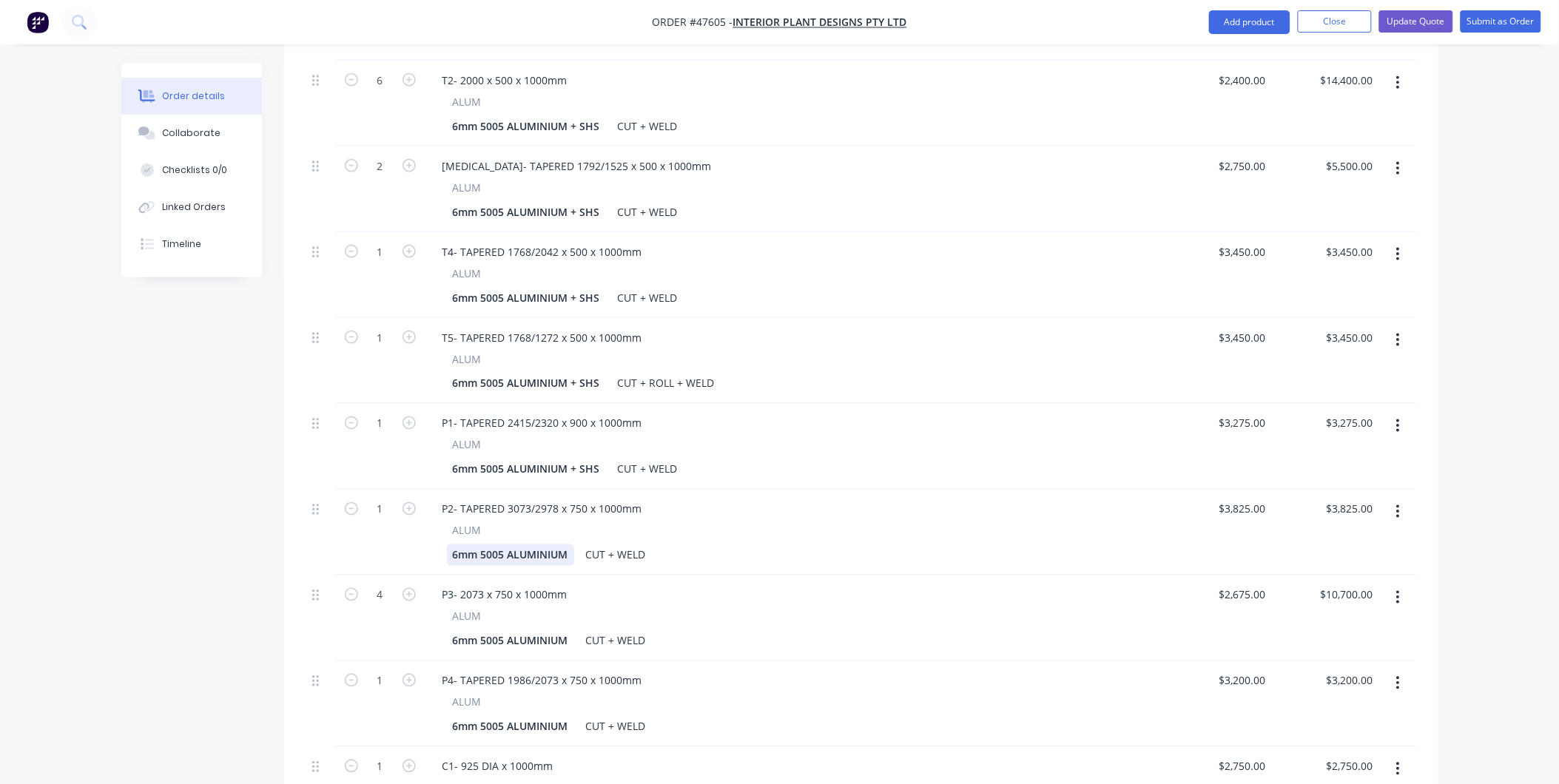
click at [538, 544] on div "6mm 5005 ALUMINIUM" at bounding box center [511, 555] width 128 height 21
paste div
click at [552, 630] on div "6mm 5005 ALUMINIUM" at bounding box center [511, 641] width 128 height 21
paste div
click at [537, 715] on div "6mm 5005 ALUMINIUM" at bounding box center [511, 726] width 128 height 21
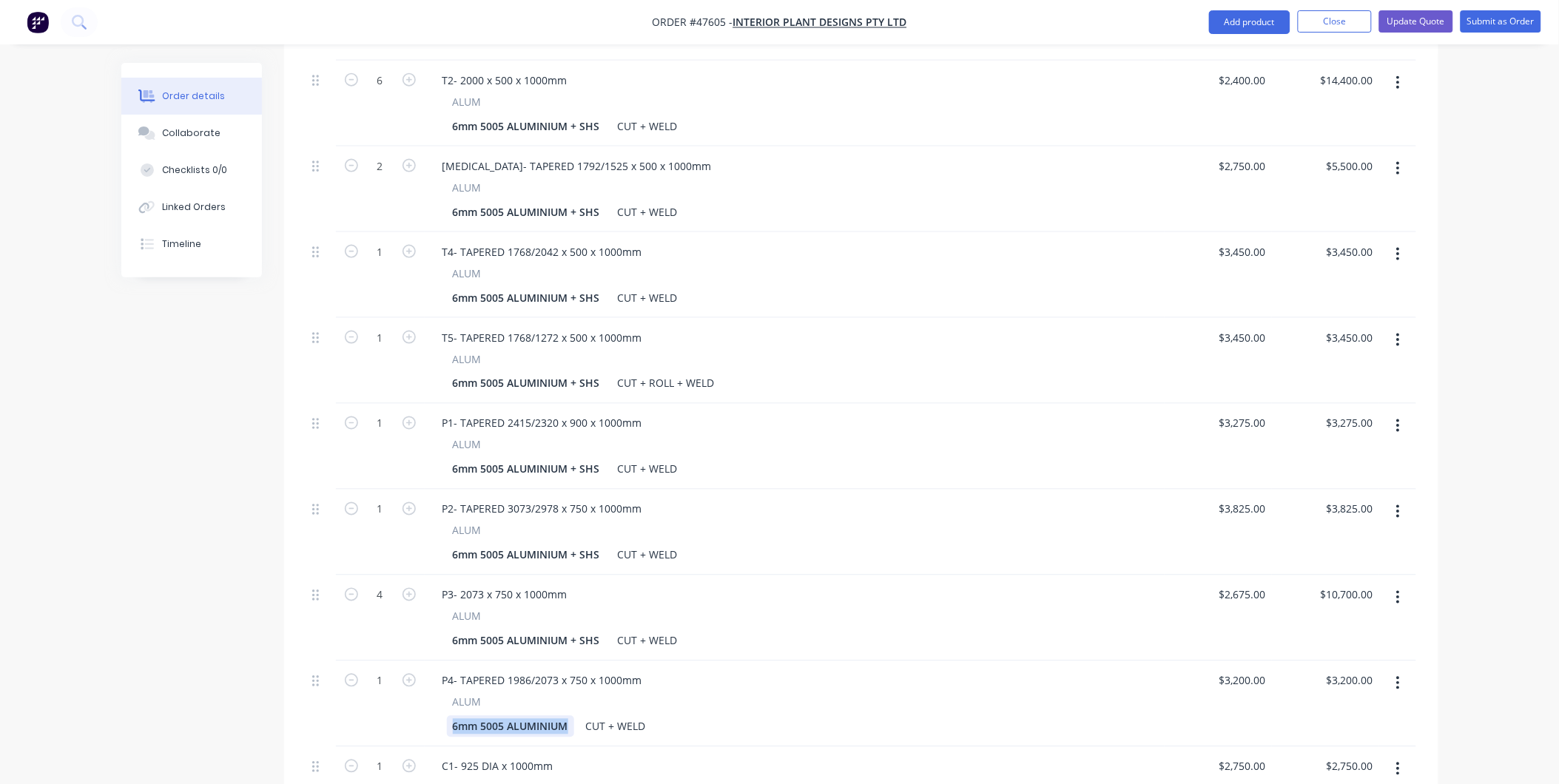
paste div
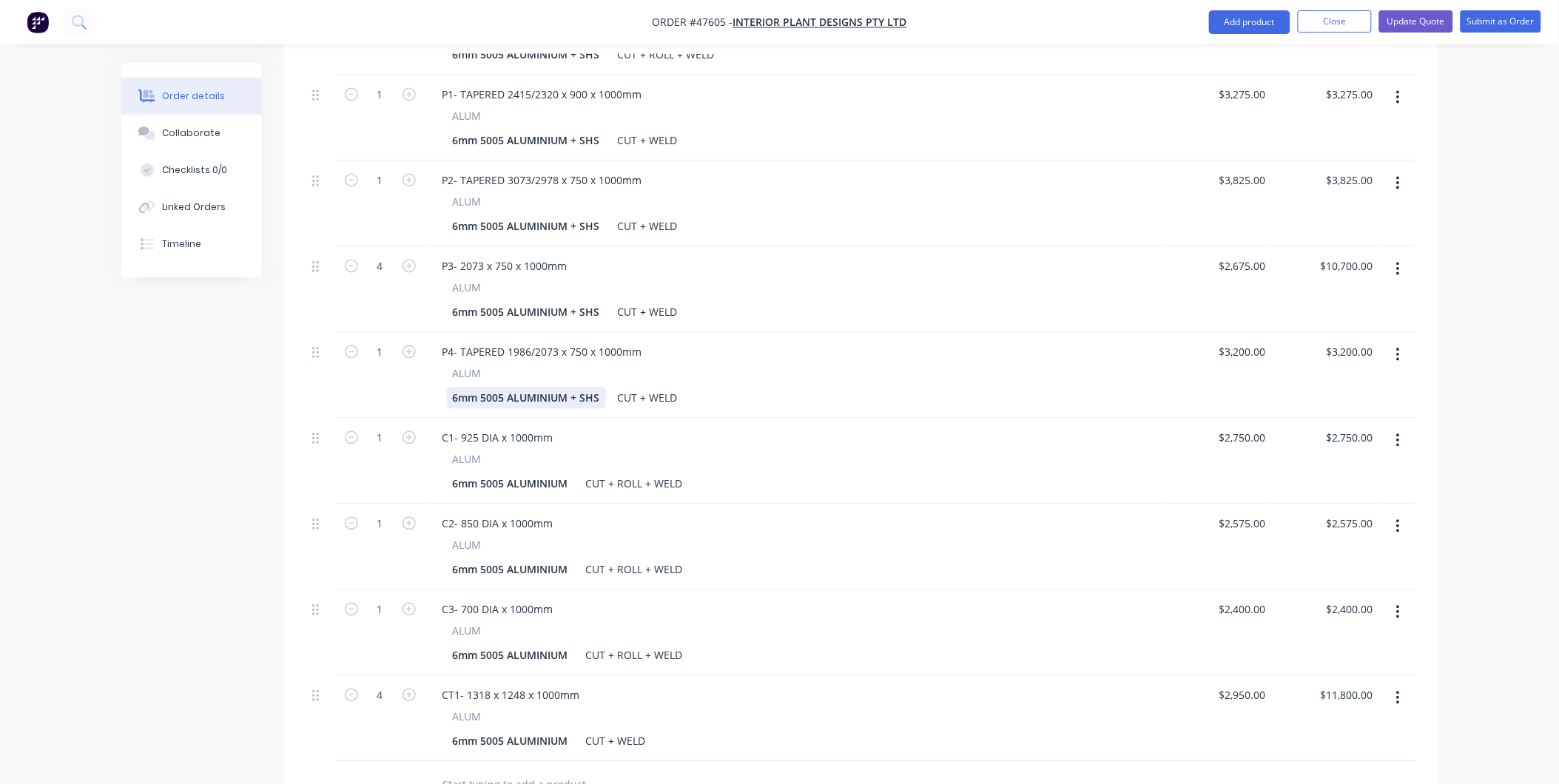
scroll to position [1028, 0]
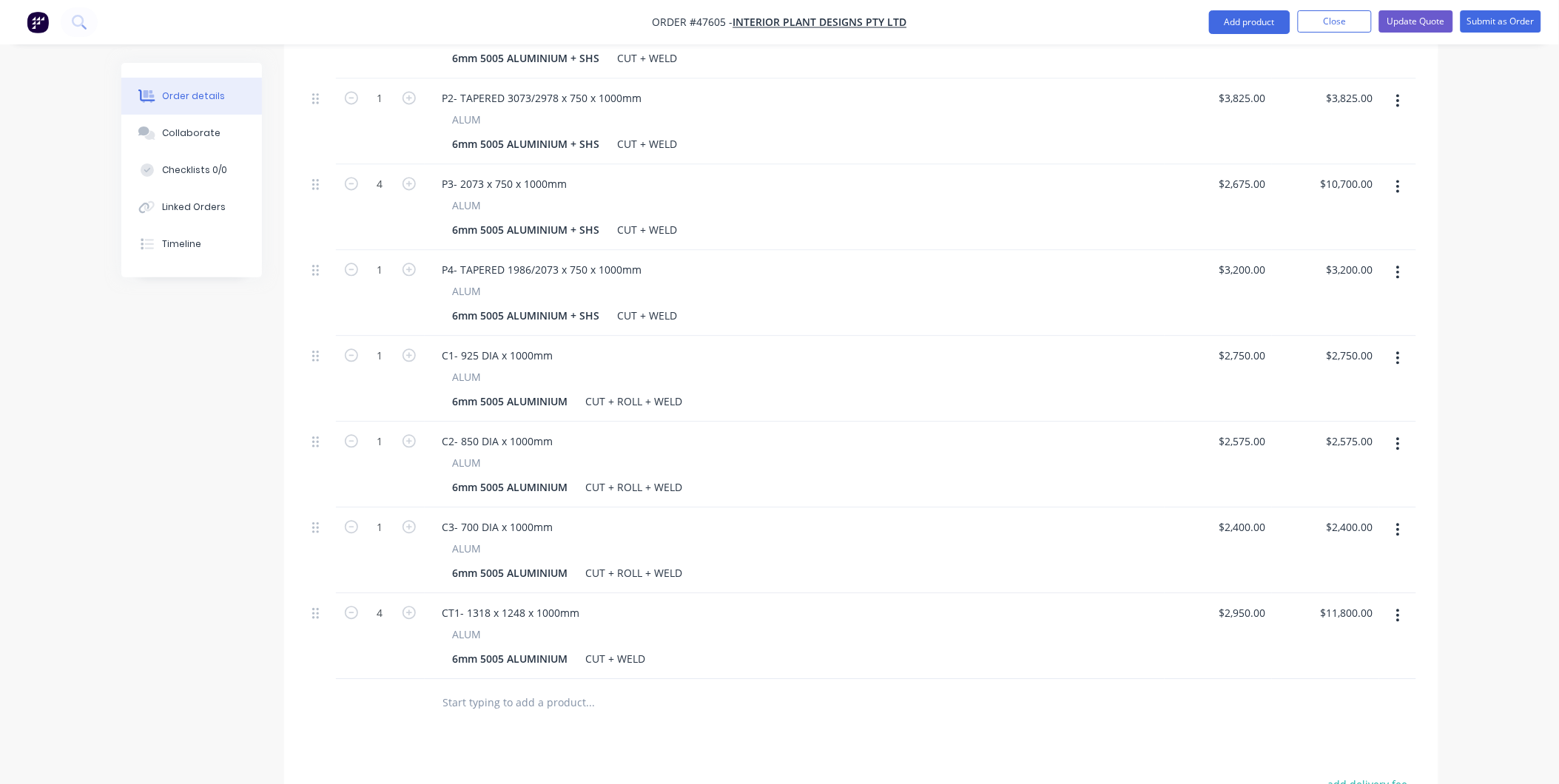
click at [845, 421] on div "C2- 850 DIA x 1000mm ALUM 6mm 5005 ALUMINIUM CUT + ROLL + WELD" at bounding box center [794, 464] width 740 height 86
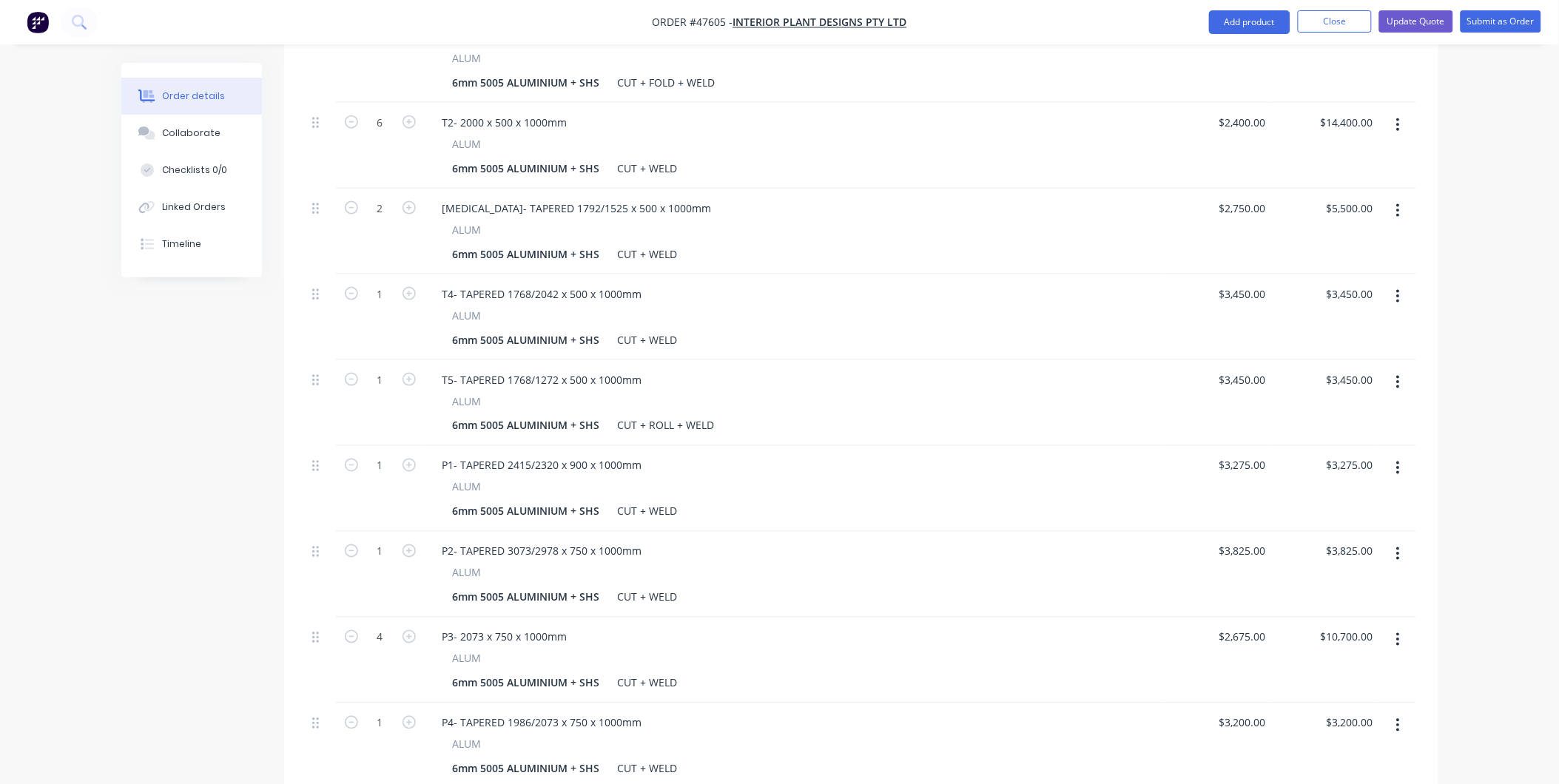
scroll to position [492, 0]
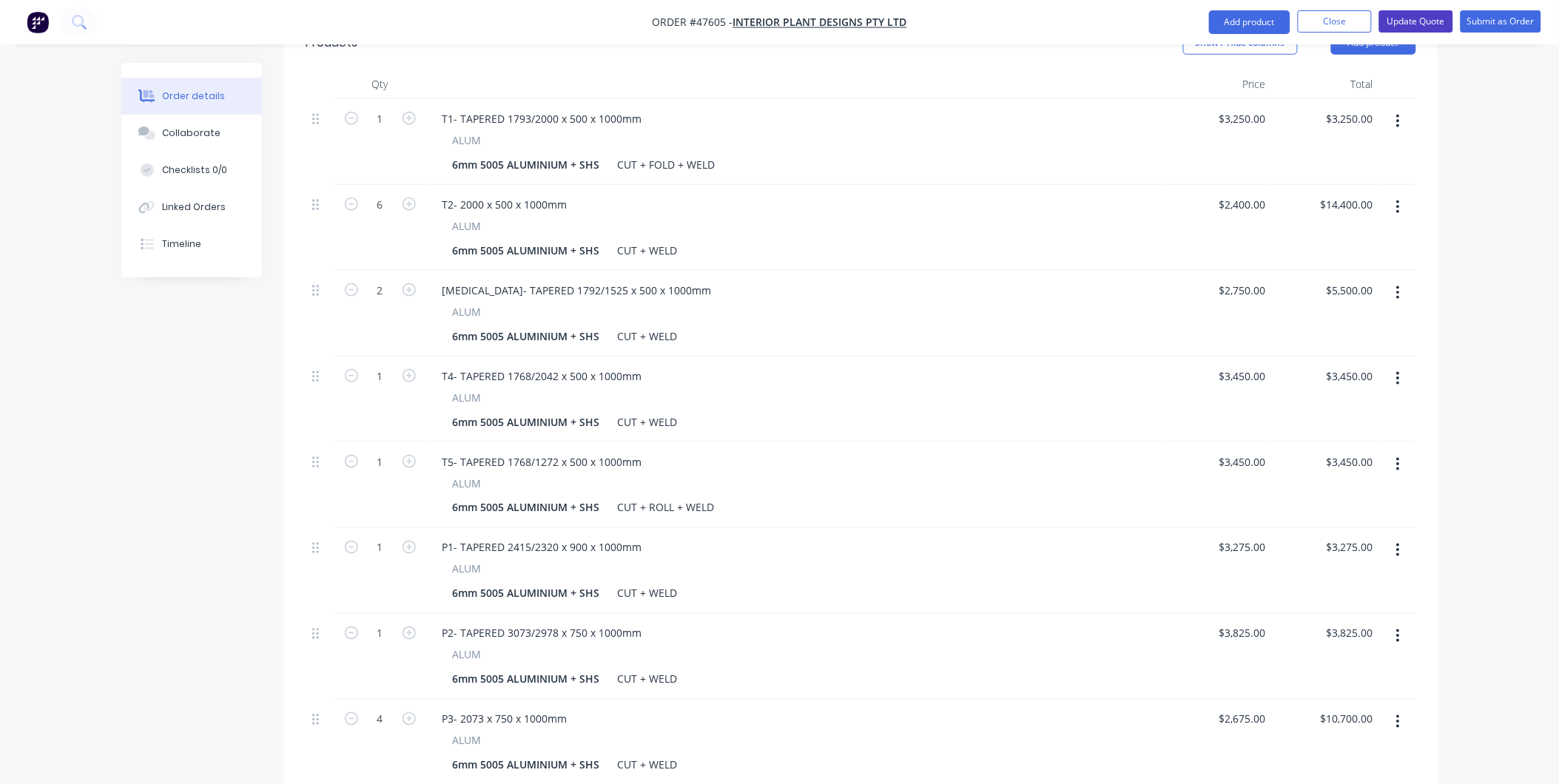
click at [1436, 20] on button "Update Quote" at bounding box center [1416, 21] width 74 height 22
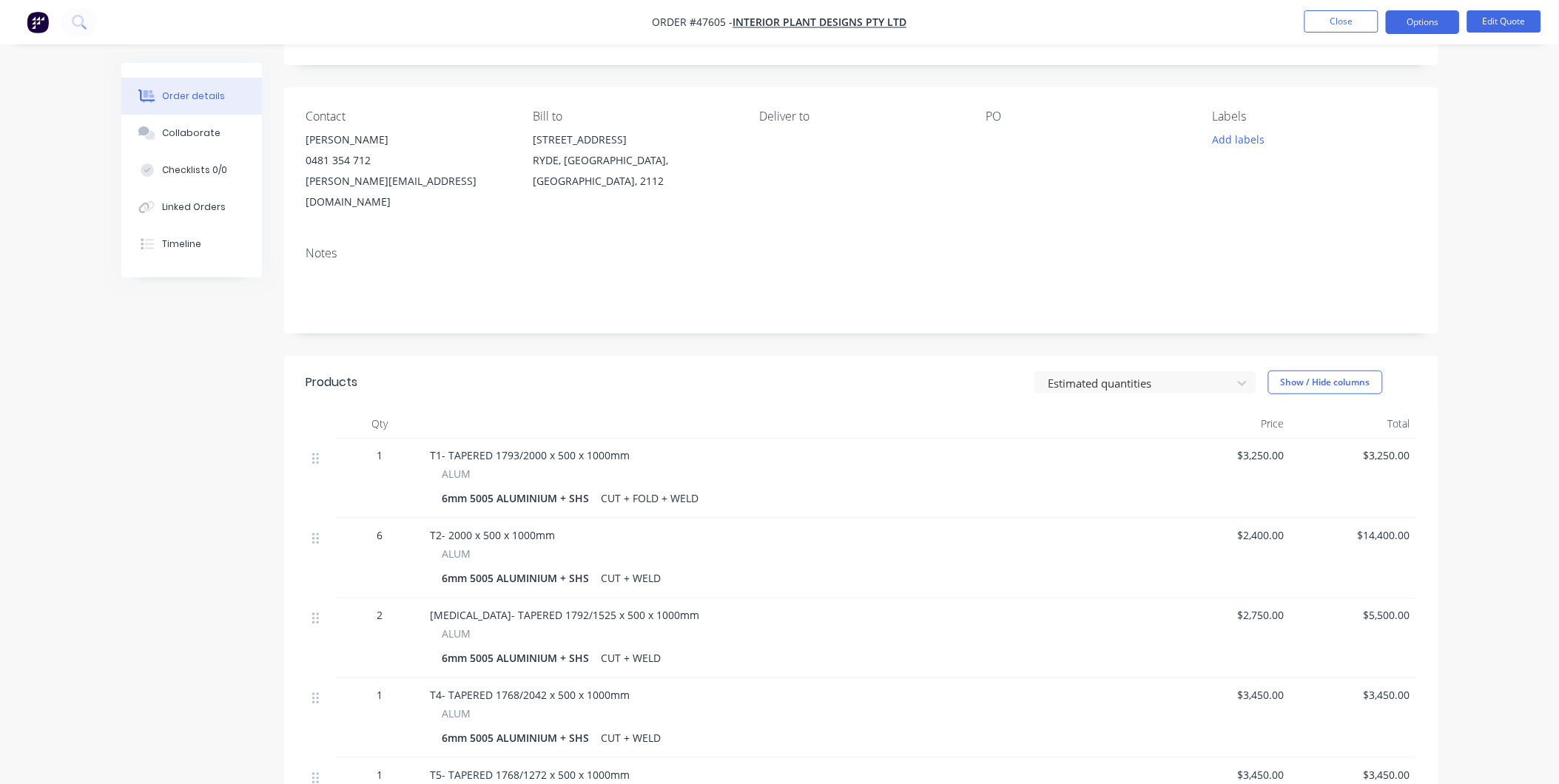
scroll to position [0, 0]
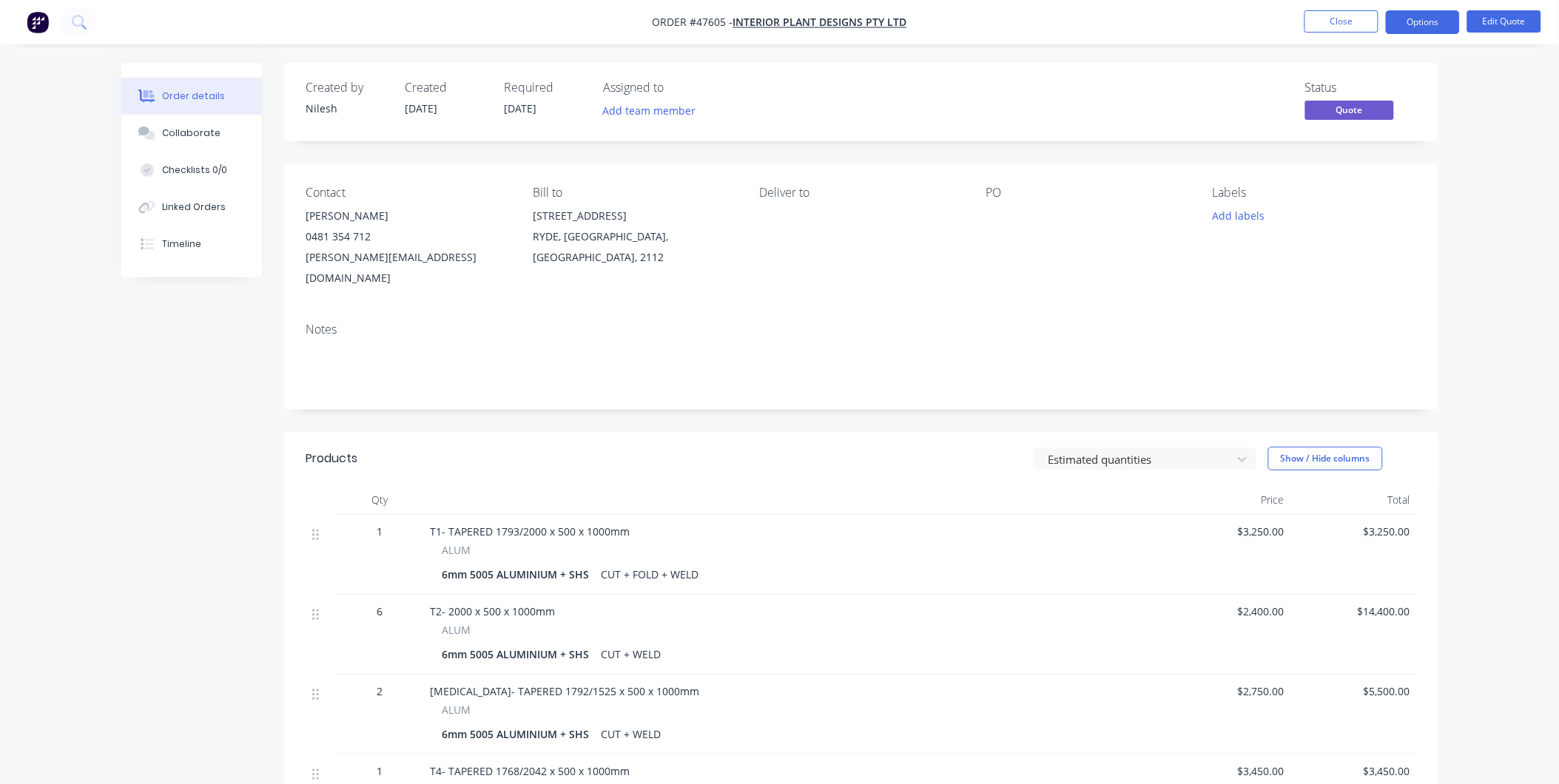
click at [982, 217] on div "Contact [PERSON_NAME] [PHONE_NUMBER] [PERSON_NAME][EMAIL_ADDRESS][DOMAIN_NAME] …" at bounding box center [861, 237] width 1154 height 147
click at [1475, 20] on button "Edit Quote" at bounding box center [1504, 21] width 74 height 22
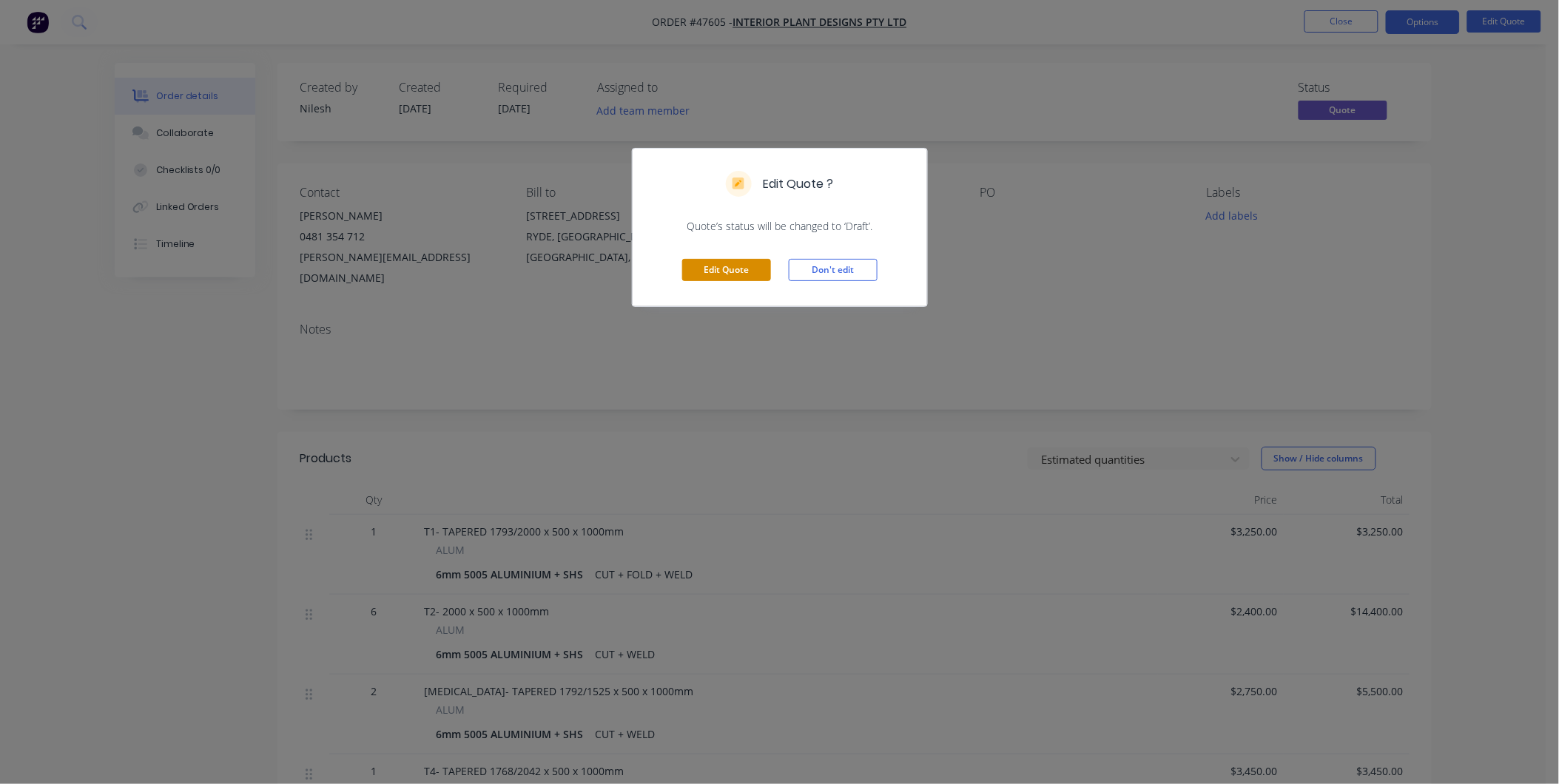
click at [712, 271] on button "Edit Quote" at bounding box center [726, 270] width 89 height 22
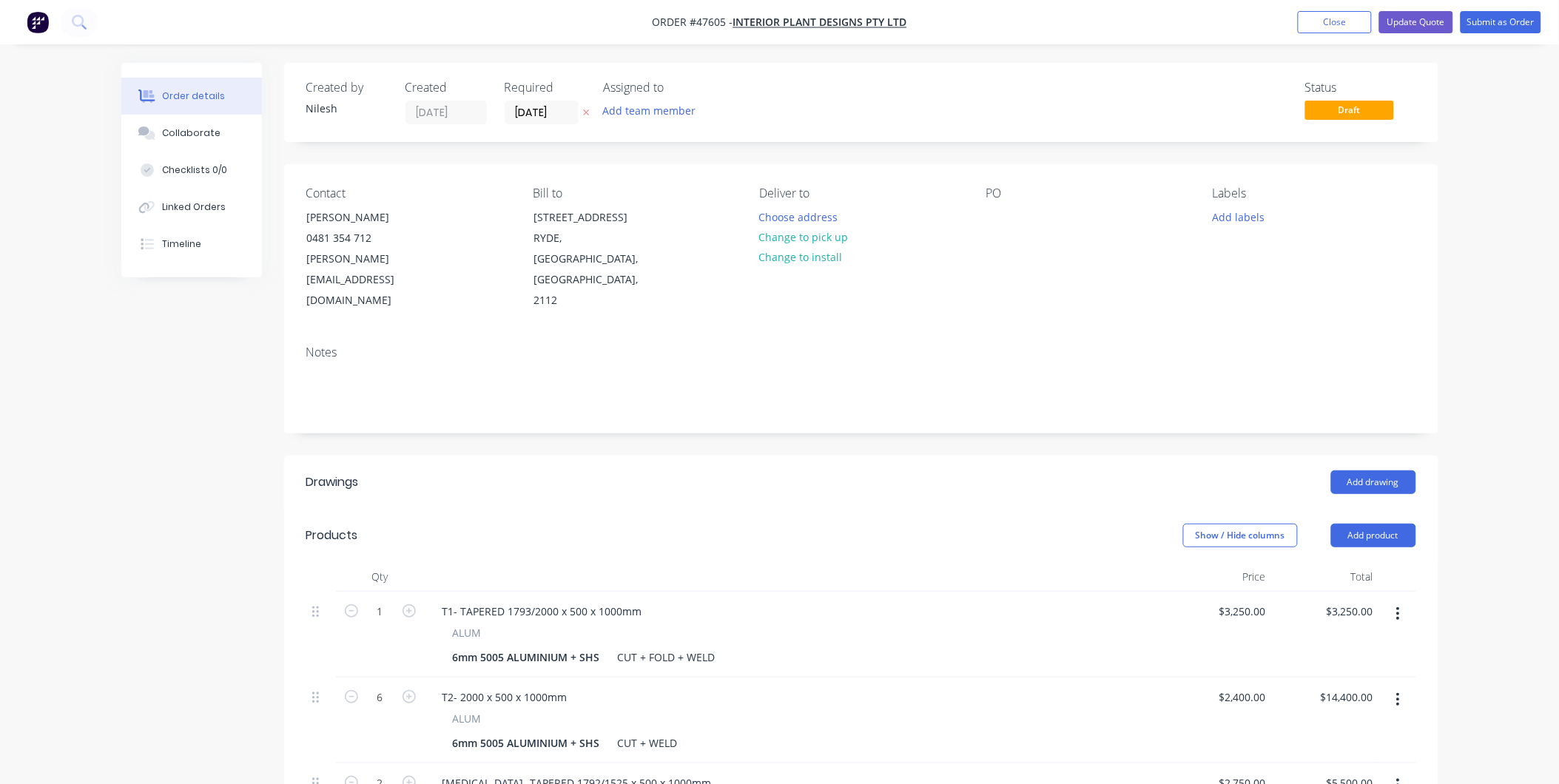
drag, startPoint x: 945, startPoint y: 27, endPoint x: 838, endPoint y: 39, distance: 107.7
click at [845, 35] on nav "Order #47605 - INTERIOR PLANT DESIGNS PTY LTD Add product Close Update Quote Su…" at bounding box center [780, 22] width 1559 height 44
drag, startPoint x: 921, startPoint y: 19, endPoint x: 790, endPoint y: 60, distance: 137.3
click at [781, 43] on nav "Order #47605 - INTERIOR PLANT DESIGNS PTY LTD Add product Close Update Quote Su…" at bounding box center [780, 22] width 1559 height 44
drag, startPoint x: 732, startPoint y: 19, endPoint x: 915, endPoint y: 20, distance: 183.0
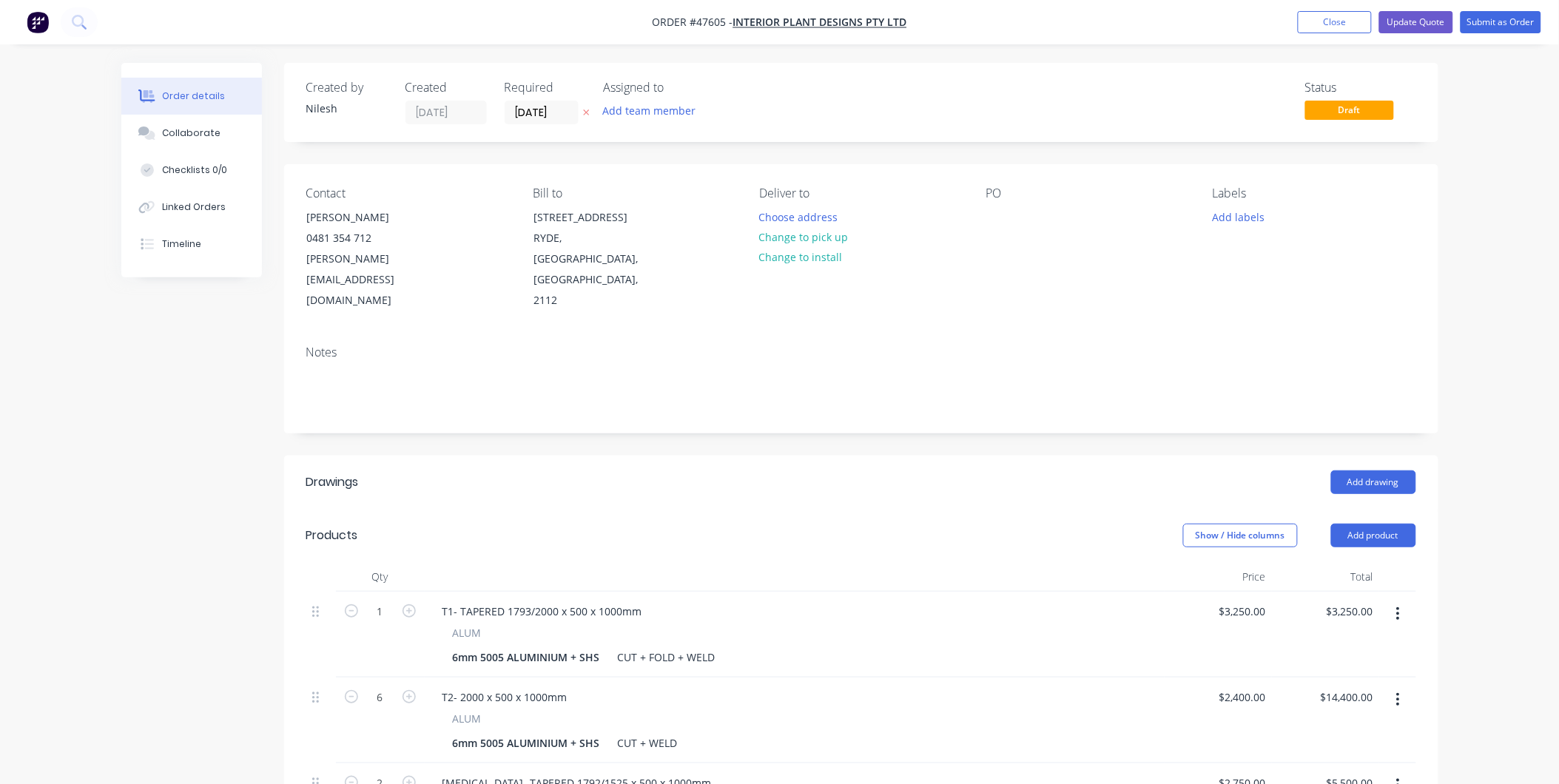
click at [915, 20] on nav "Order #47605 - INTERIOR PLANT DESIGNS PTY LTD Add product Close Update Quote Su…" at bounding box center [780, 22] width 1559 height 44
click at [1024, 213] on div "PO" at bounding box center [1088, 248] width 203 height 125
click at [1008, 223] on div at bounding box center [998, 217] width 23 height 21
click at [1062, 234] on div "[PERSON_NAME] - INTERIOR PLANT DESIGNS -" at bounding box center [1078, 224] width 185 height 37
drag, startPoint x: 1129, startPoint y: 225, endPoint x: 1054, endPoint y: 226, distance: 75.0
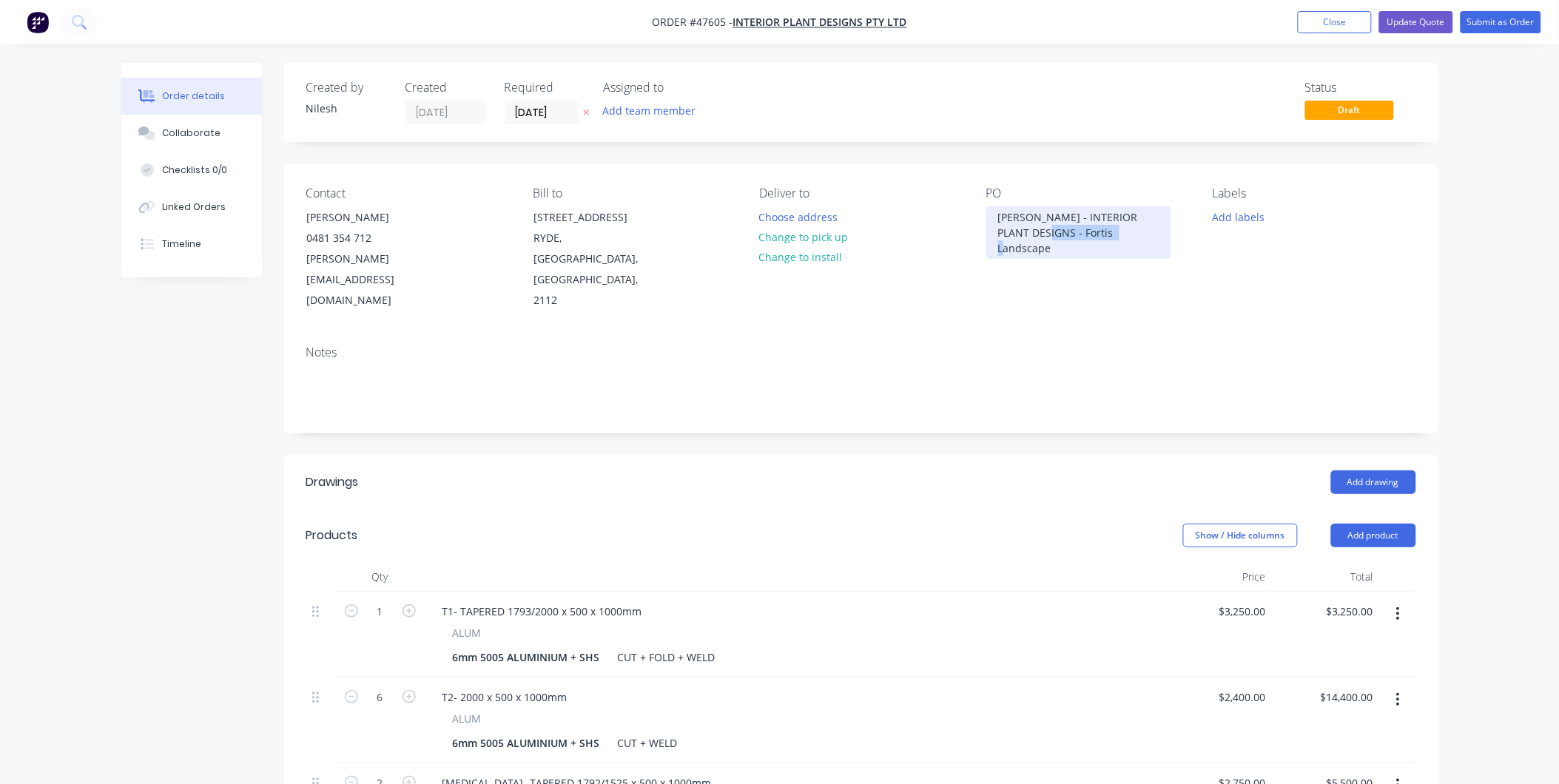
click at [1054, 226] on div "[PERSON_NAME] - INTERIOR PLANT DESIGNS - Fortis Landscape" at bounding box center [1078, 232] width 185 height 52
click at [1334, 259] on div "Labels Add labels" at bounding box center [1314, 248] width 203 height 125
click at [1406, 27] on button "Update Quote" at bounding box center [1416, 21] width 74 height 22
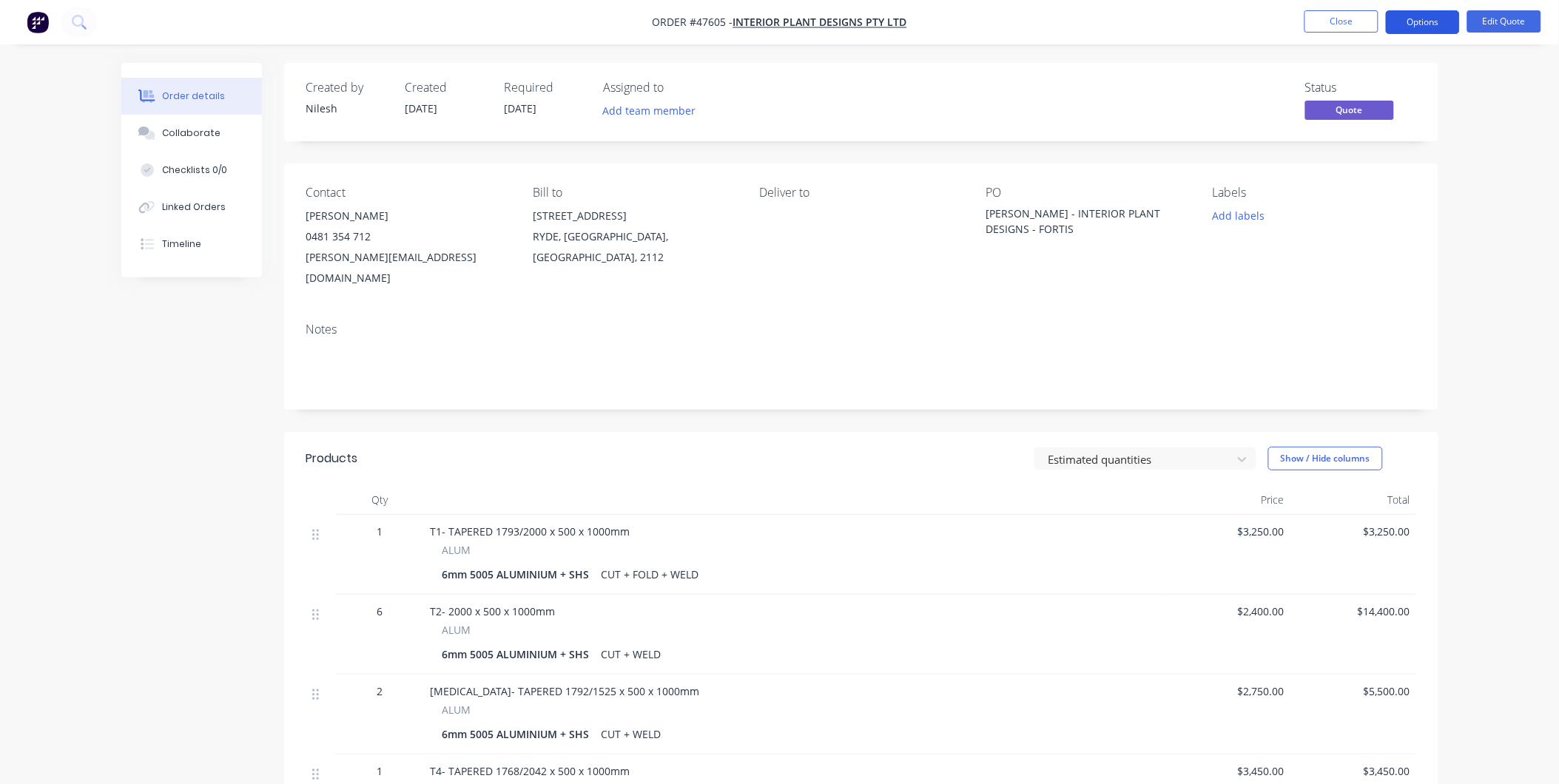
click at [1421, 28] on button "Options" at bounding box center [1423, 22] width 74 height 23
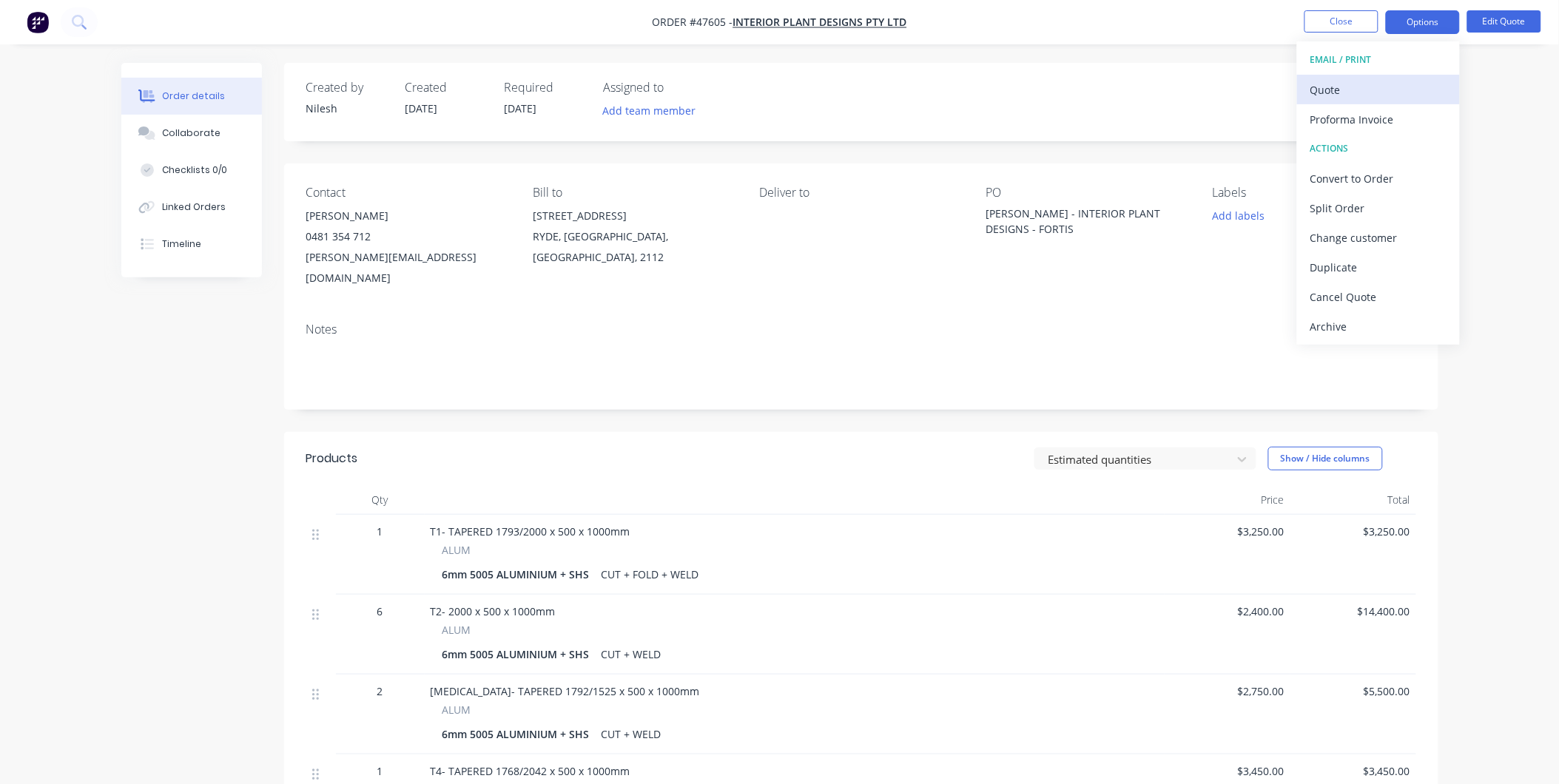
click at [1383, 99] on div "Quote" at bounding box center [1378, 90] width 136 height 21
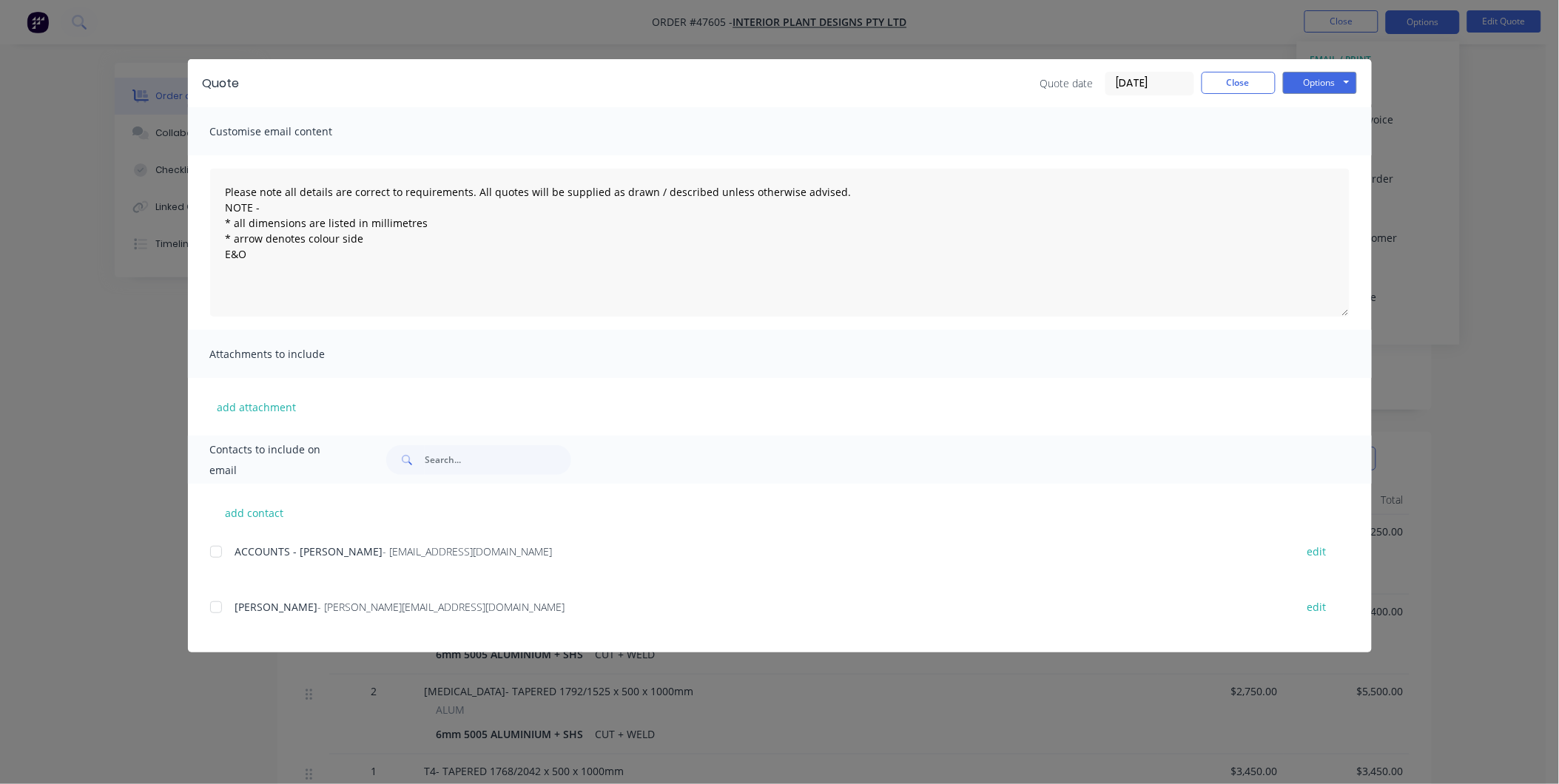
click at [1278, 68] on div "Quote Quote date [DATE] Close Options Preview Print Email" at bounding box center [780, 83] width 1184 height 48
click at [1336, 86] on button "Options" at bounding box center [1319, 82] width 74 height 22
click at [1323, 131] on button "Print" at bounding box center [1330, 132] width 95 height 24
click at [1232, 78] on button "Close" at bounding box center [1238, 82] width 74 height 22
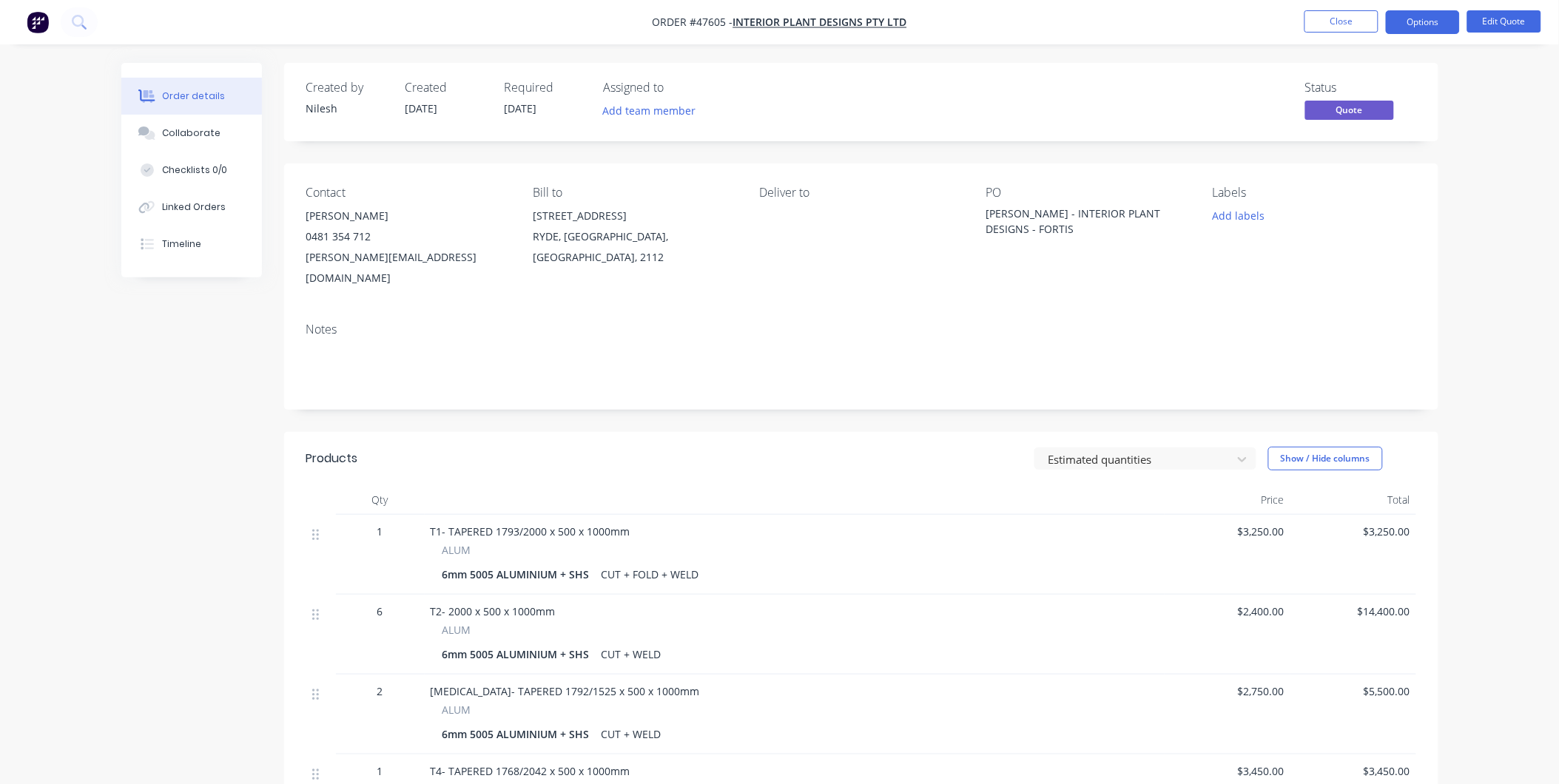
drag, startPoint x: 1337, startPoint y: 17, endPoint x: 1109, endPoint y: 33, distance: 228.6
click at [1530, 25] on button "Edit Quote" at bounding box center [1504, 21] width 74 height 22
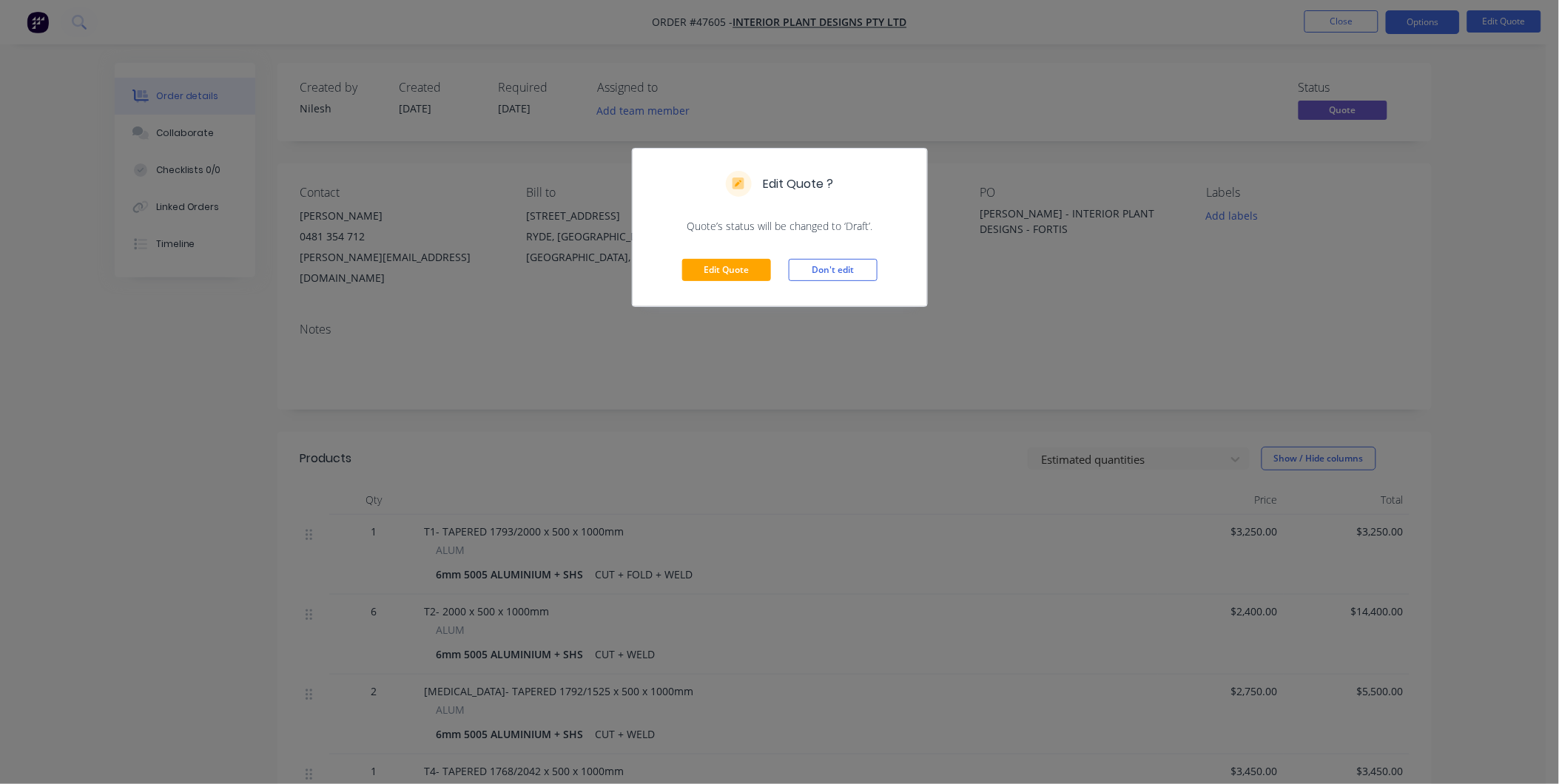
click at [722, 257] on div "Edit Quote Don't edit" at bounding box center [780, 270] width 294 height 73
click at [722, 259] on button "Edit Quote" at bounding box center [726, 270] width 89 height 22
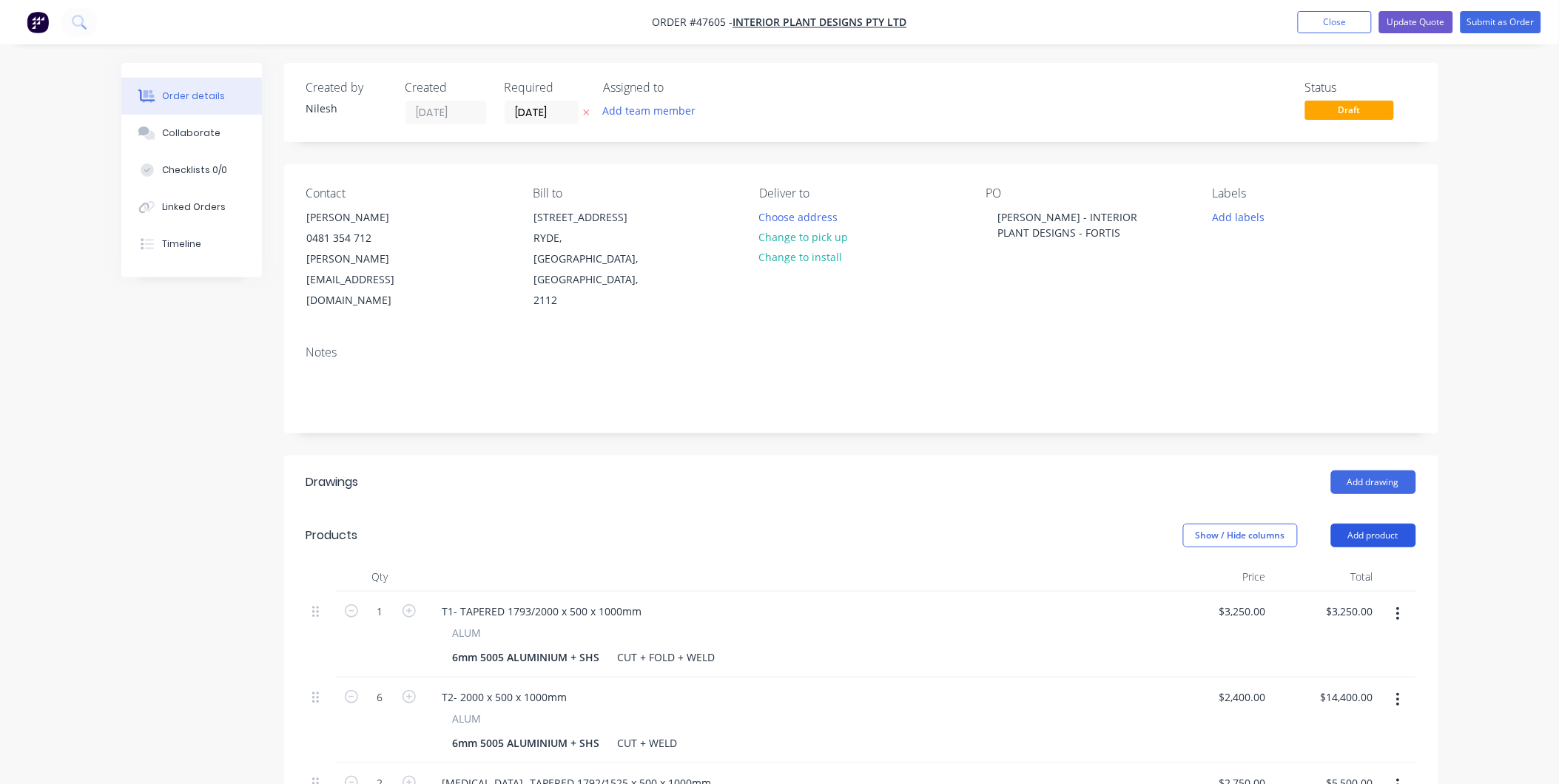
click at [1376, 524] on button "Add product" at bounding box center [1373, 536] width 85 height 23
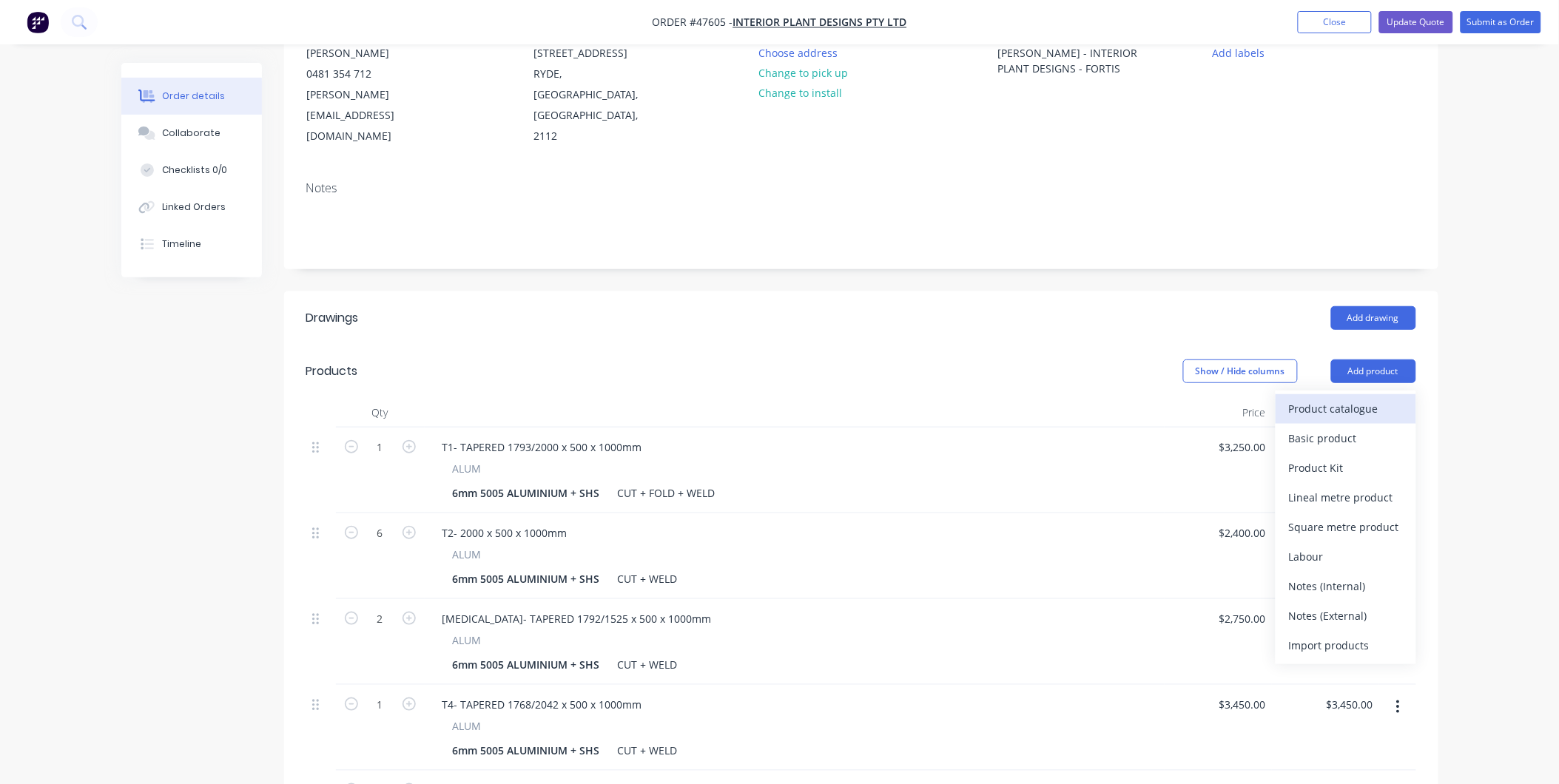
click at [1347, 398] on div "Product catalogue" at bounding box center [1345, 409] width 114 height 21
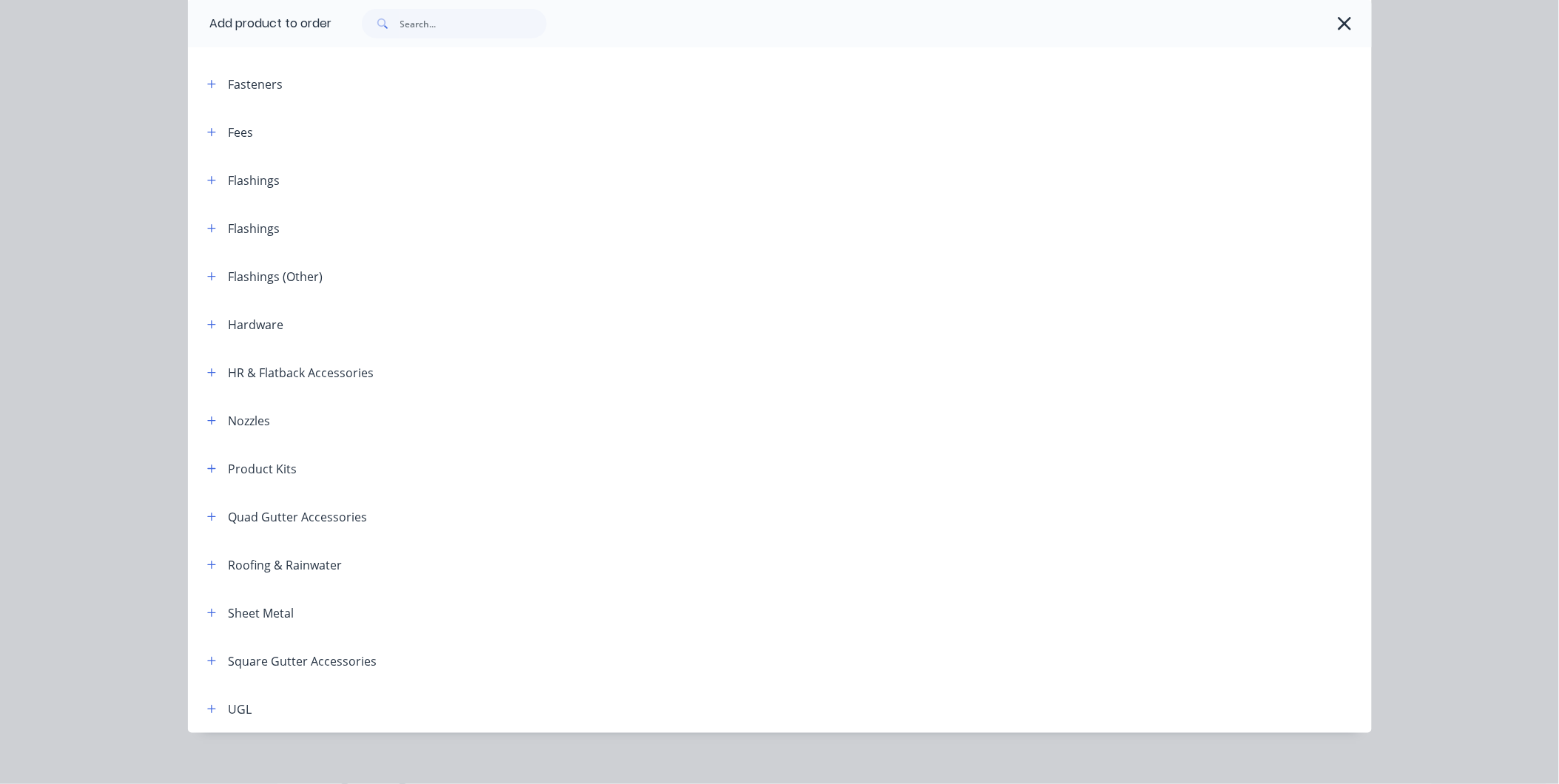
scroll to position [0, 0]
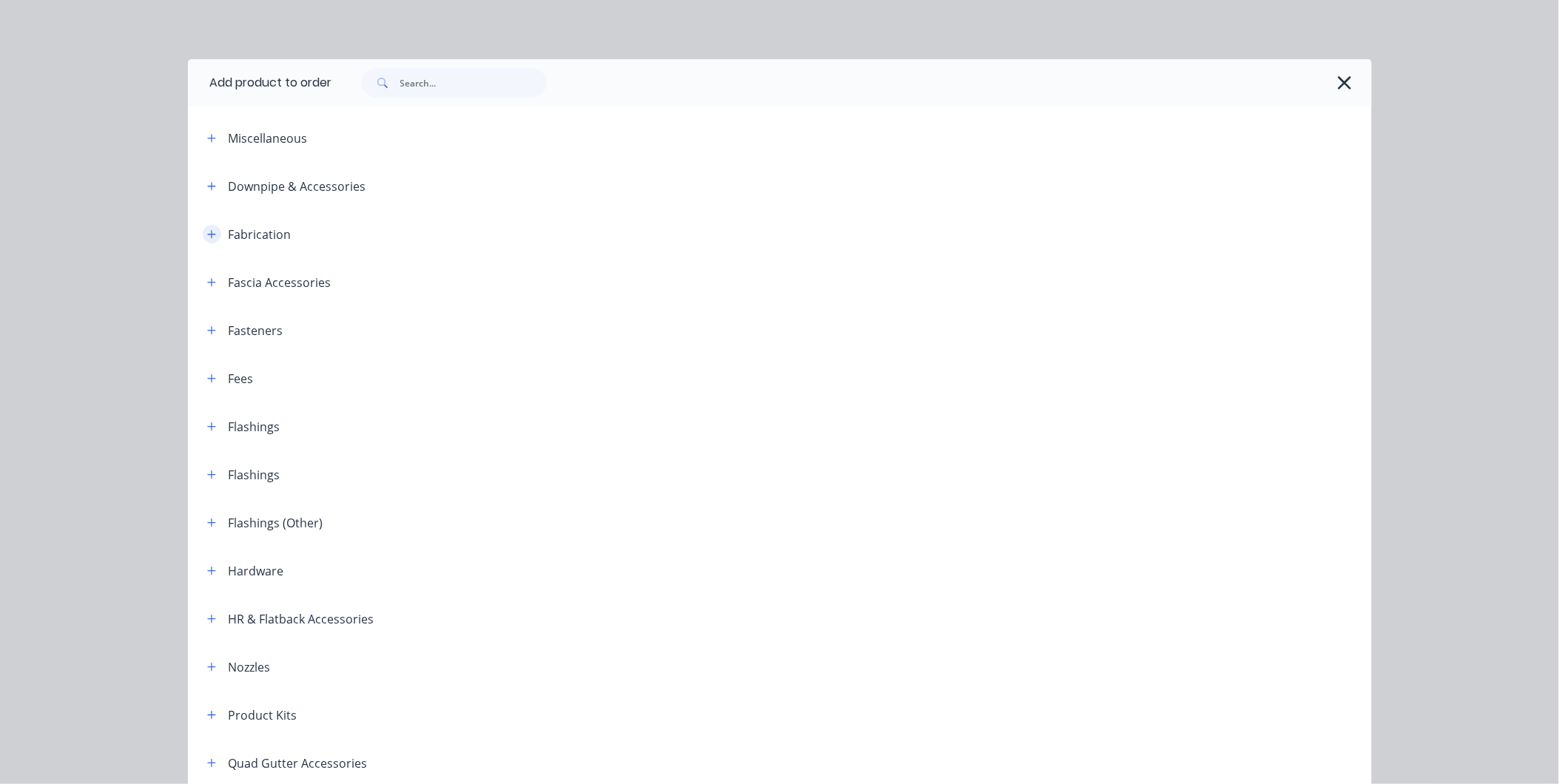
click at [209, 238] on icon "button" at bounding box center [211, 234] width 9 height 11
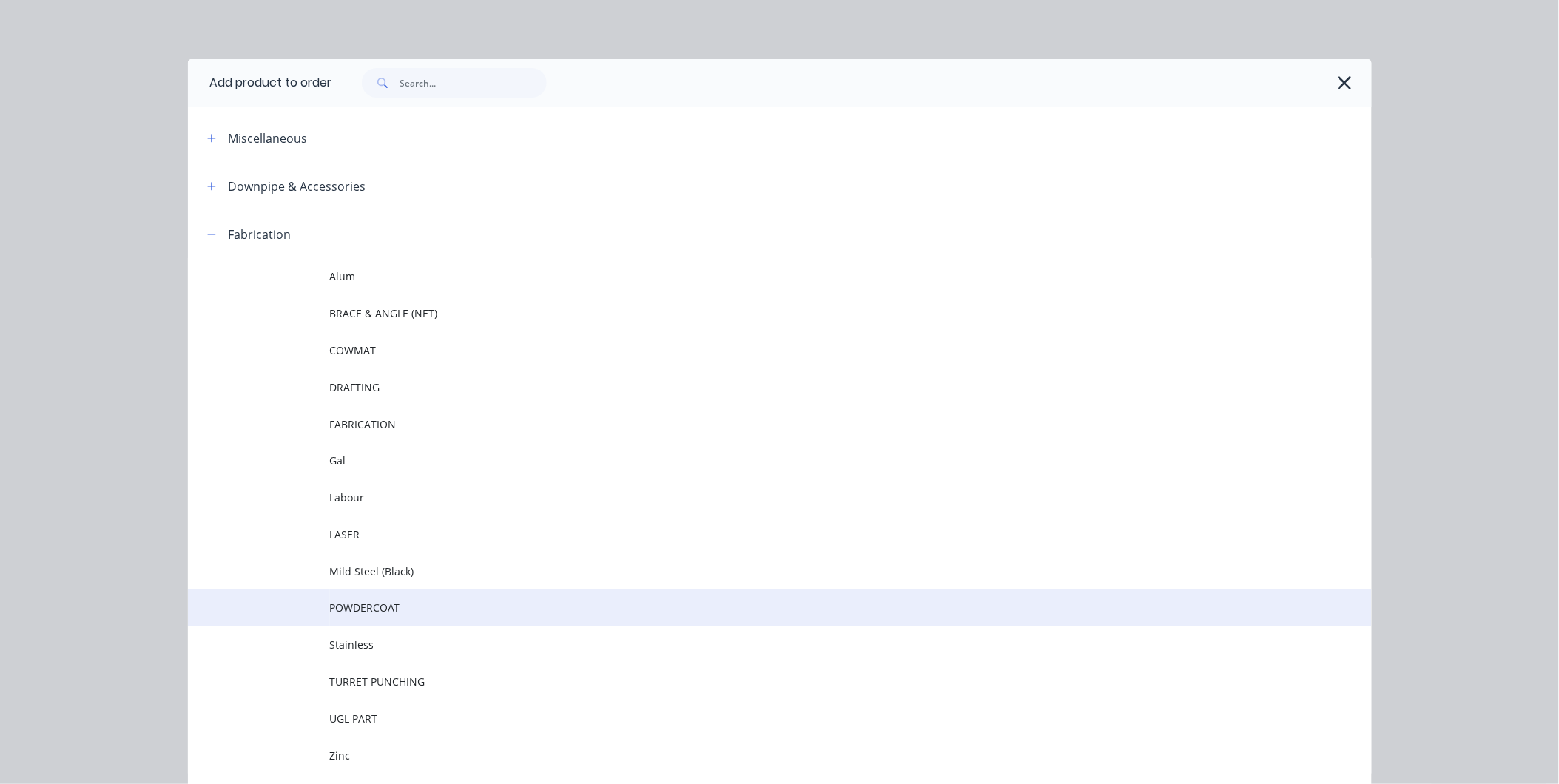
scroll to position [164, 0]
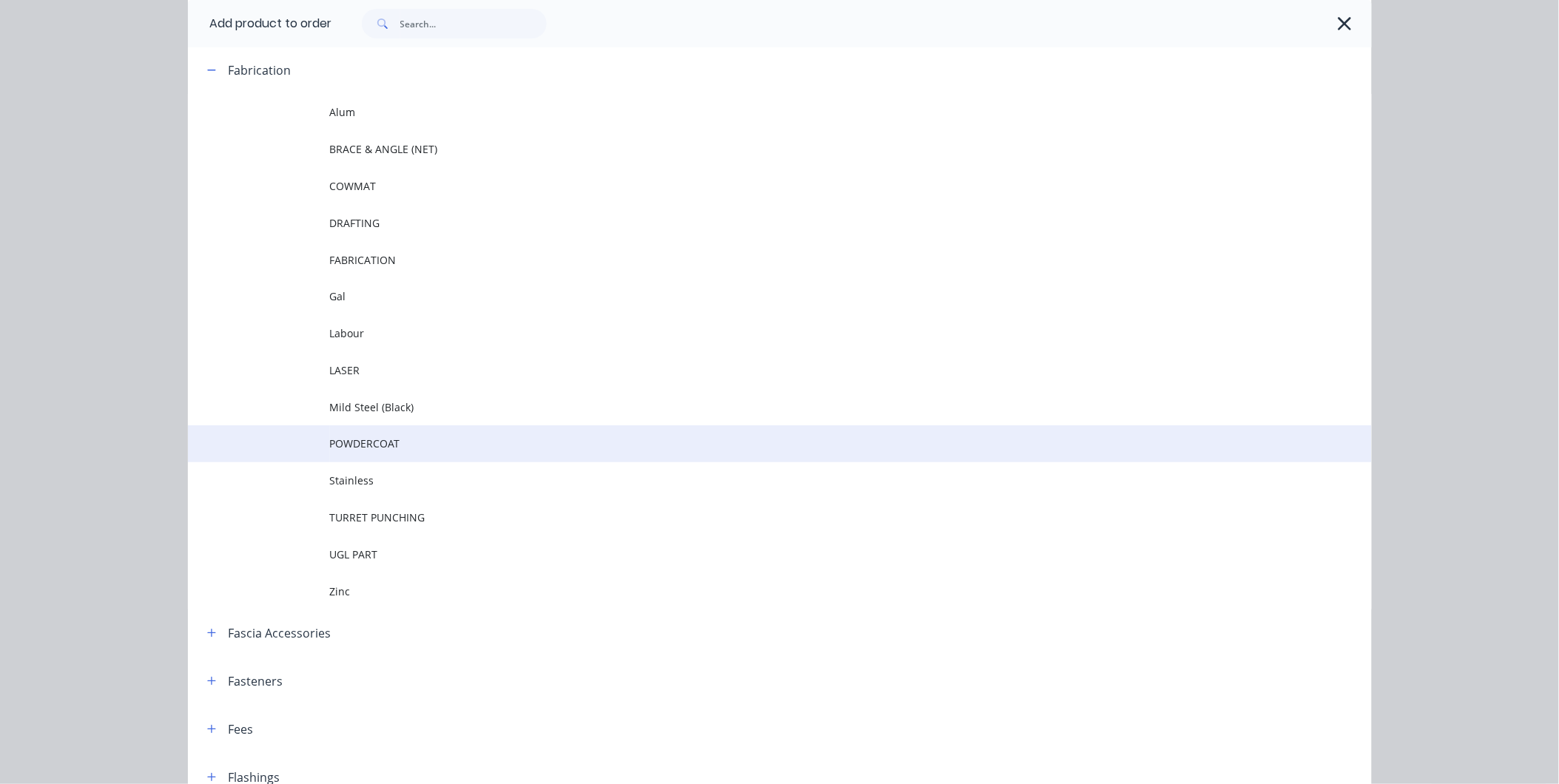
click at [386, 446] on span "POWDERCOAT" at bounding box center [746, 444] width 833 height 15
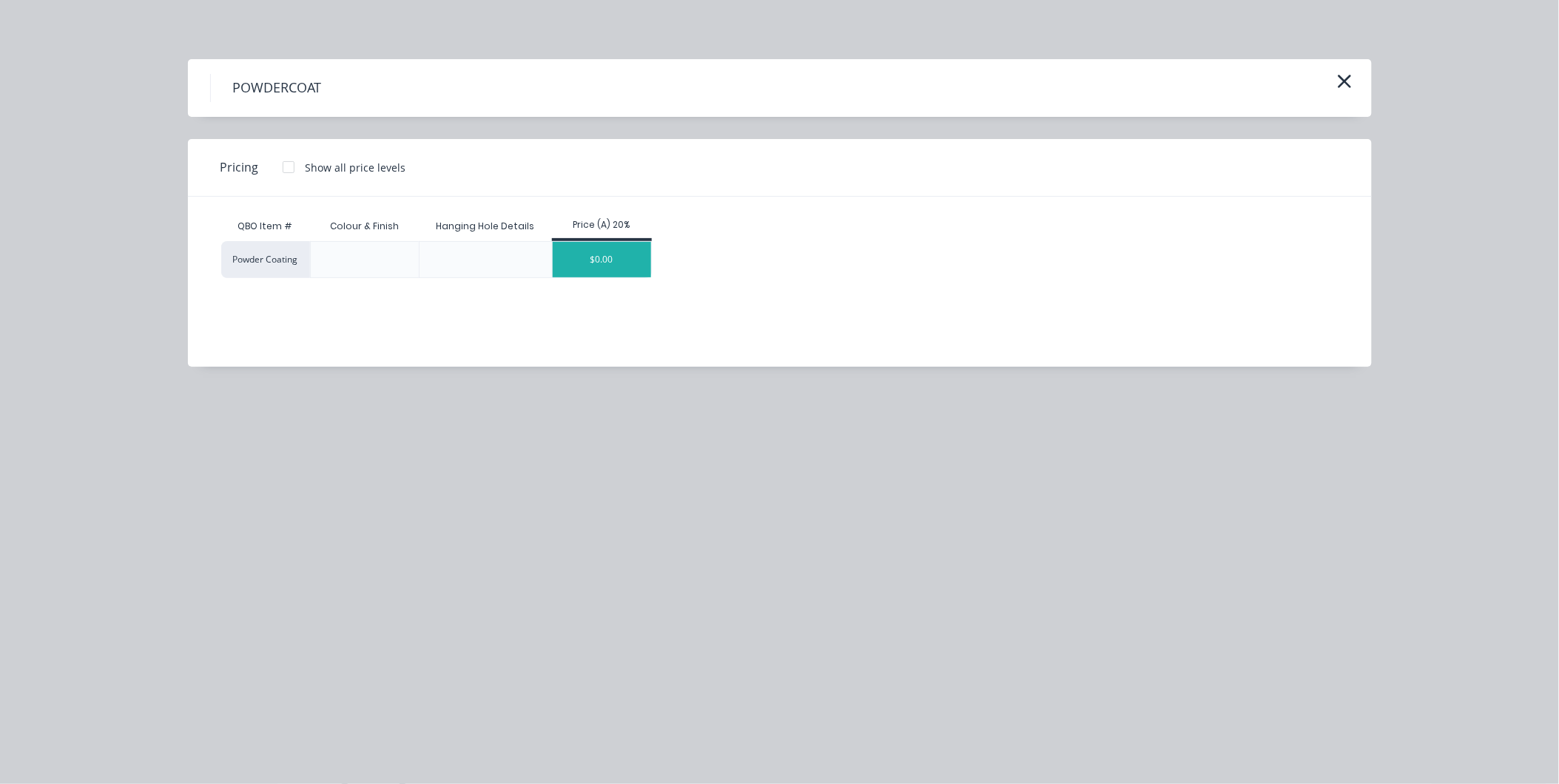
click at [597, 260] on div "$0.00" at bounding box center [602, 259] width 99 height 36
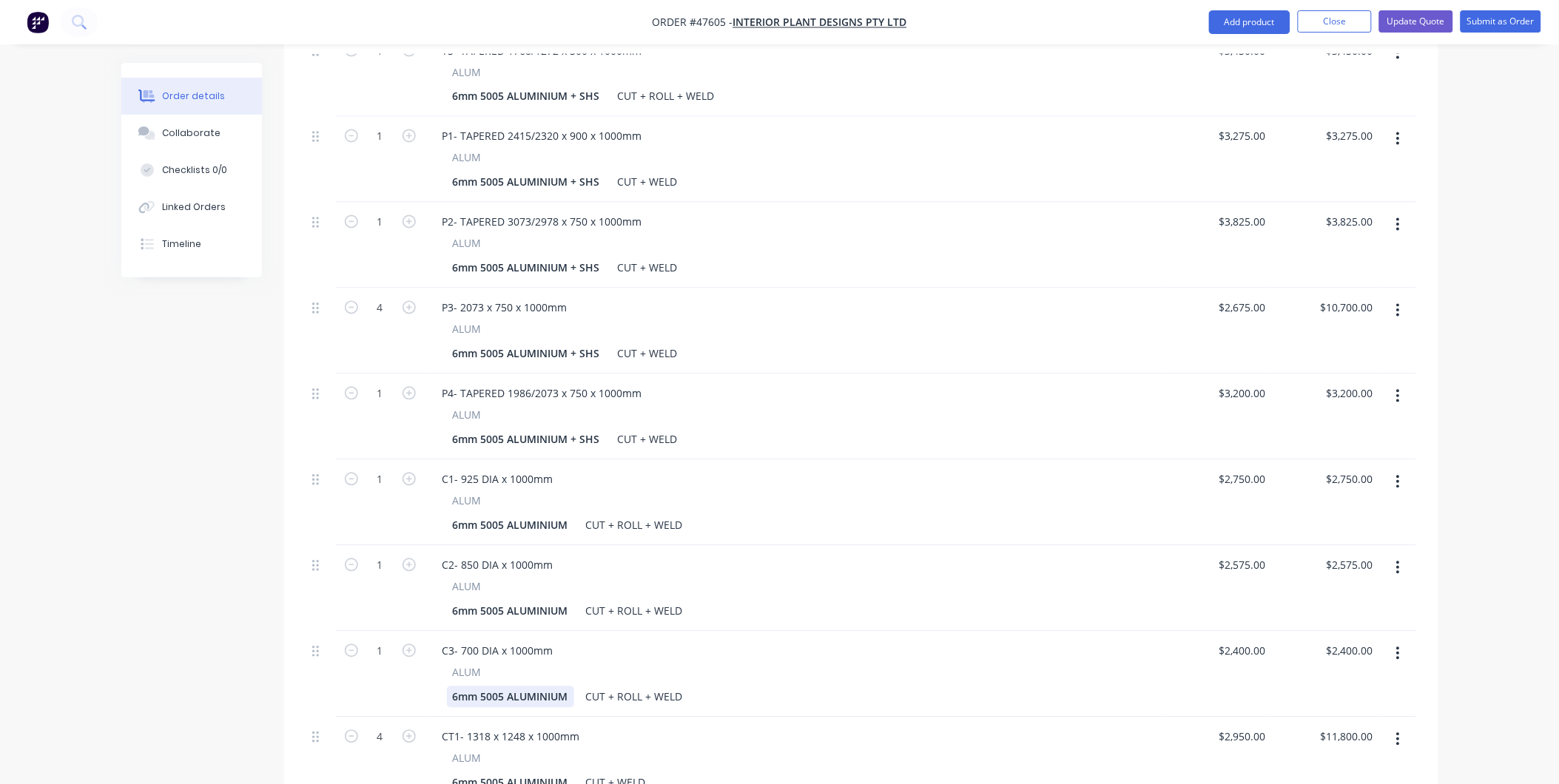
scroll to position [1232, 0]
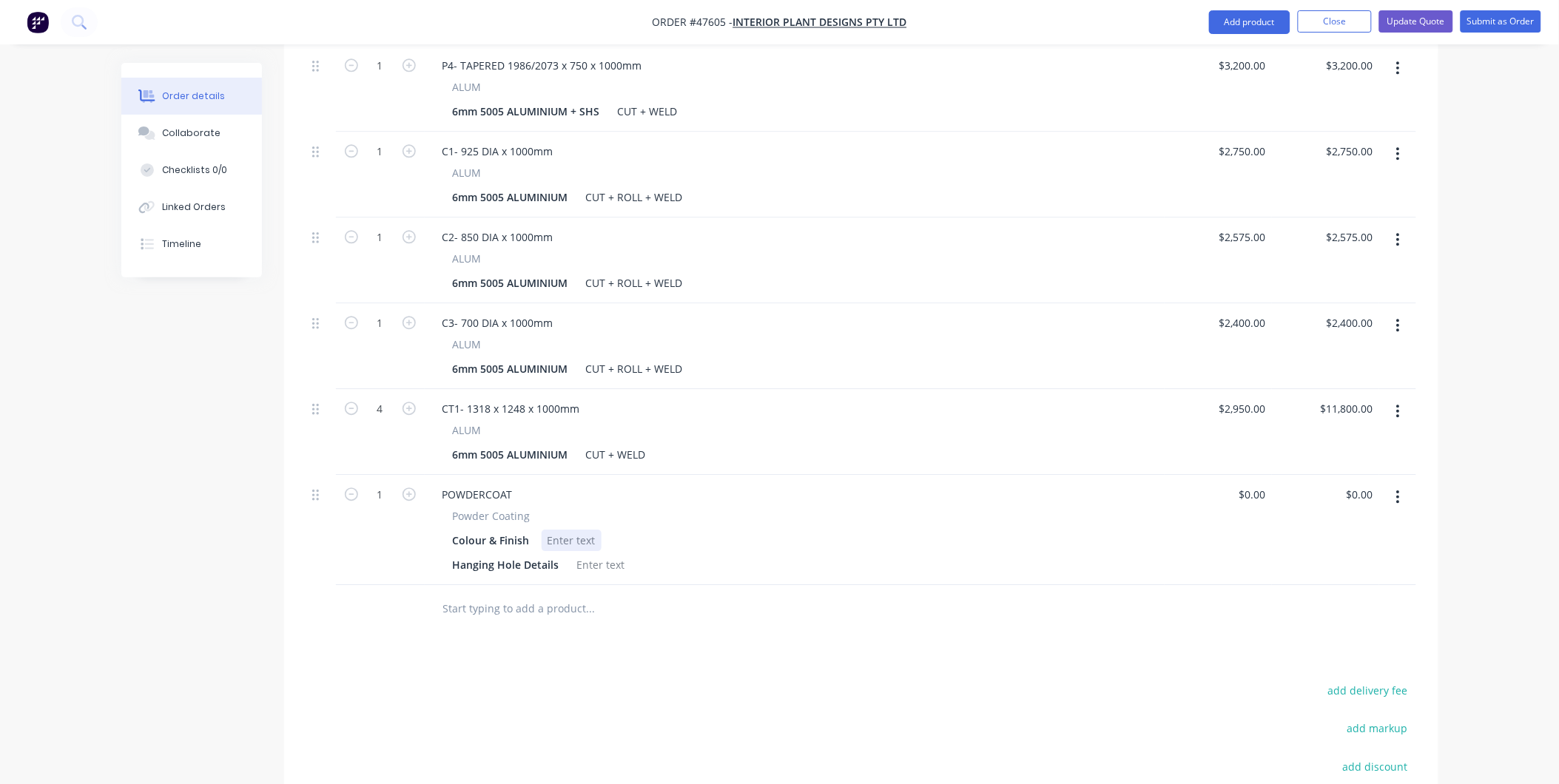
click at [552, 530] on div at bounding box center [572, 540] width 60 height 21
click at [522, 530] on div "Colour & Finish" at bounding box center [491, 540] width 89 height 21
drag, startPoint x: 533, startPoint y: 499, endPoint x: 452, endPoint y: 505, distance: 81.2
click at [452, 530] on div "Colour & Finish" at bounding box center [491, 540] width 89 height 21
click at [584, 530] on div at bounding box center [572, 540] width 60 height 21
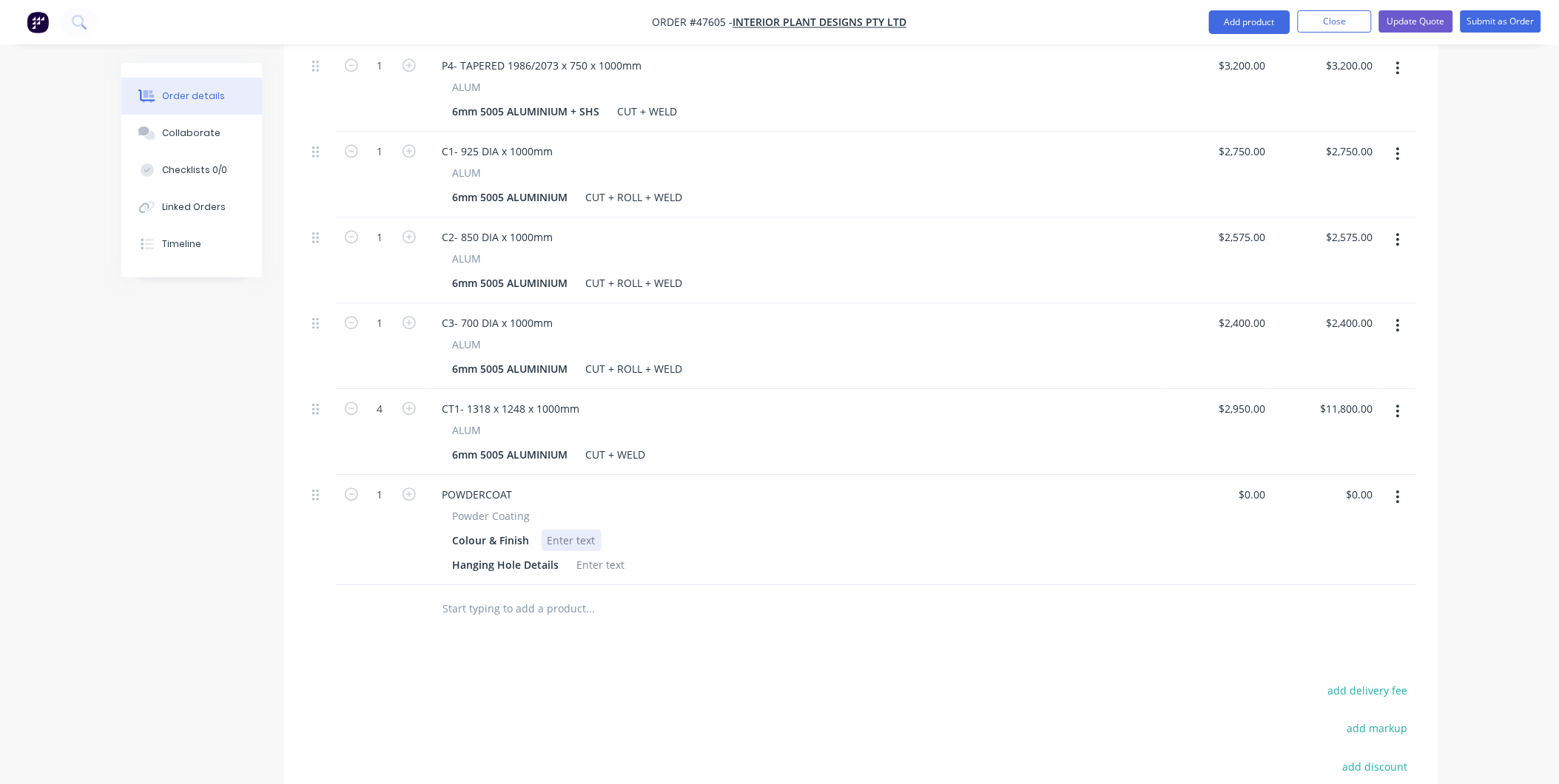
scroll to position [1385, 0]
